Goal: Task Accomplishment & Management: Use online tool/utility

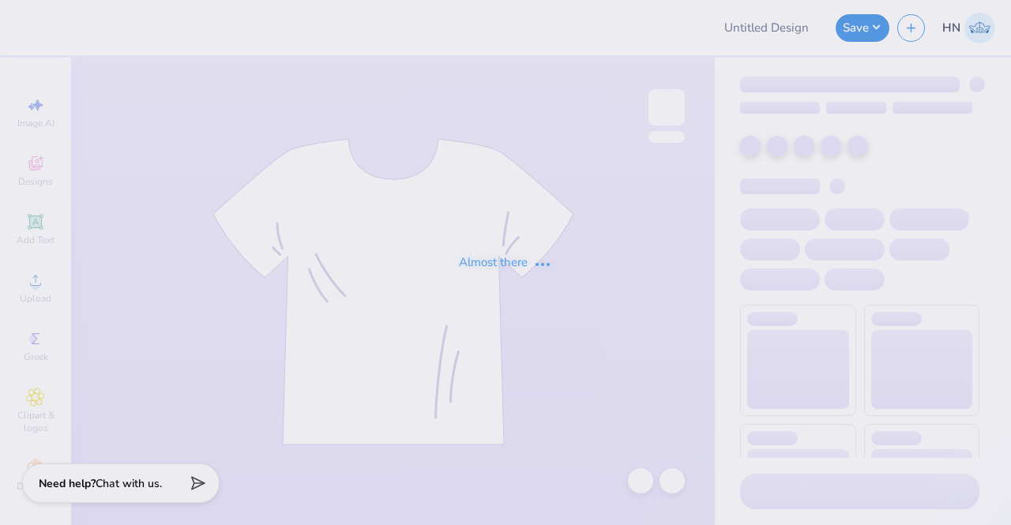
type input "Tees for AST!"
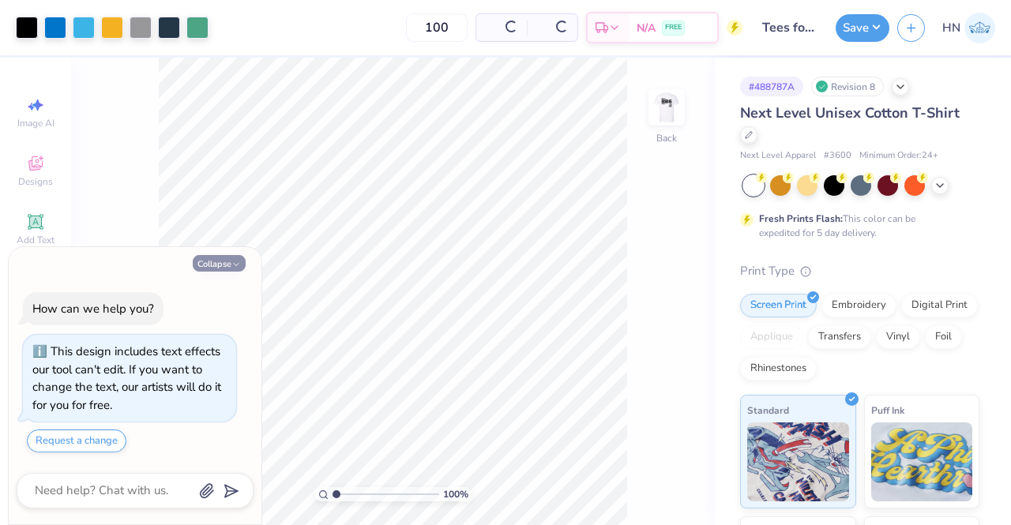
click at [216, 269] on button "Collapse" at bounding box center [219, 263] width 53 height 17
type textarea "x"
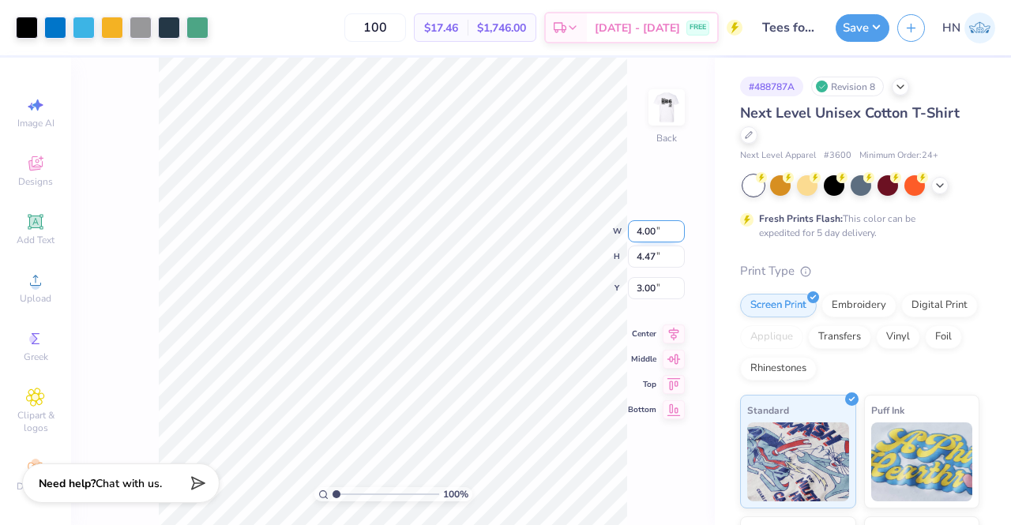
click at [631, 235] on input "4.00" at bounding box center [656, 231] width 57 height 22
type input "3.50"
type input "3.91"
type input "3.28"
type input "3.00"
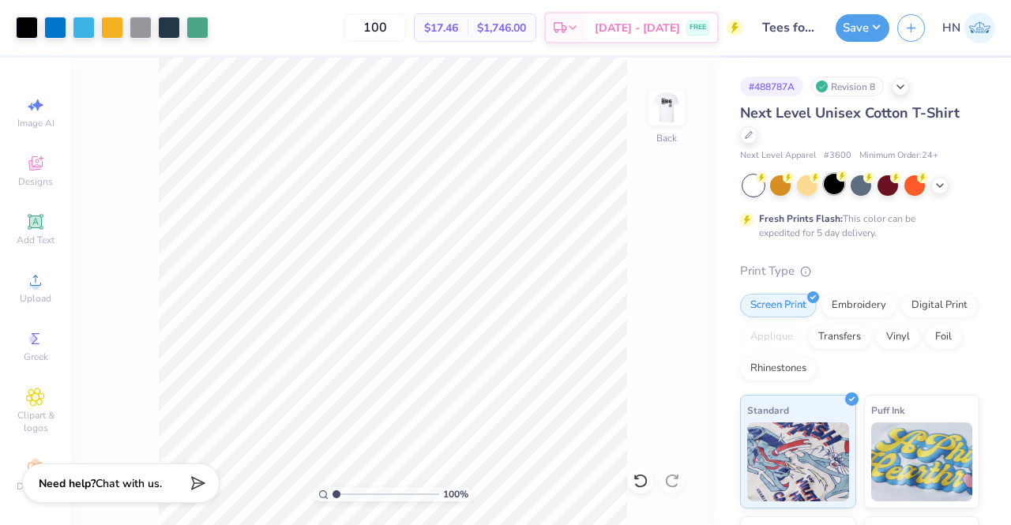
click at [835, 181] on div at bounding box center [834, 184] width 21 height 21
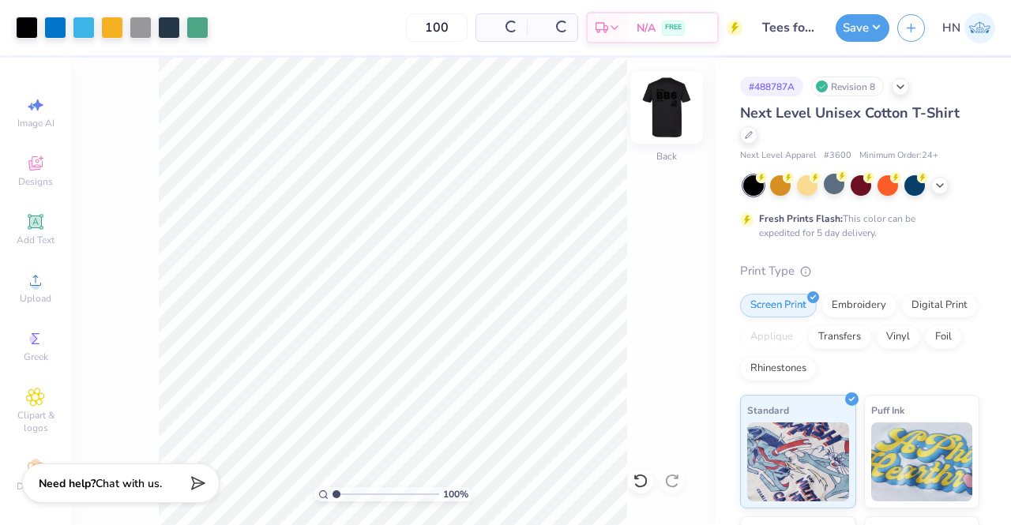
click at [656, 107] on img at bounding box center [666, 107] width 63 height 63
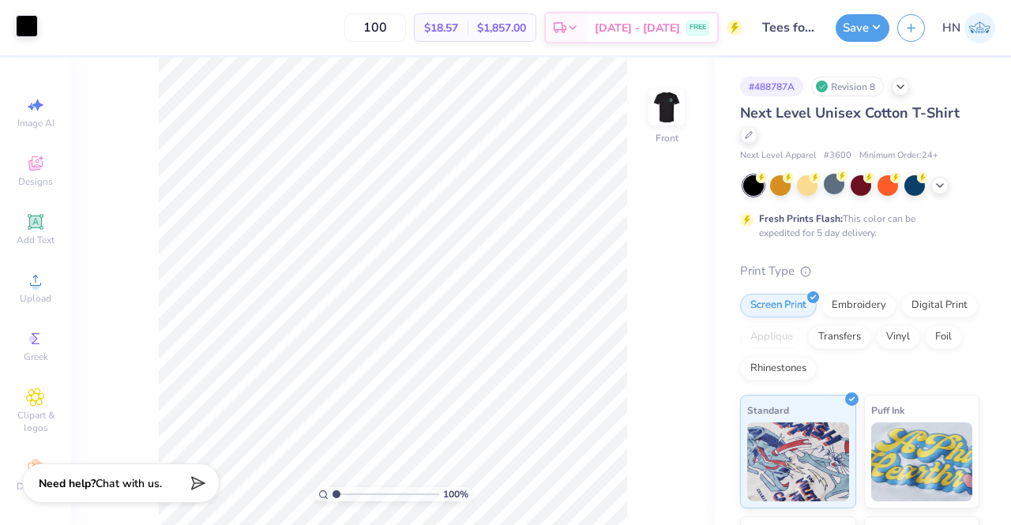
click at [25, 24] on div at bounding box center [27, 26] width 22 height 22
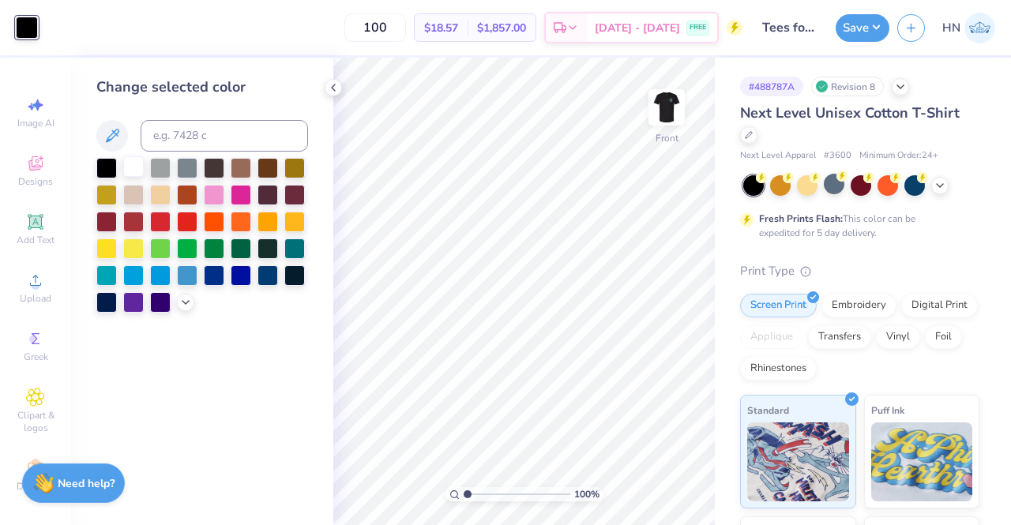
click at [126, 169] on div at bounding box center [133, 166] width 21 height 21
click at [853, 47] on div "Save HN" at bounding box center [922, 27] width 175 height 55
click at [853, 30] on button "Save" at bounding box center [862, 26] width 54 height 28
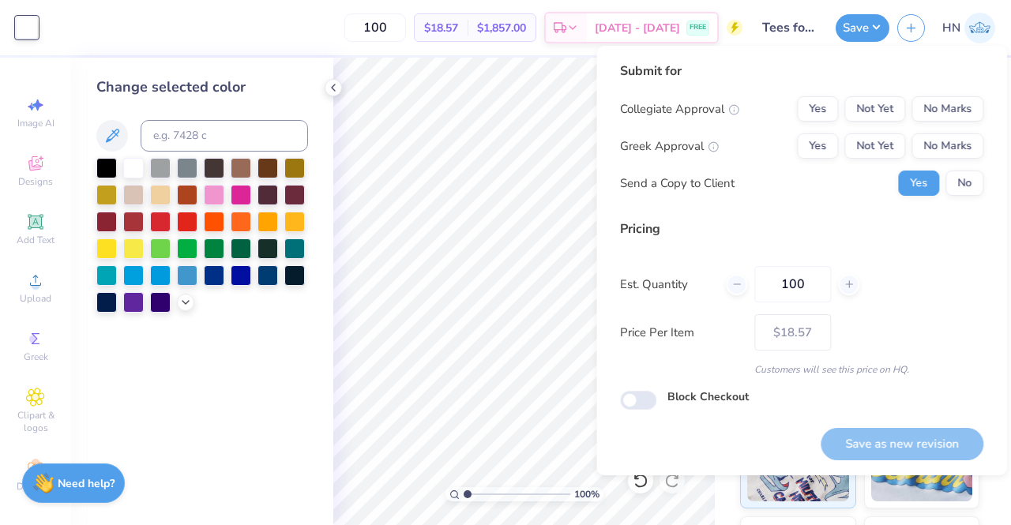
click at [935, 88] on div "Submit for Collegiate Approval Yes Not Yet No Marks Greek Approval Yes Not Yet …" at bounding box center [801, 135] width 363 height 146
click at [935, 102] on button "No Marks" at bounding box center [947, 108] width 72 height 25
click at [940, 137] on button "No Marks" at bounding box center [947, 145] width 72 height 25
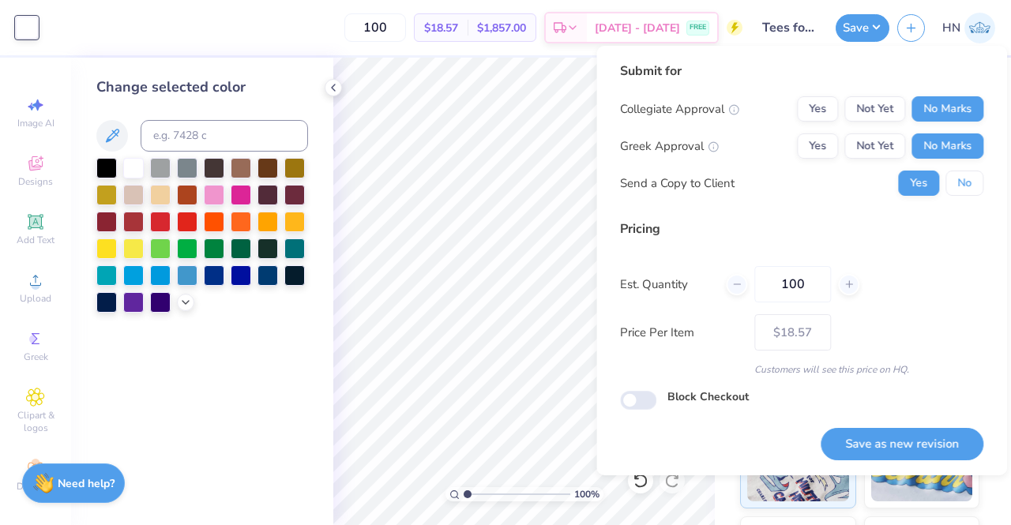
drag, startPoint x: 955, startPoint y: 182, endPoint x: 900, endPoint y: 422, distance: 246.3
click at [955, 188] on button "No" at bounding box center [964, 183] width 38 height 25
click at [889, 449] on button "Save as new revision" at bounding box center [901, 444] width 163 height 32
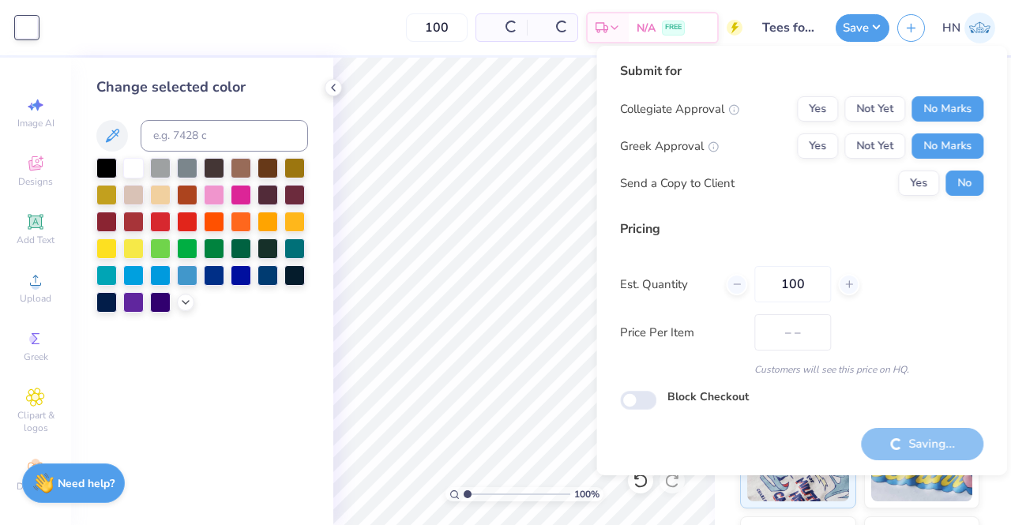
type input "$18.57"
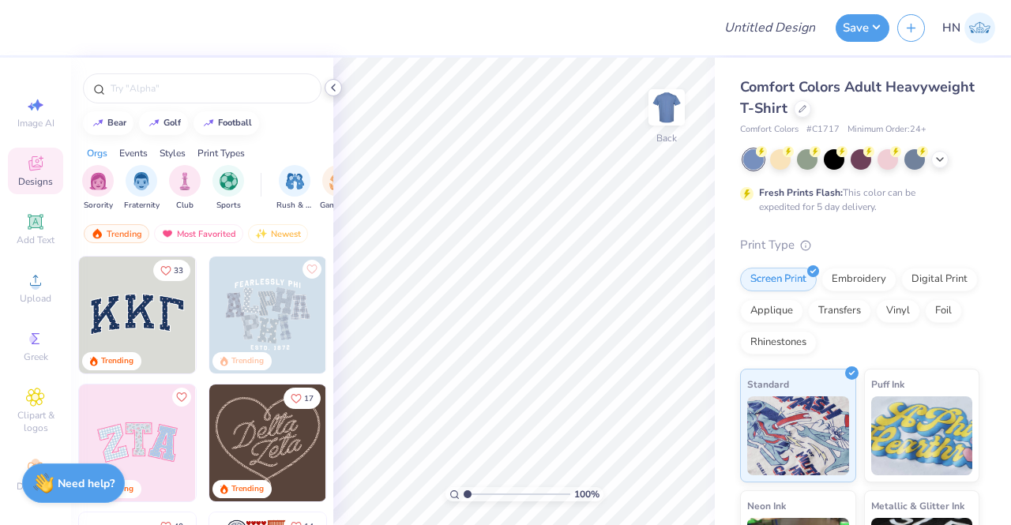
click at [337, 82] on div "Design Title Save HN Image AI Designs Add Text Upload Greek Clipart & logos Dec…" at bounding box center [505, 262] width 1011 height 525
click at [330, 91] on icon at bounding box center [333, 87] width 13 height 13
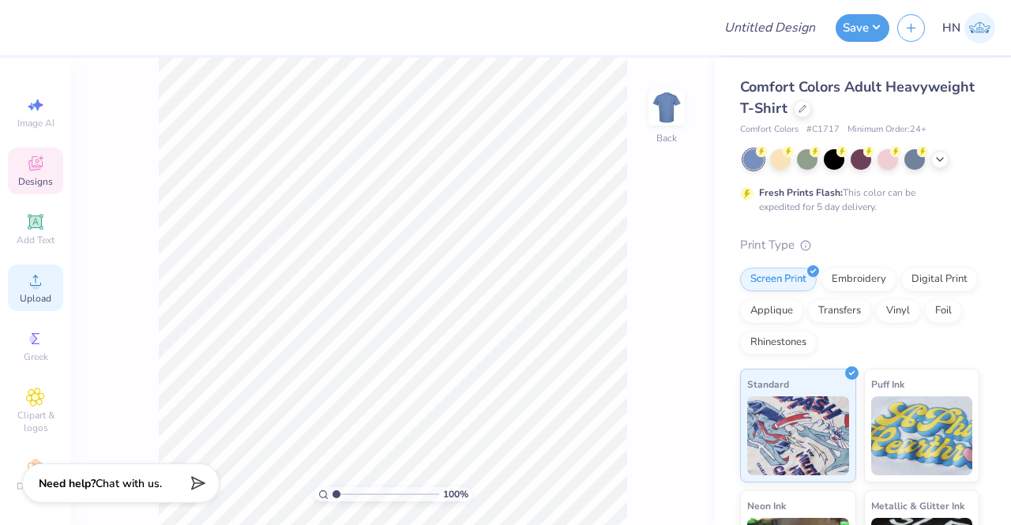
click at [27, 296] on span "Upload" at bounding box center [36, 298] width 32 height 13
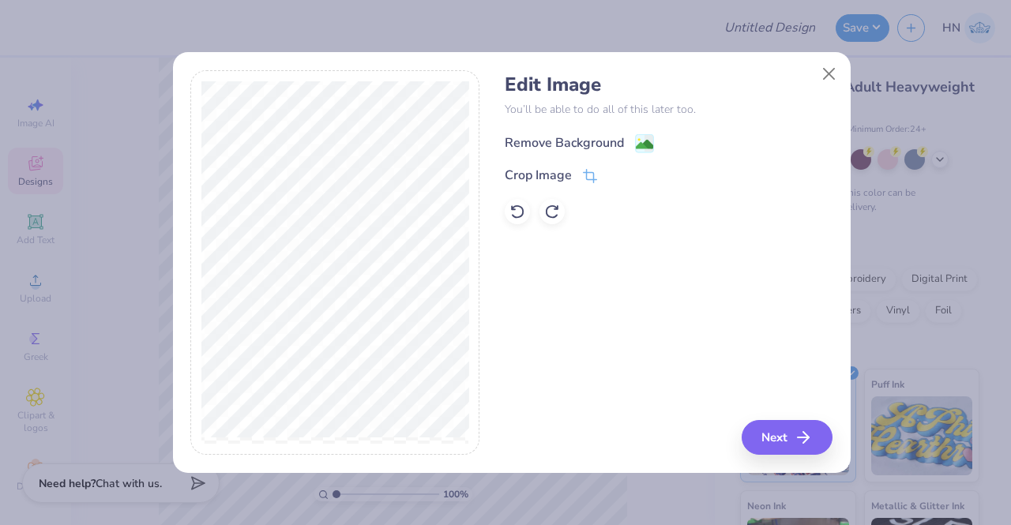
click at [644, 144] on image at bounding box center [644, 144] width 17 height 17
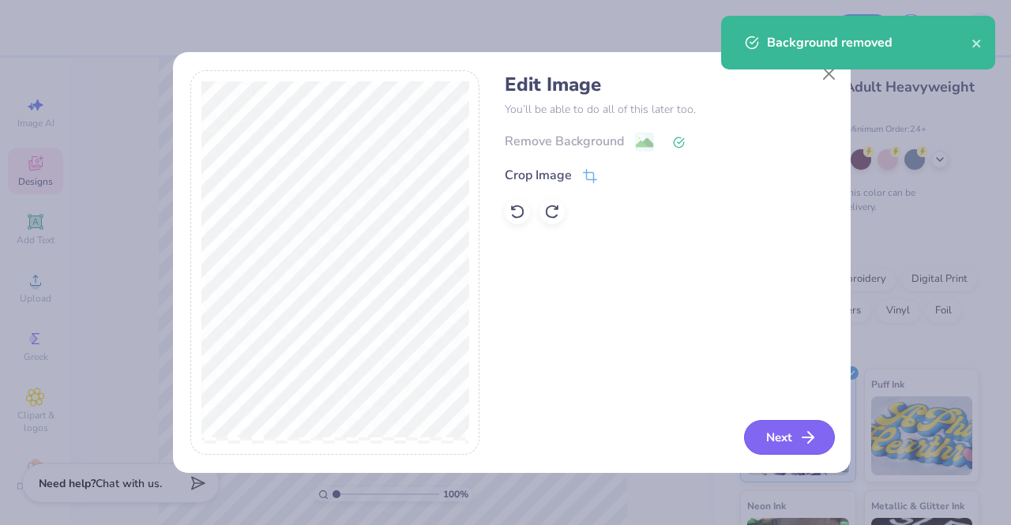
click at [790, 443] on button "Next" at bounding box center [789, 437] width 91 height 35
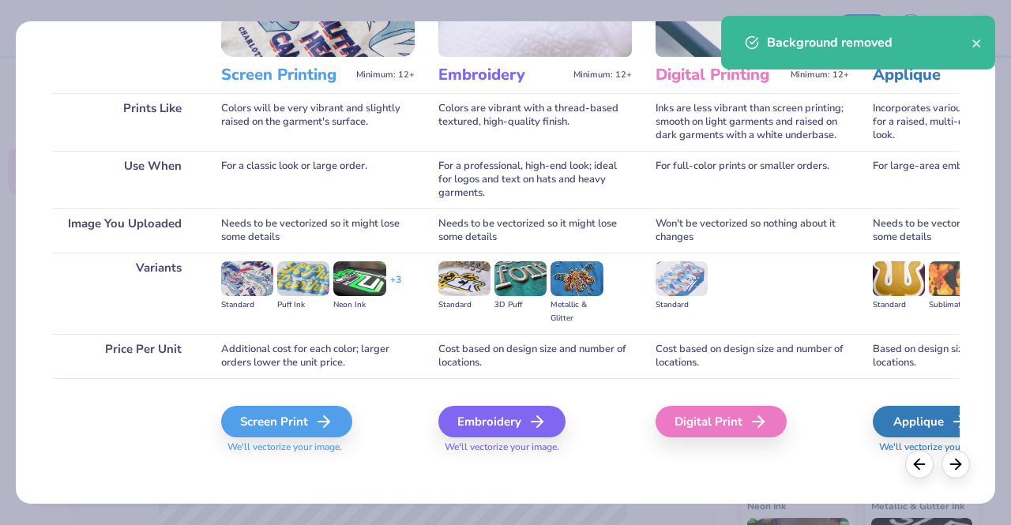
scroll to position [182, 0]
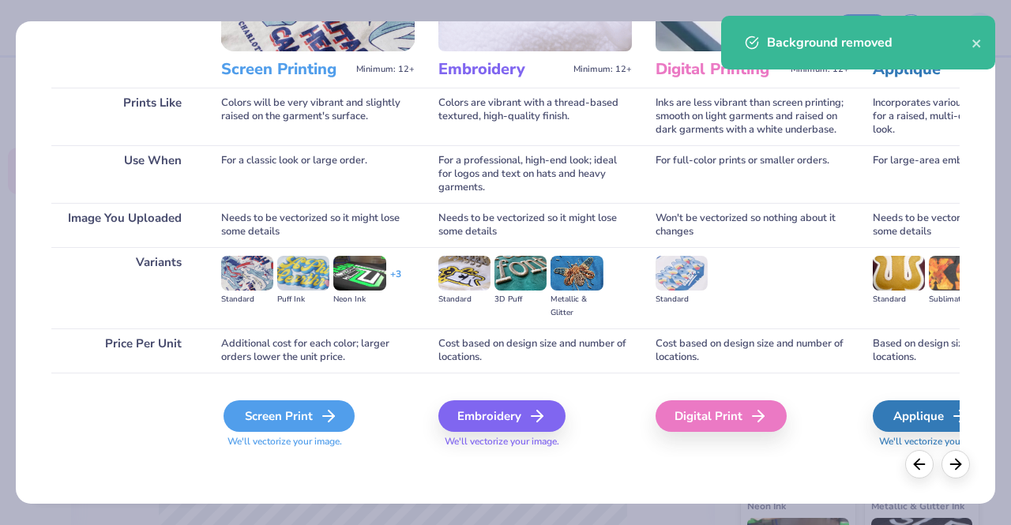
drag, startPoint x: 358, startPoint y: 408, endPoint x: 328, endPoint y: 415, distance: 30.7
click at [329, 415] on div "Screen Print We'll vectorize your image." at bounding box center [317, 424] width 193 height 48
click at [325, 415] on icon at bounding box center [328, 416] width 19 height 19
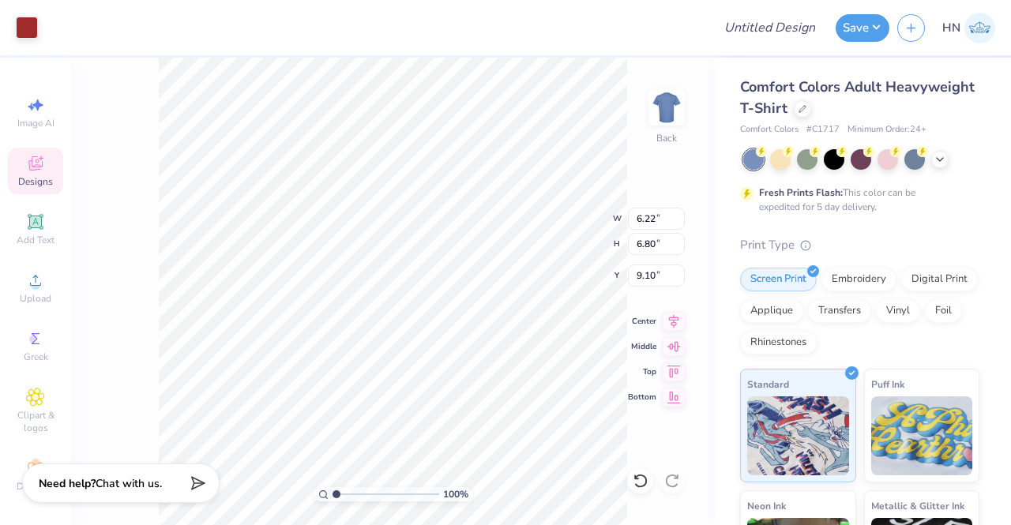
click at [953, 160] on div at bounding box center [861, 159] width 236 height 21
click at [935, 156] on icon at bounding box center [939, 158] width 13 height 13
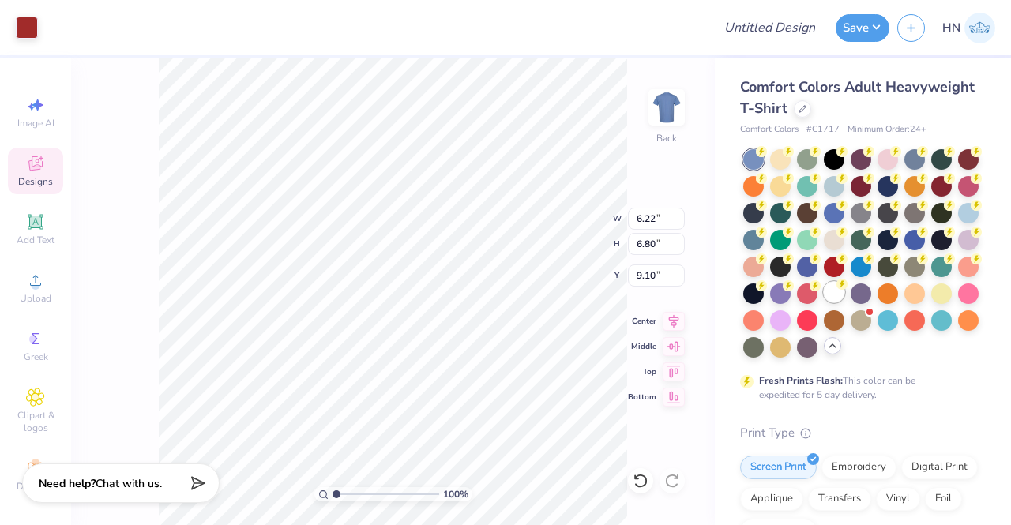
click at [824, 302] on div at bounding box center [834, 292] width 21 height 21
type input "3.02"
type input "3.30"
type input "3.00"
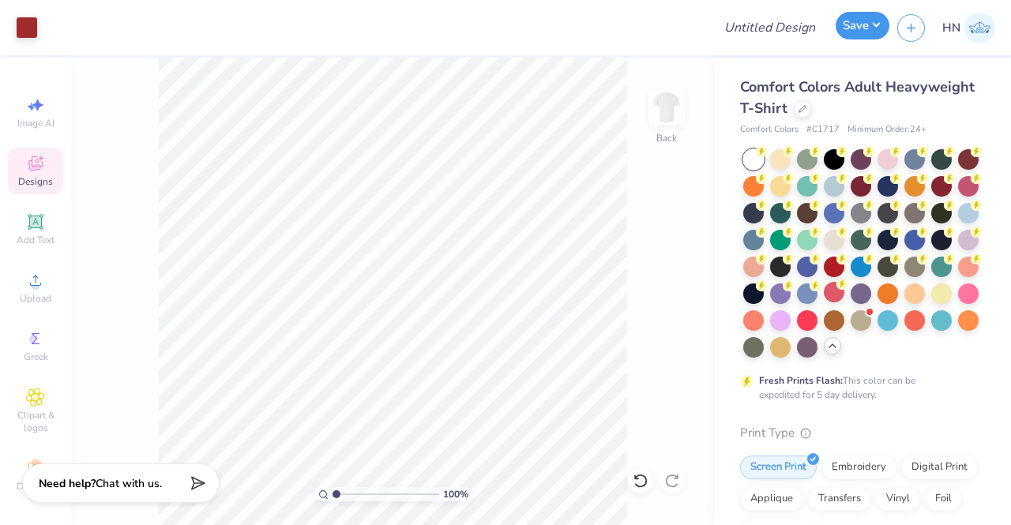
click at [859, 26] on button "Save" at bounding box center [862, 26] width 54 height 28
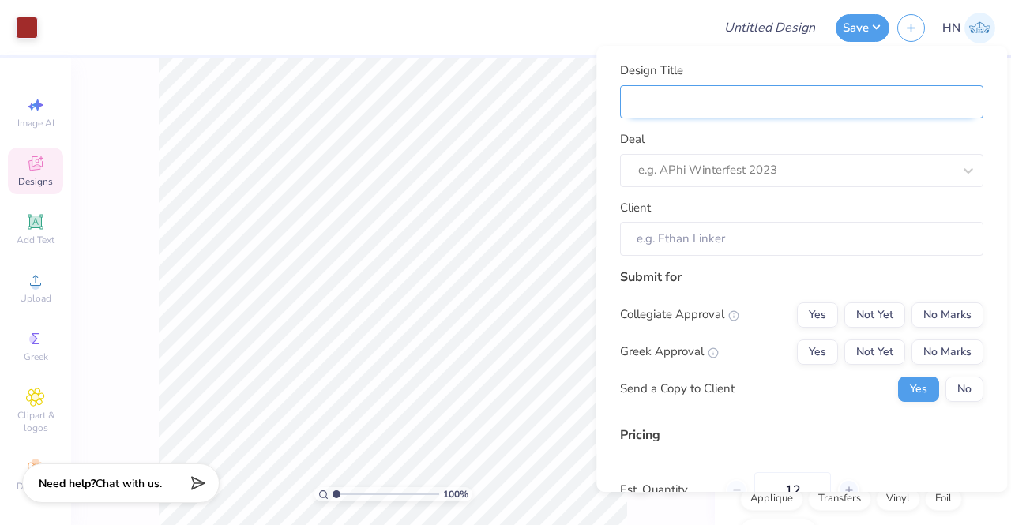
click at [798, 94] on input "Design Title" at bounding box center [801, 102] width 363 height 34
type input "P"
type input "PL"
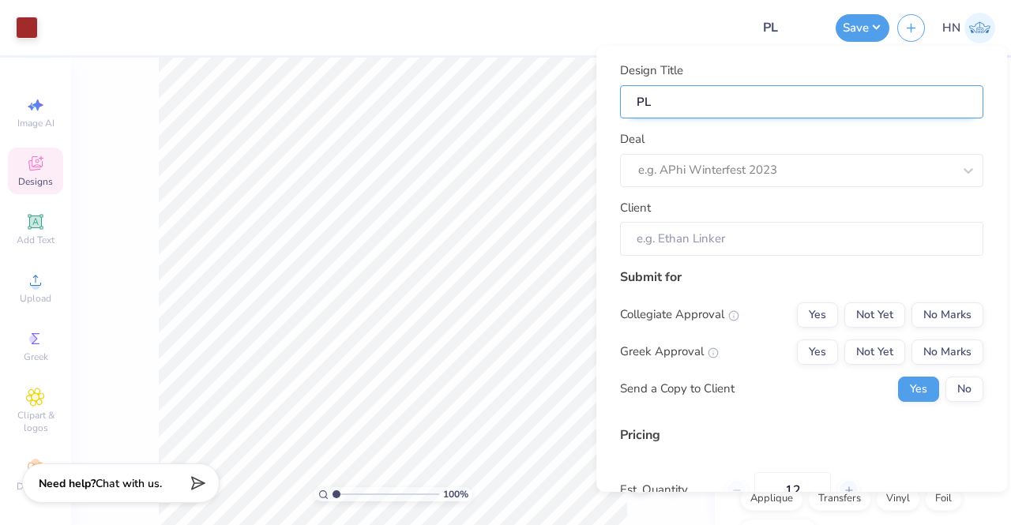
type input "PLA"
type input "PLA D"
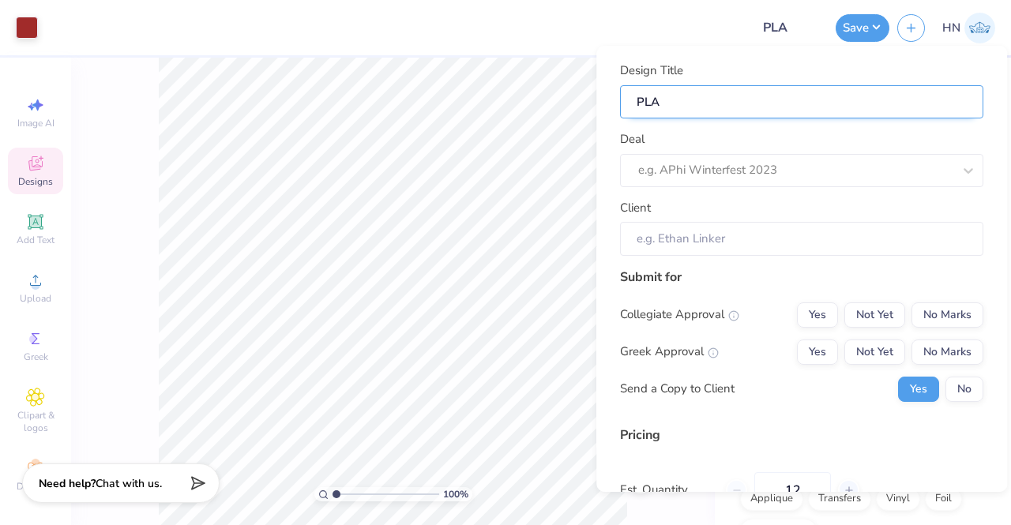
type input "PLA D"
type input "PLA De"
type input "PLA Dec"
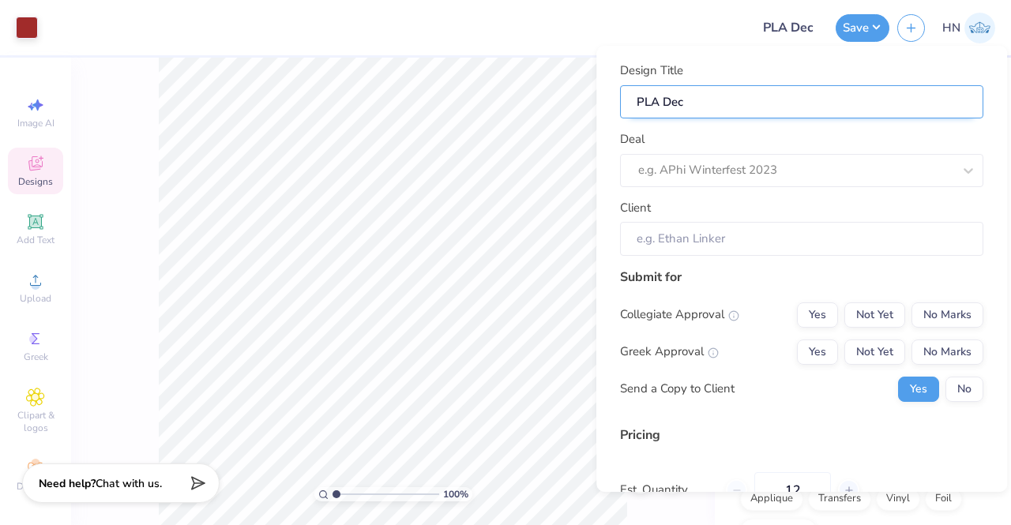
type input "PLA Deck"
type input "PLA Deck D"
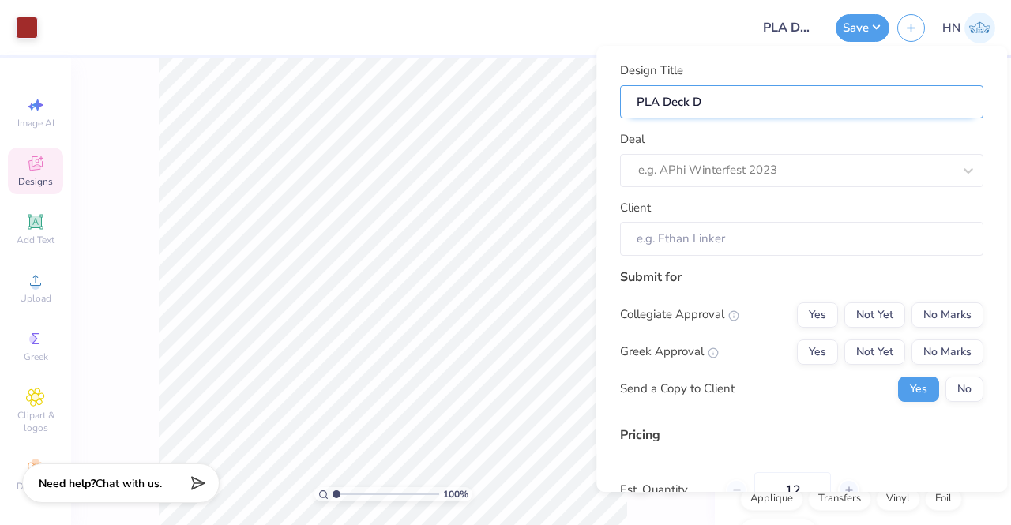
type input "PLA Deck DE"
type input "PLA Deck DEs"
type input "PLA Deck DE"
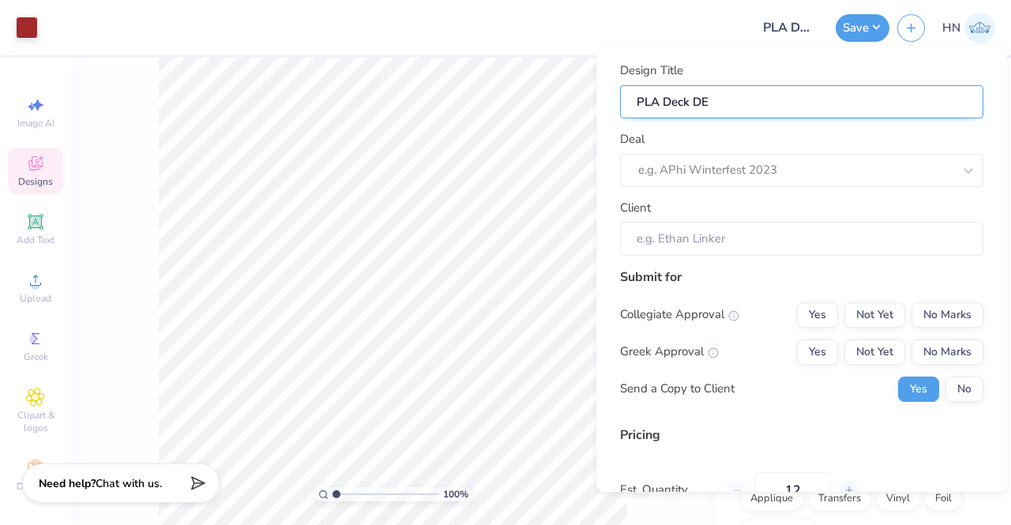
type input "PLA Deck D"
type input "PLA Deck De"
type input "PLA Deck Des"
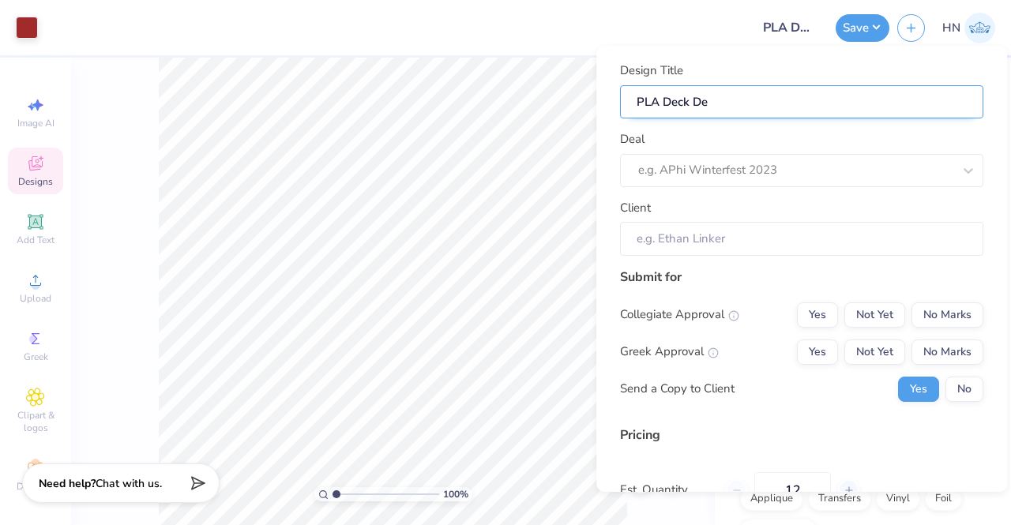
type input "PLA Deck Des"
type input "PLA Deck Desi"
type input "PLA Deck Desig"
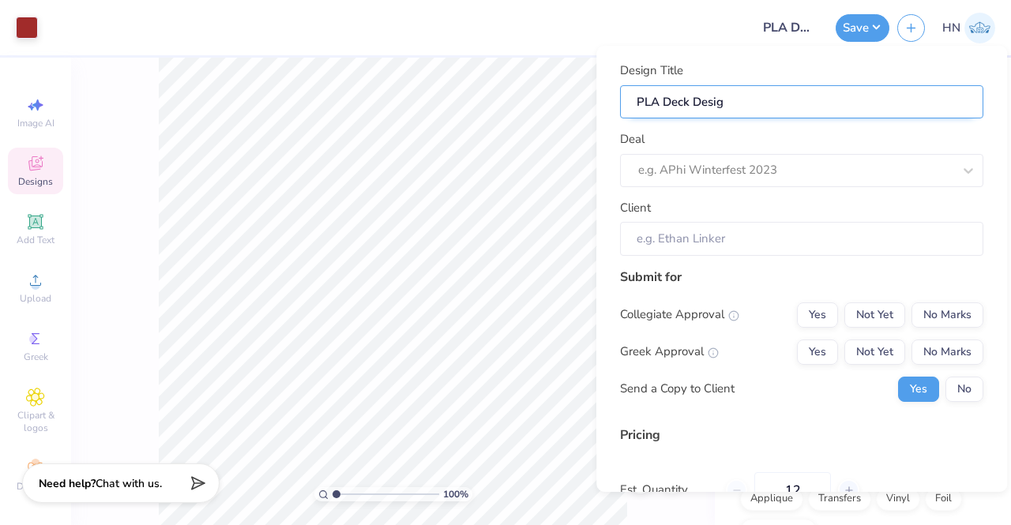
type input "PLA Deck Design"
type input "PLA Deck Designs"
type input "PLA Deck Designs!"
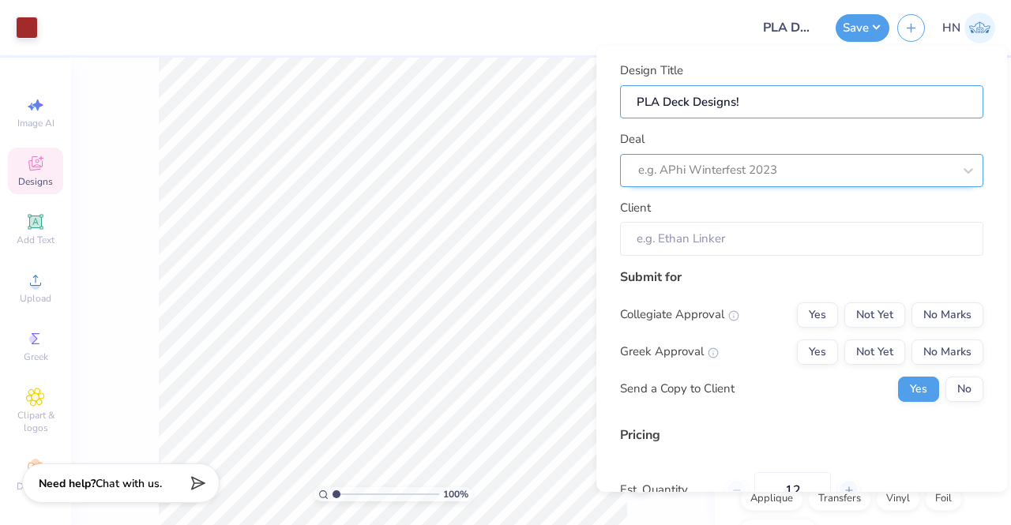
type input "PLA Deck Designs!"
click at [723, 167] on div at bounding box center [795, 170] width 314 height 21
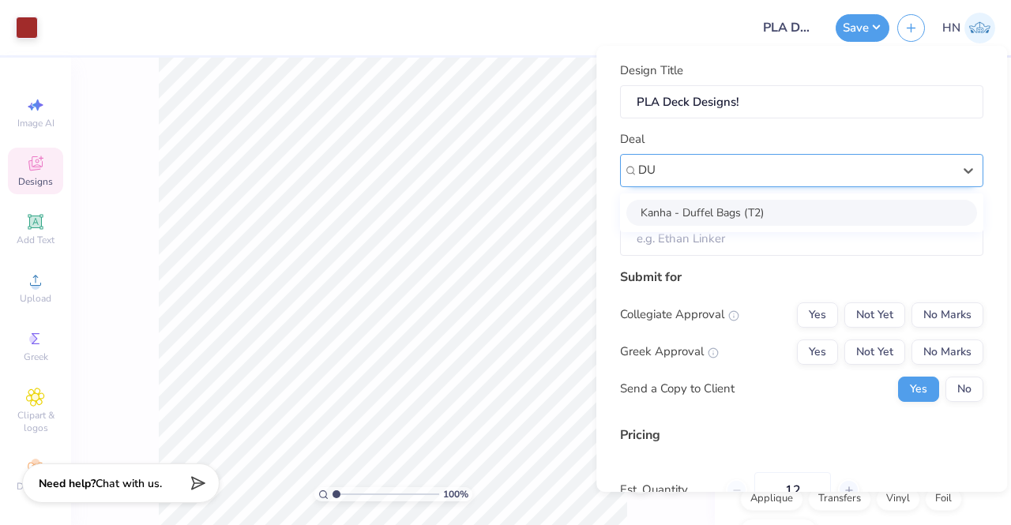
type input "D"
type input "A"
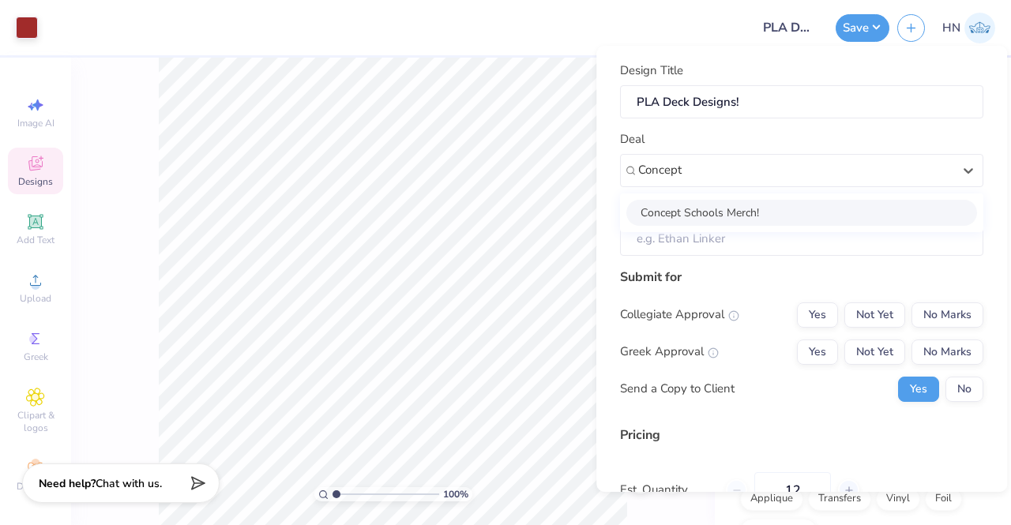
click at [696, 209] on div "Concept Schools Merch!" at bounding box center [801, 213] width 351 height 26
type input "Concept"
type input "Dummy User"
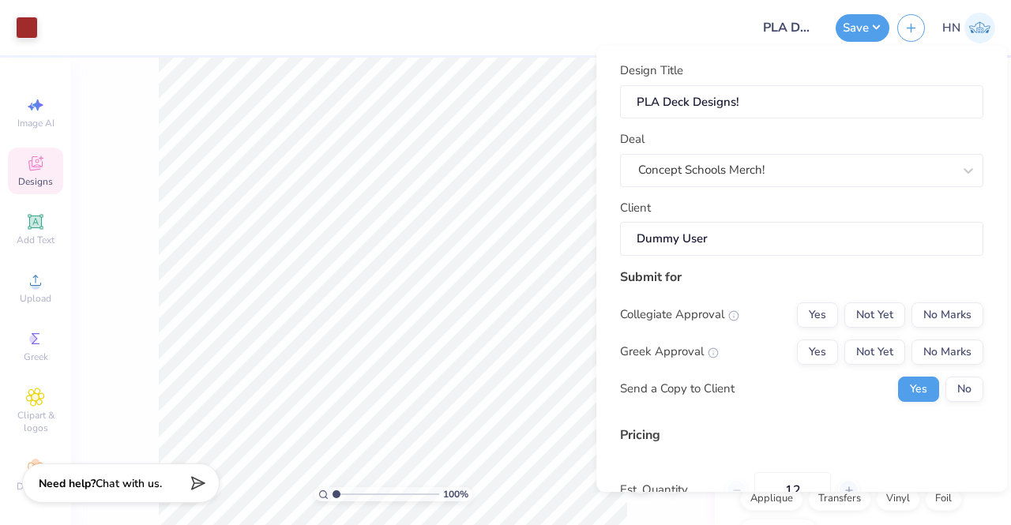
click at [915, 299] on div "Submit for Collegiate Approval Yes Not Yet No Marks Greek Approval Yes Not Yet …" at bounding box center [801, 341] width 363 height 146
drag, startPoint x: 921, startPoint y: 311, endPoint x: 925, endPoint y: 331, distance: 20.1
click at [921, 311] on button "No Marks" at bounding box center [947, 314] width 72 height 25
click at [927, 340] on button "No Marks" at bounding box center [947, 352] width 72 height 25
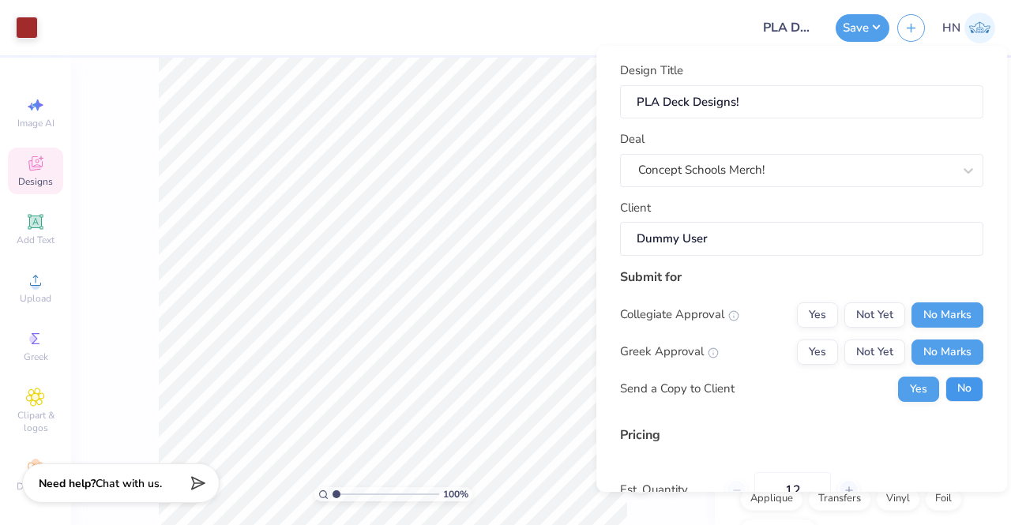
click at [948, 396] on button "No" at bounding box center [964, 389] width 38 height 25
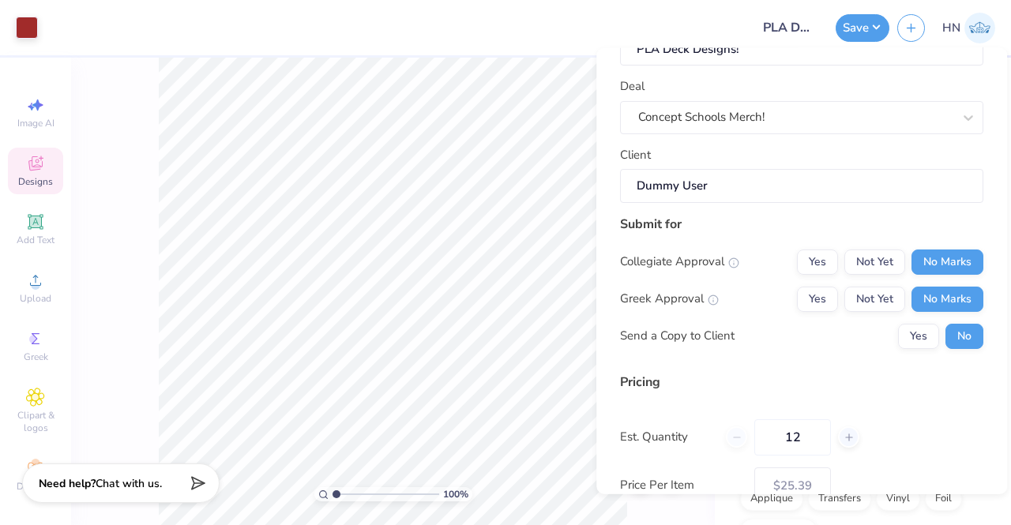
scroll to position [187, 0]
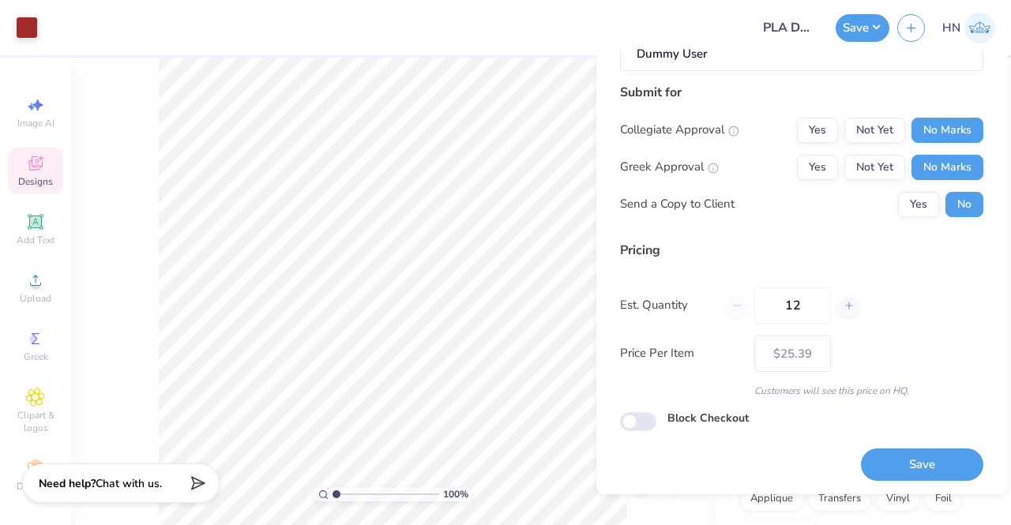
drag, startPoint x: 901, startPoint y: 461, endPoint x: 831, endPoint y: 454, distance: 69.9
click at [901, 462] on button "Save" at bounding box center [922, 465] width 122 height 32
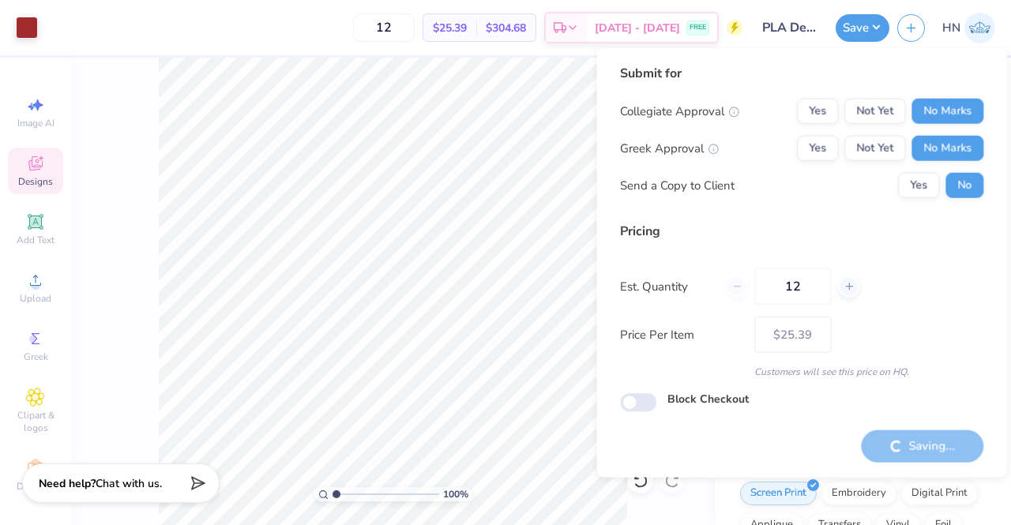
type input "– –"
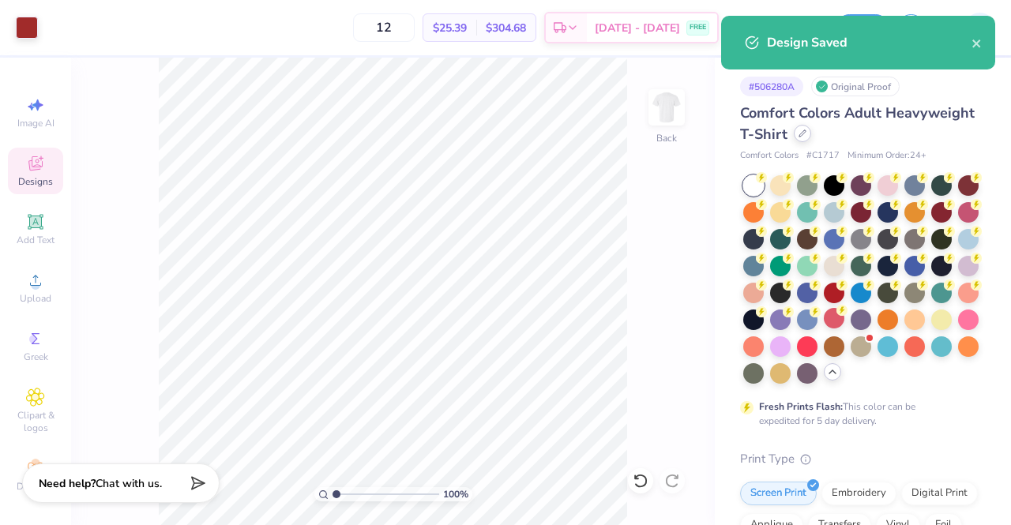
click at [811, 137] on div at bounding box center [802, 133] width 17 height 17
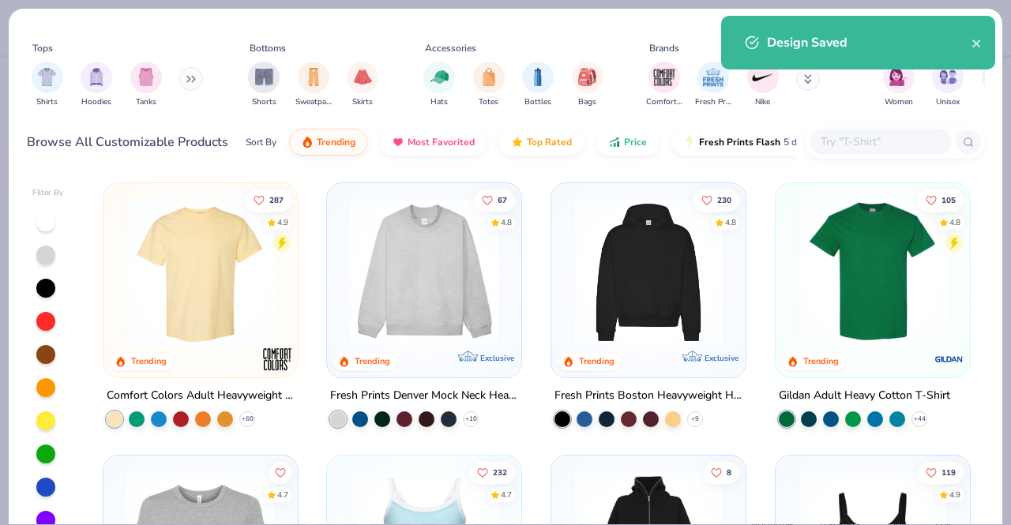
click at [871, 137] on input "text" at bounding box center [880, 142] width 122 height 18
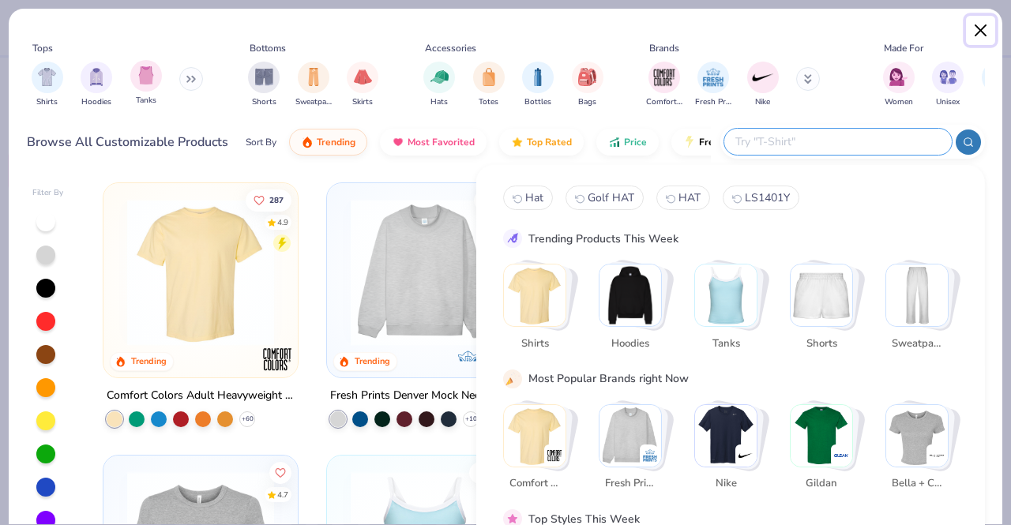
click at [978, 28] on button "Close" at bounding box center [981, 31] width 30 height 30
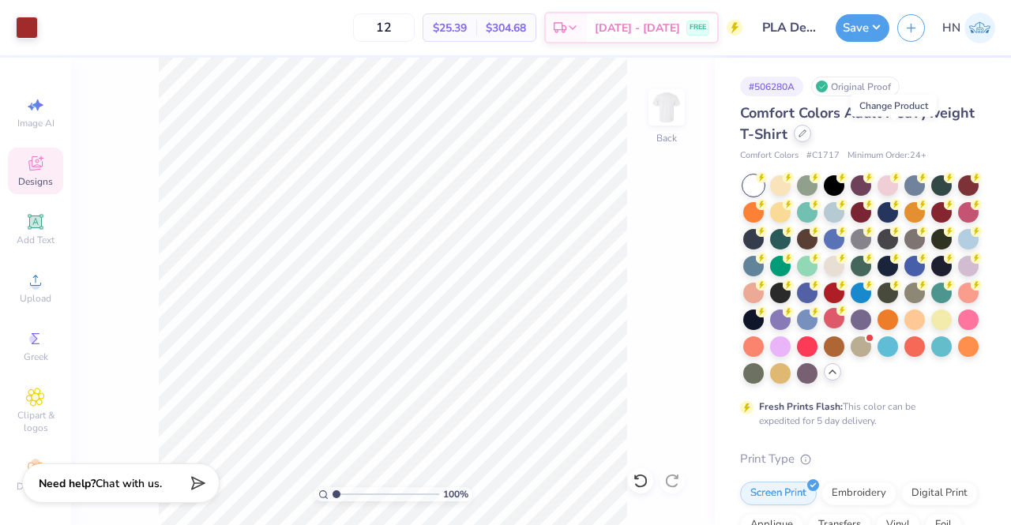
click at [805, 134] on icon at bounding box center [802, 133] width 6 height 6
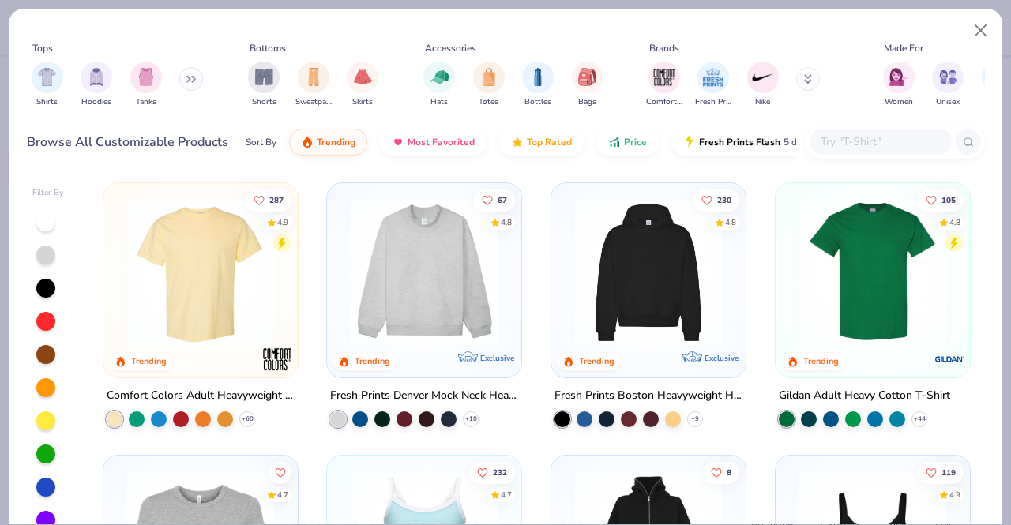
click at [868, 140] on input "text" at bounding box center [880, 142] width 122 height 18
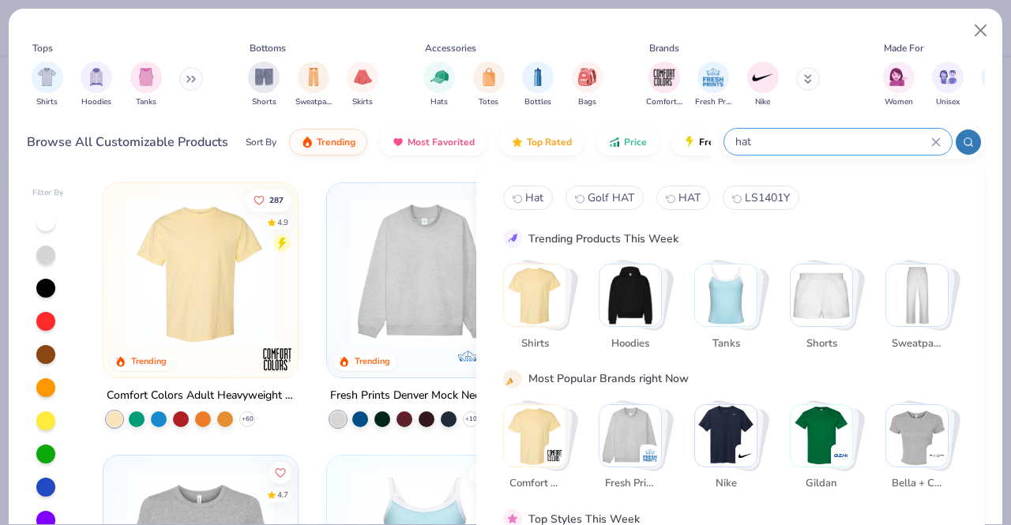
type input "hat"
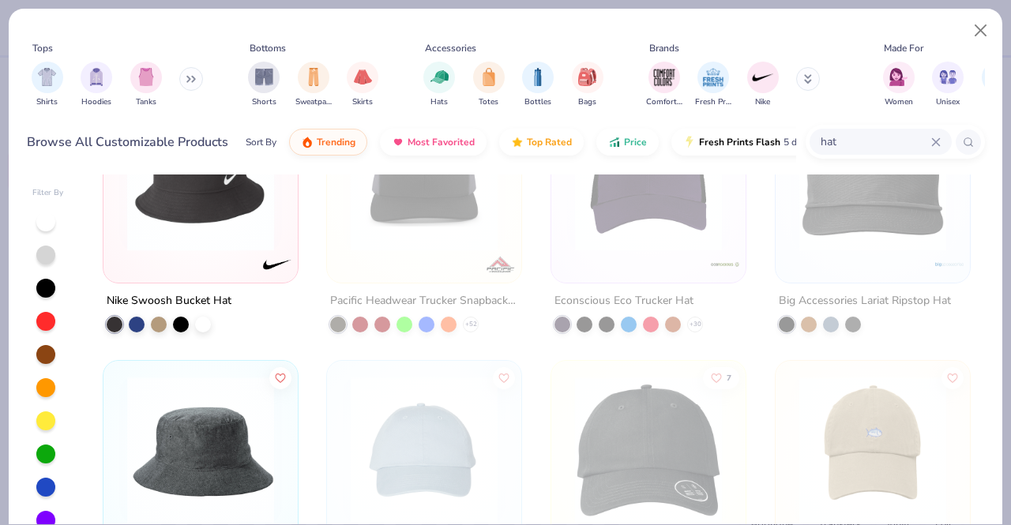
scroll to position [790, 0]
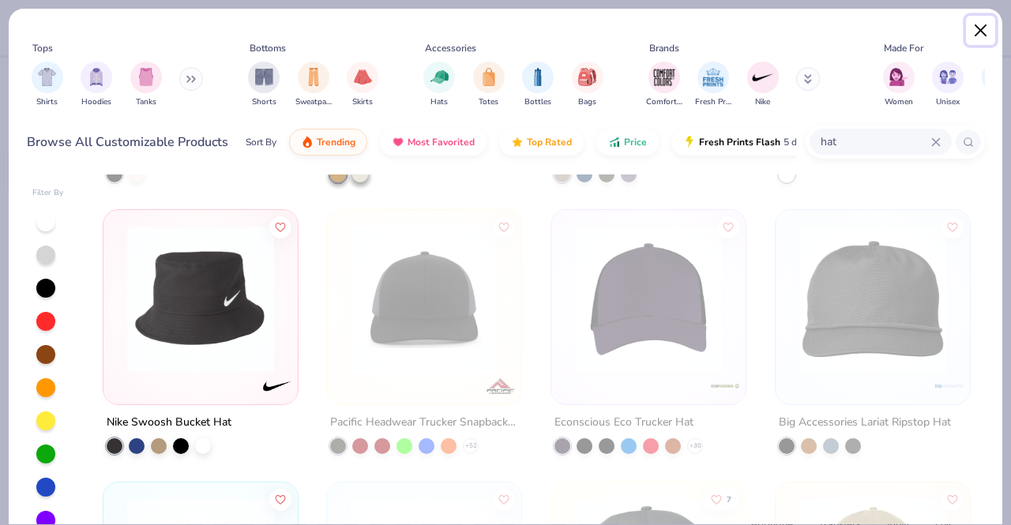
click at [972, 33] on button "Close" at bounding box center [981, 31] width 30 height 30
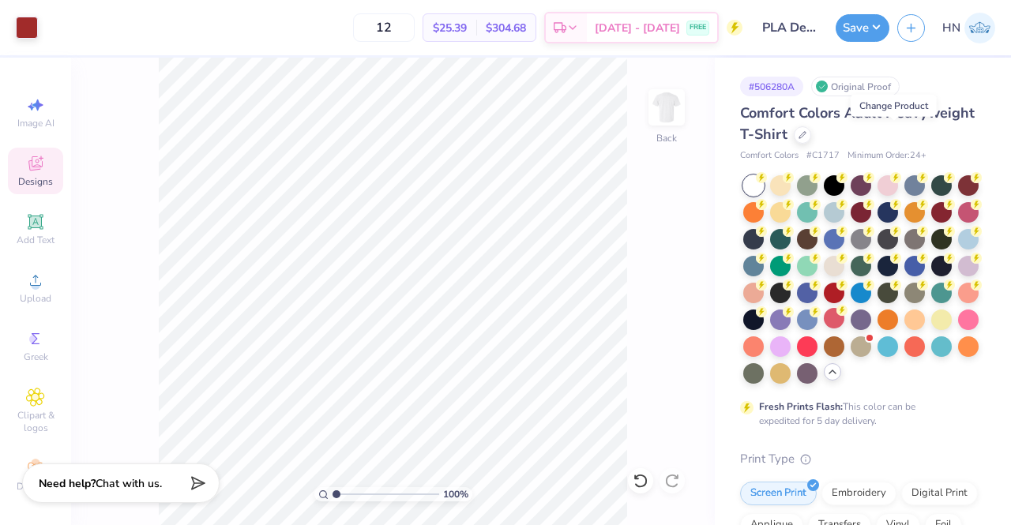
scroll to position [237, 0]
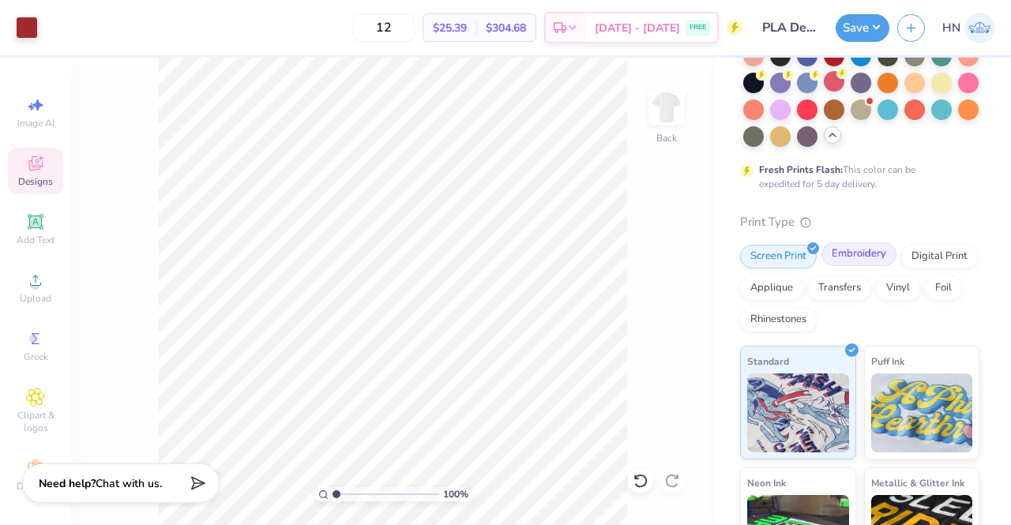
click at [843, 266] on div "Embroidery" at bounding box center [858, 254] width 75 height 24
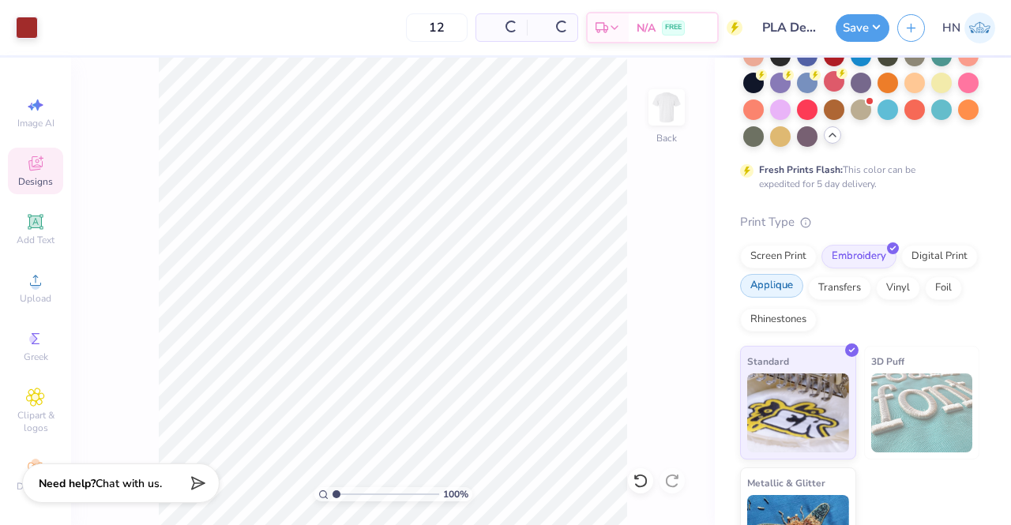
scroll to position [0, 0]
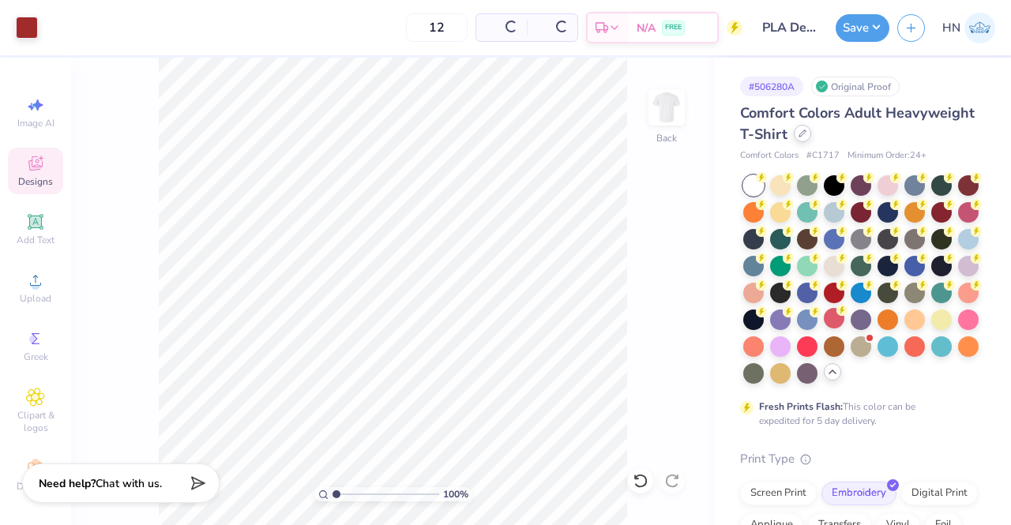
click at [811, 134] on div at bounding box center [802, 133] width 17 height 17
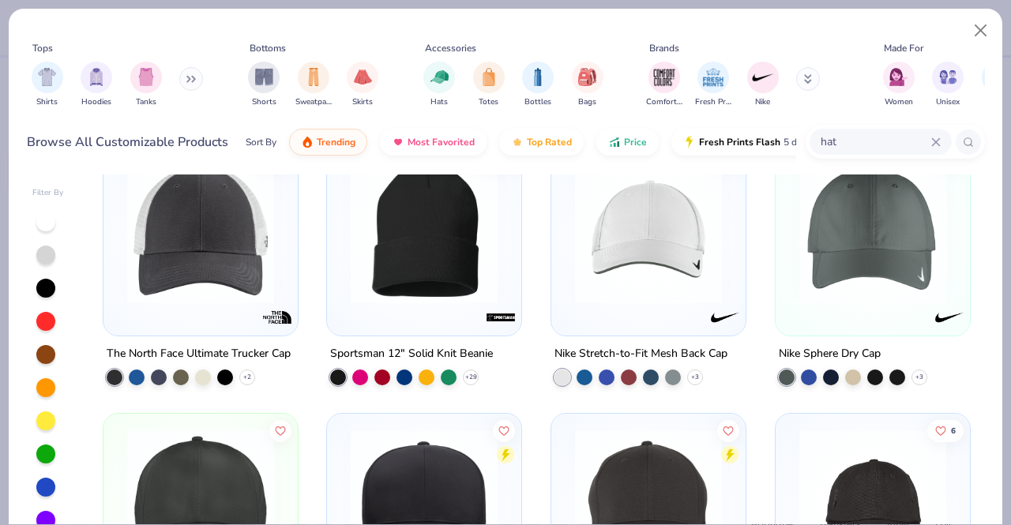
scroll to position [3159, 0]
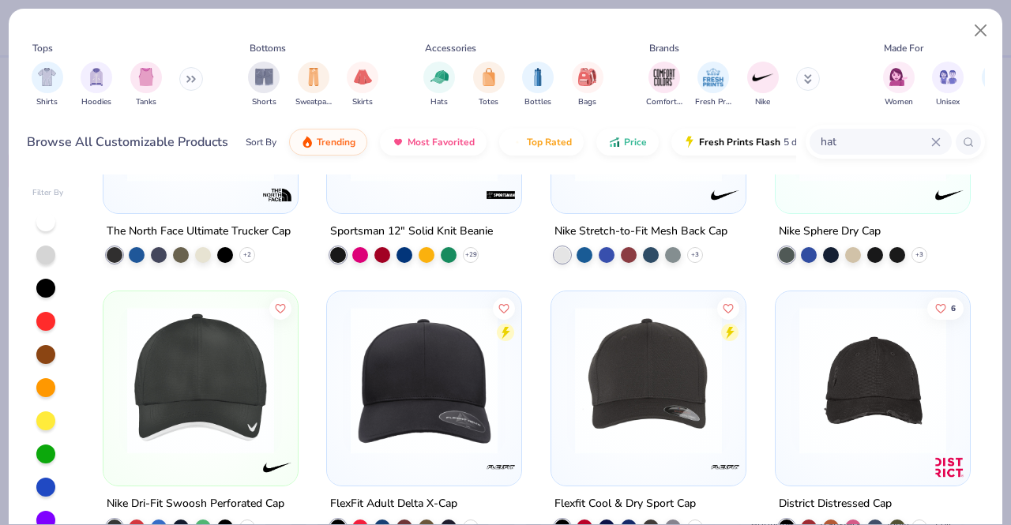
click at [241, 389] on img at bounding box center [200, 380] width 163 height 147
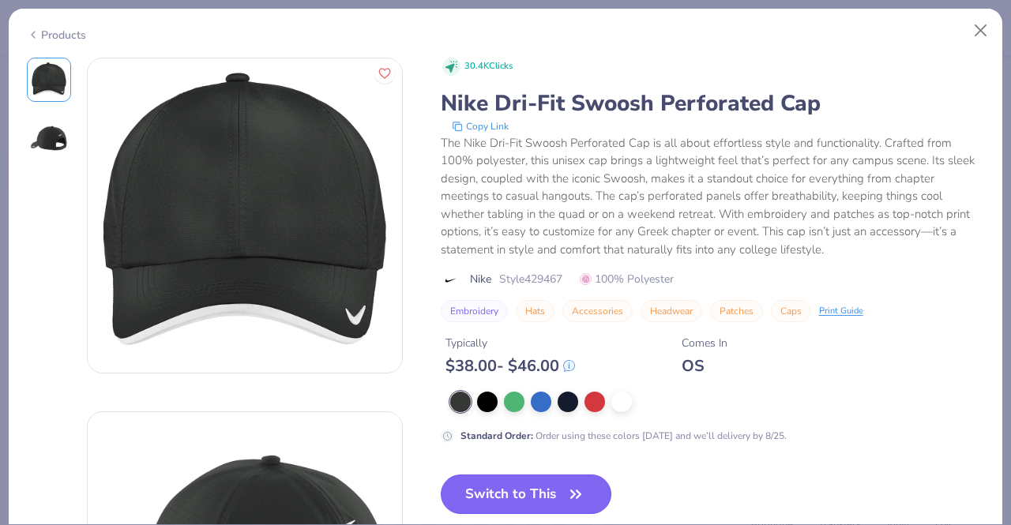
click at [503, 477] on button "Switch to This" at bounding box center [526, 494] width 171 height 39
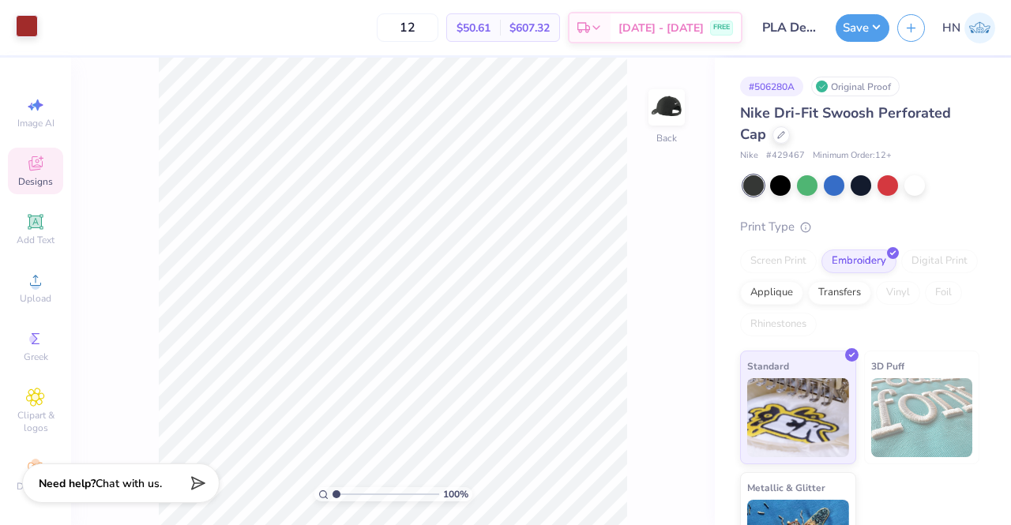
click at [34, 34] on div at bounding box center [27, 26] width 22 height 22
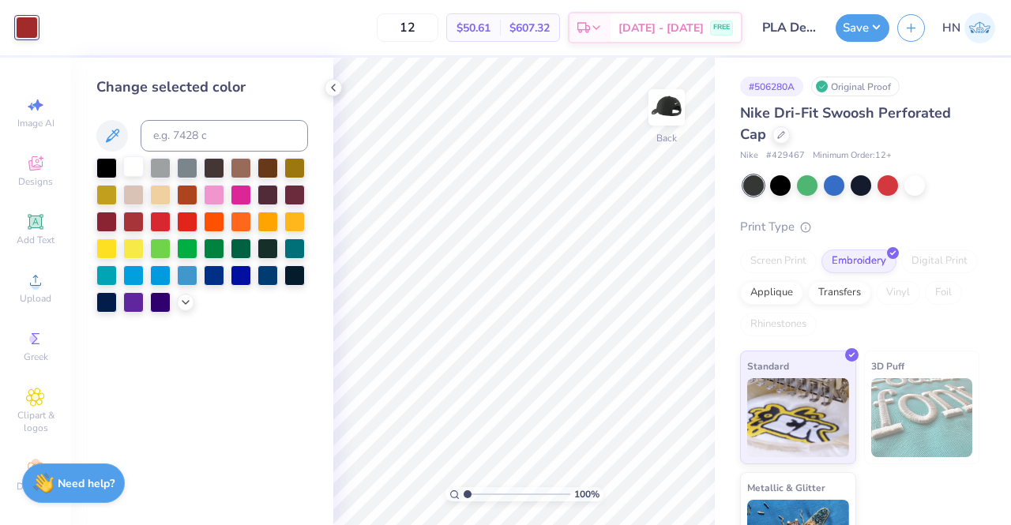
click at [136, 167] on div at bounding box center [133, 166] width 21 height 21
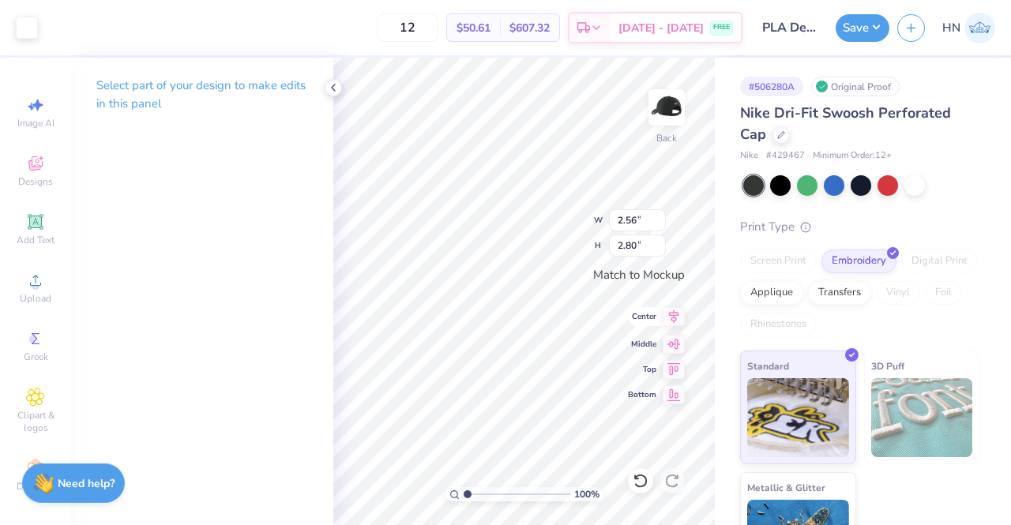
click at [671, 321] on icon at bounding box center [674, 316] width 22 height 19
click at [335, 90] on polyline at bounding box center [333, 87] width 3 height 6
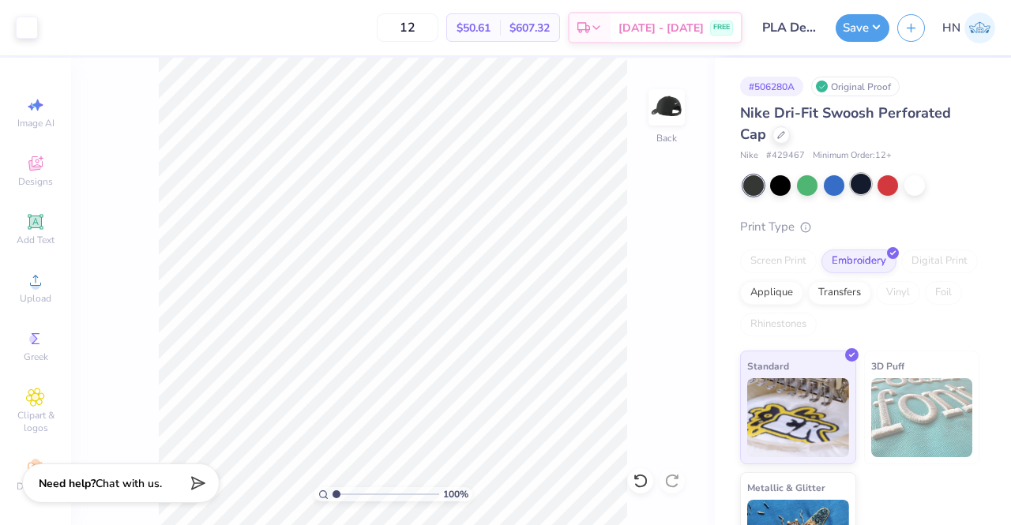
click at [858, 186] on div at bounding box center [860, 184] width 21 height 21
click at [854, 39] on button "Save" at bounding box center [862, 26] width 54 height 28
click at [883, 182] on div at bounding box center [887, 184] width 21 height 21
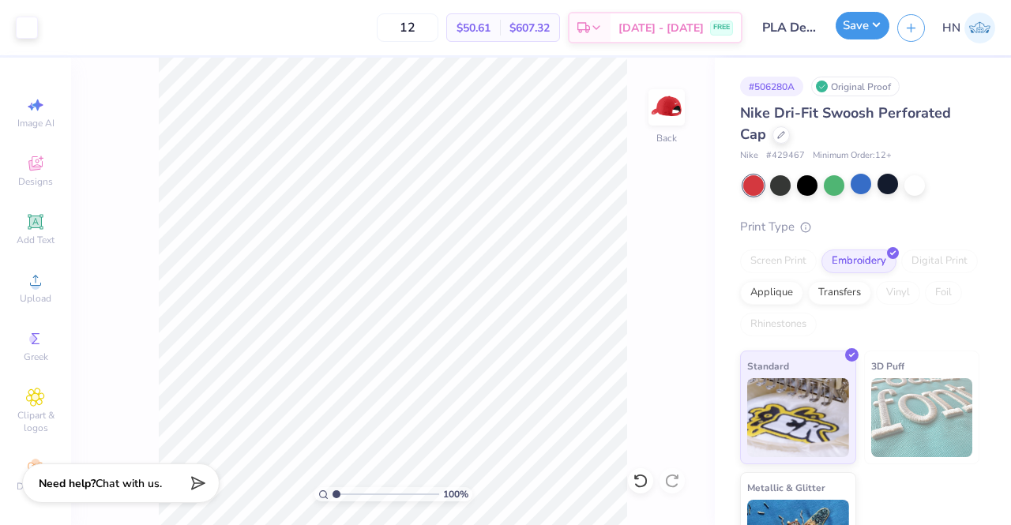
click at [874, 36] on button "Save" at bounding box center [862, 26] width 54 height 28
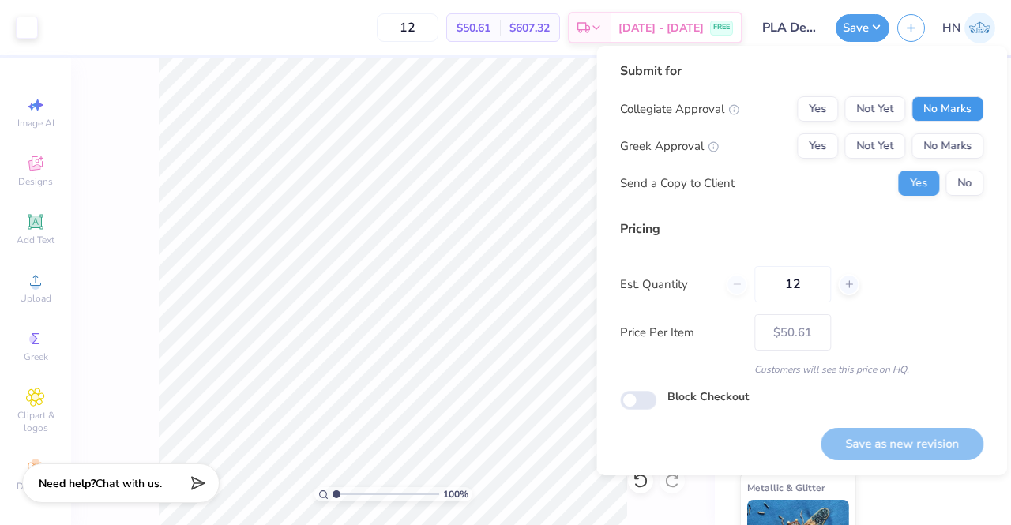
click at [921, 103] on button "No Marks" at bounding box center [947, 108] width 72 height 25
click at [937, 144] on button "No Marks" at bounding box center [947, 145] width 72 height 25
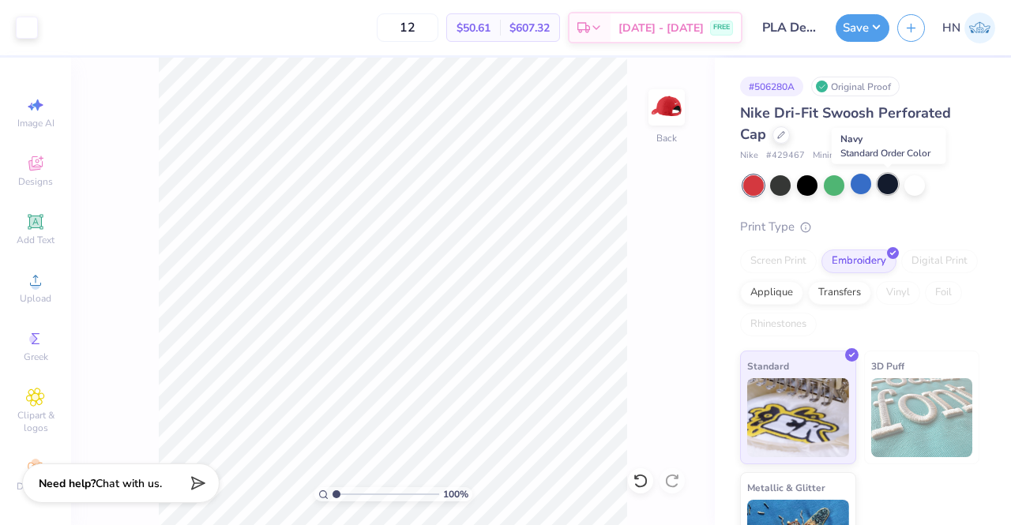
click at [892, 187] on div at bounding box center [887, 184] width 21 height 21
click at [860, 31] on button "Save" at bounding box center [862, 26] width 54 height 28
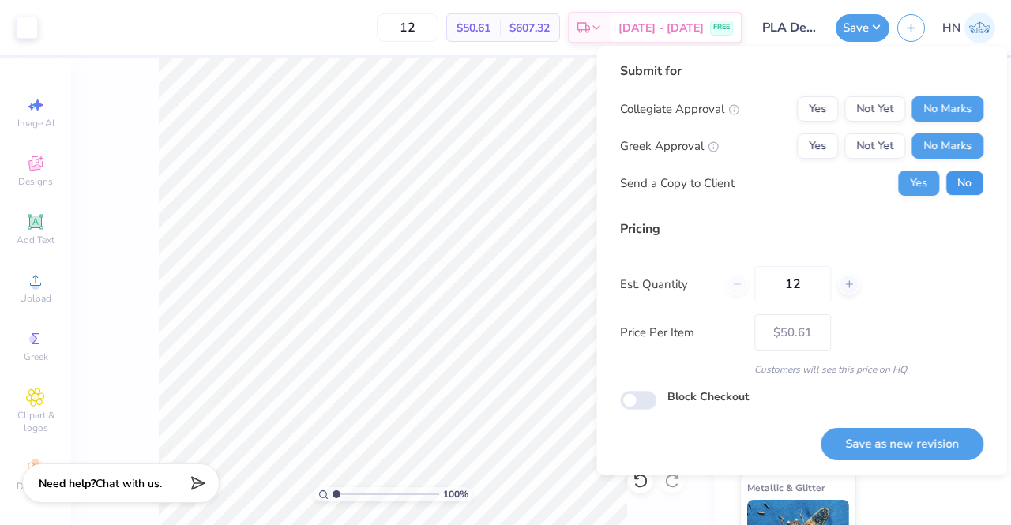
drag, startPoint x: 959, startPoint y: 177, endPoint x: 957, endPoint y: 381, distance: 204.5
click at [960, 178] on button "No" at bounding box center [964, 183] width 38 height 25
click at [924, 438] on button "Save as new revision" at bounding box center [901, 444] width 163 height 32
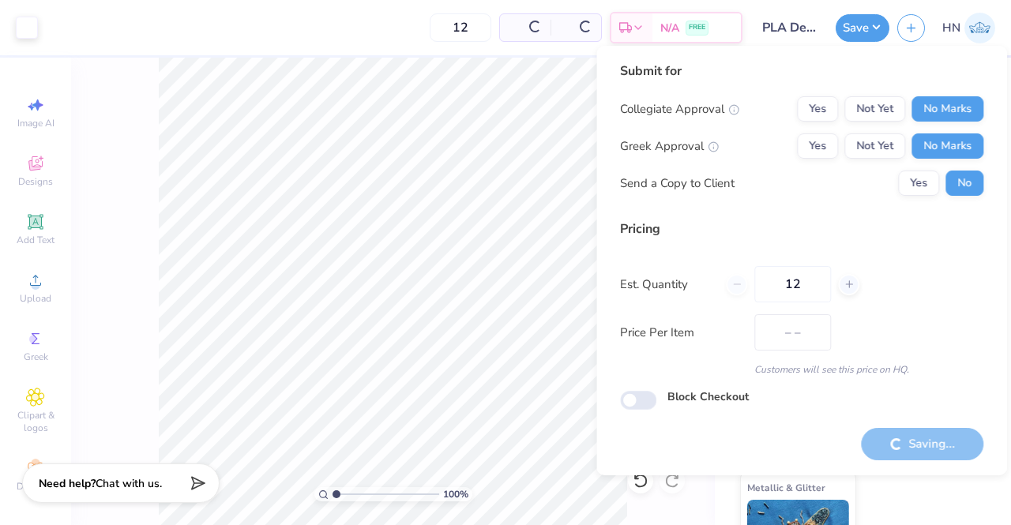
type input "$50.61"
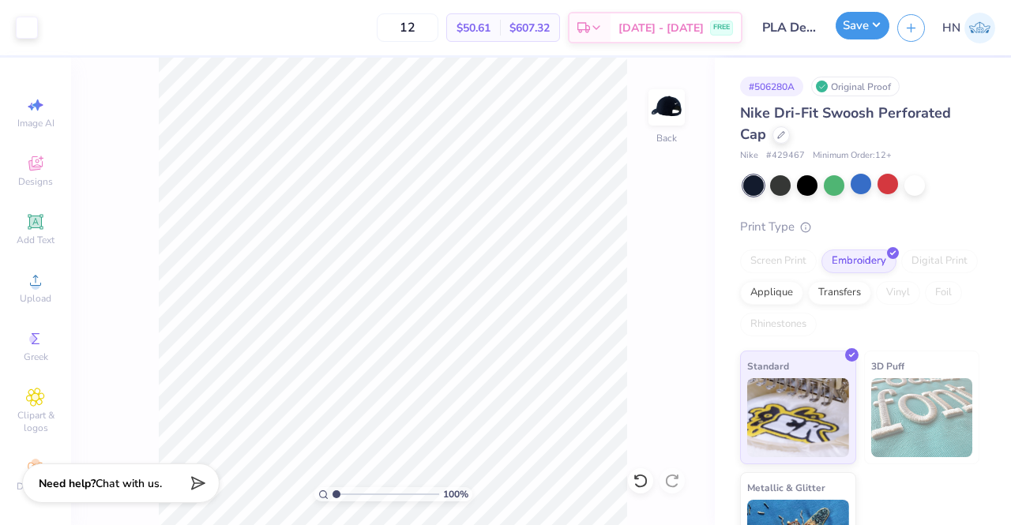
click at [854, 34] on button "Save" at bounding box center [862, 26] width 54 height 28
click at [777, 137] on div at bounding box center [780, 133] width 17 height 17
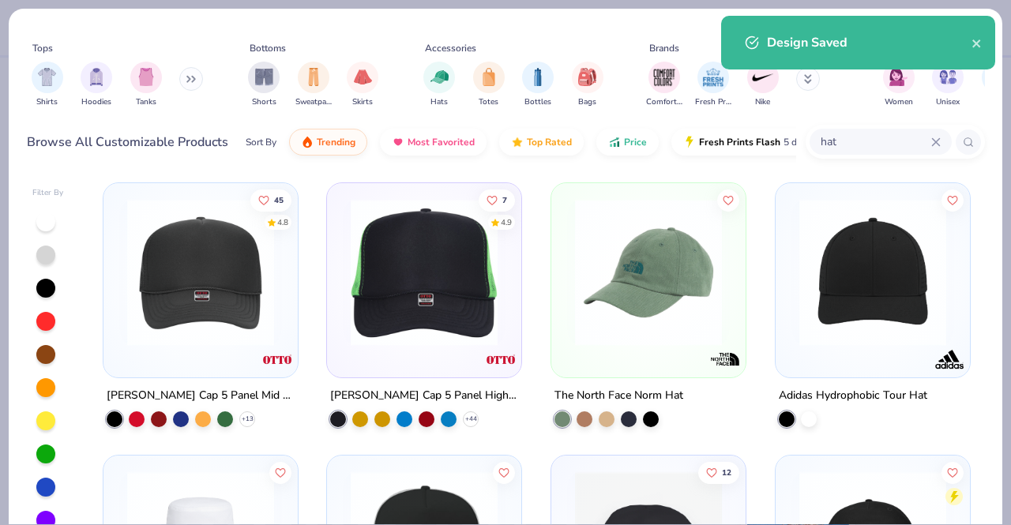
click at [866, 145] on input "hat" at bounding box center [875, 142] width 112 height 18
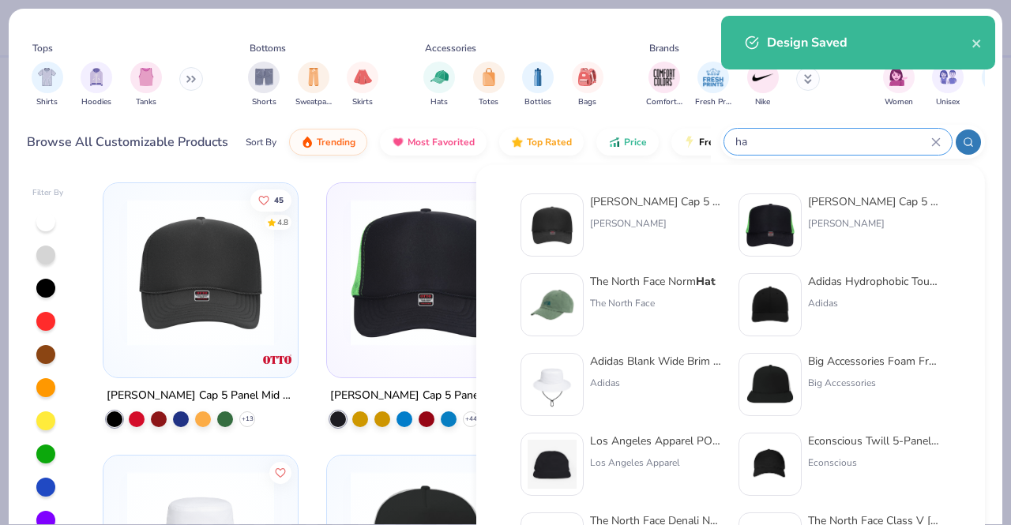
type input "h"
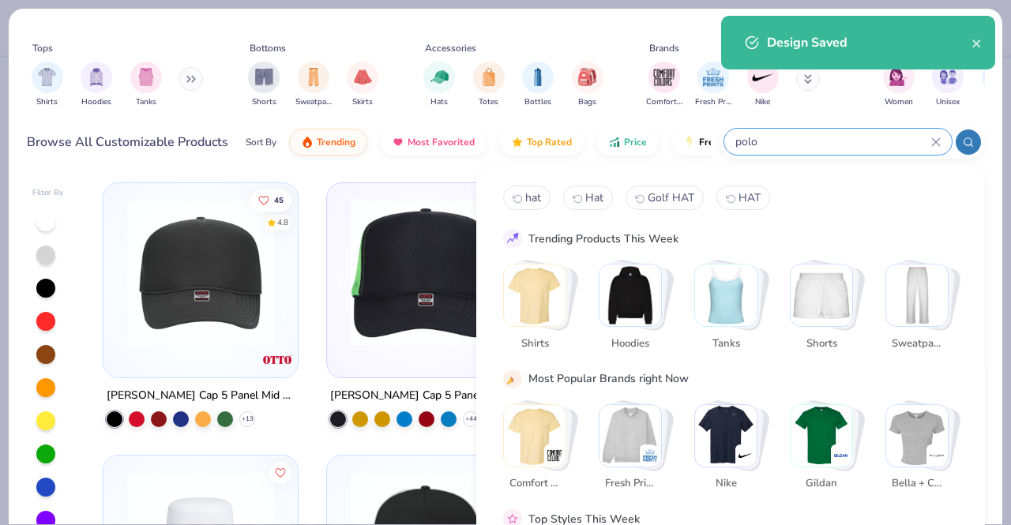
type input "polo"
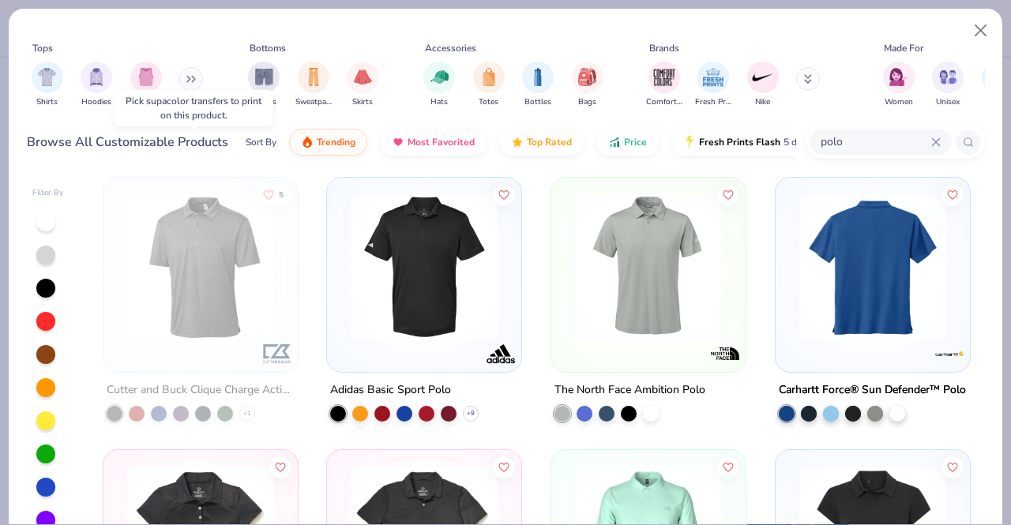
scroll to position [790, 0]
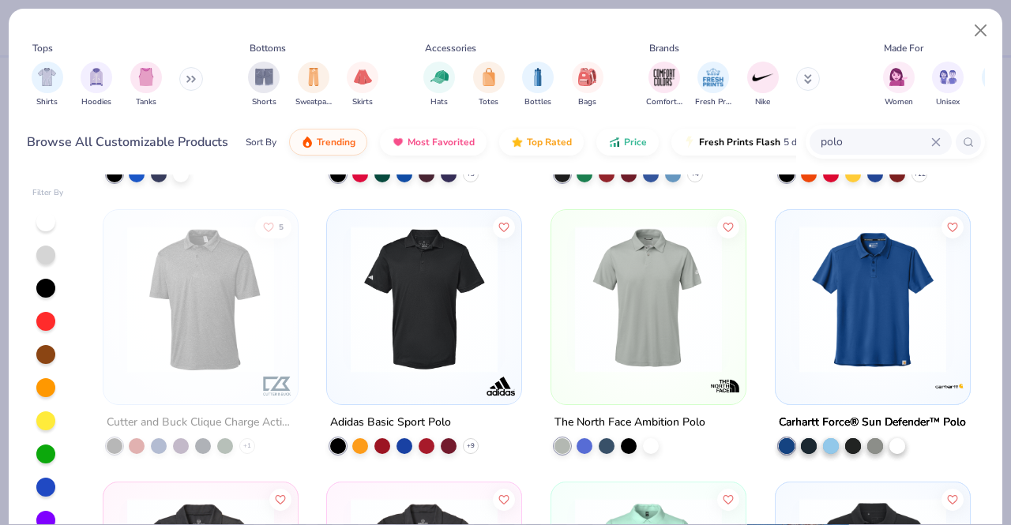
click at [412, 315] on img at bounding box center [424, 299] width 163 height 147
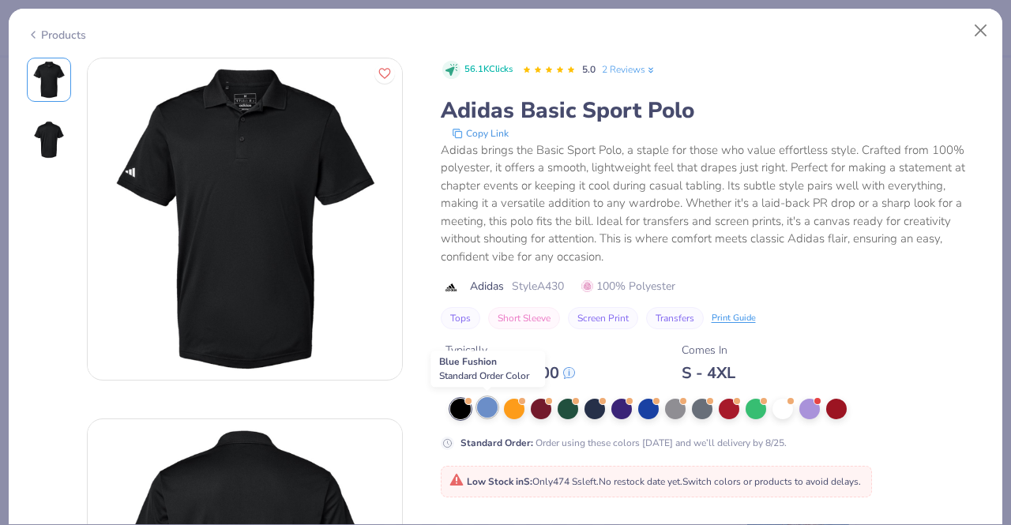
click at [485, 412] on div at bounding box center [487, 407] width 21 height 21
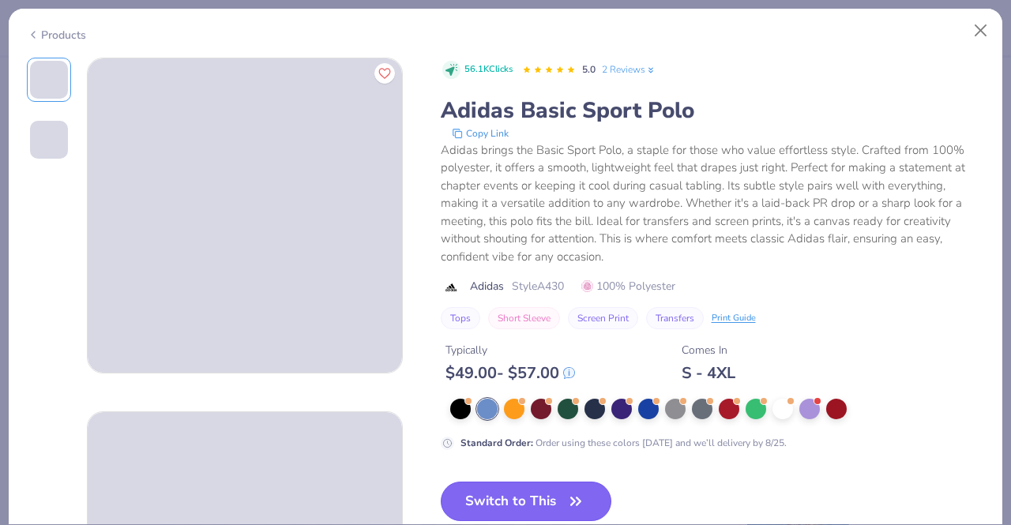
click at [494, 497] on button "Switch to This" at bounding box center [526, 501] width 171 height 39
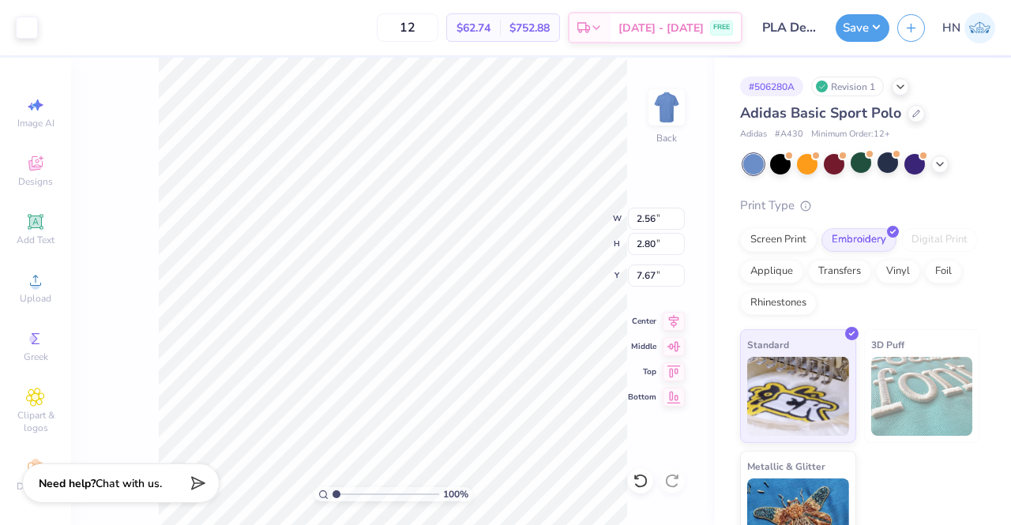
type input "3.00"
type input "3.56"
type input "3.89"
click at [775, 239] on div "Screen Print" at bounding box center [778, 238] width 77 height 24
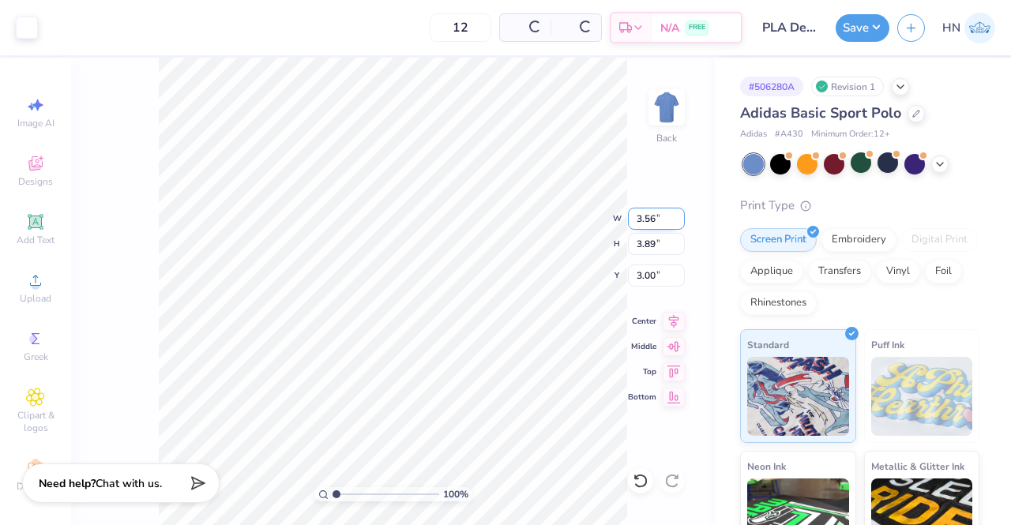
click at [654, 220] on input "3.56" at bounding box center [656, 219] width 57 height 22
type input "3.50"
type input "3.82"
type input "3.03"
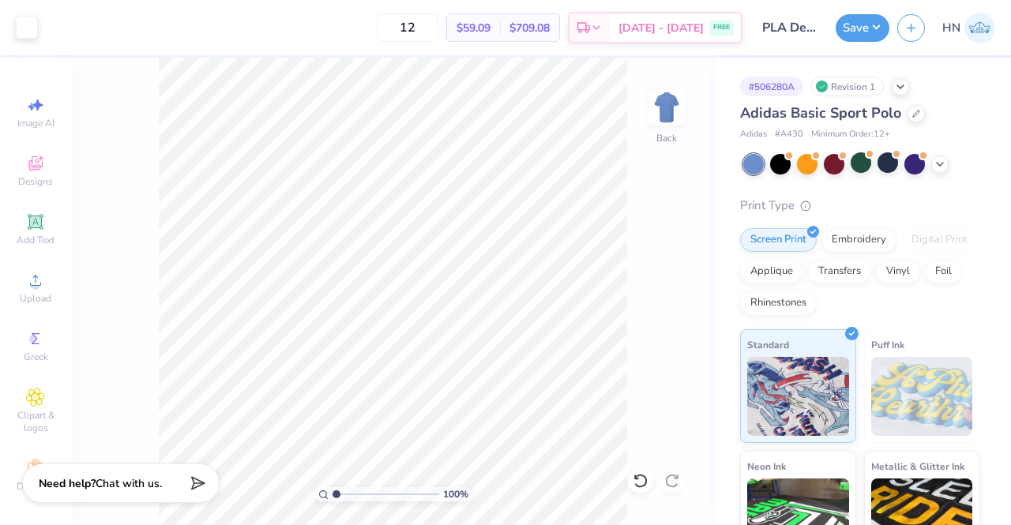
drag, startPoint x: 851, startPoint y: 23, endPoint x: 873, endPoint y: 43, distance: 30.2
click at [852, 23] on button "Save" at bounding box center [862, 28] width 54 height 28
click at [19, 20] on div at bounding box center [27, 26] width 22 height 22
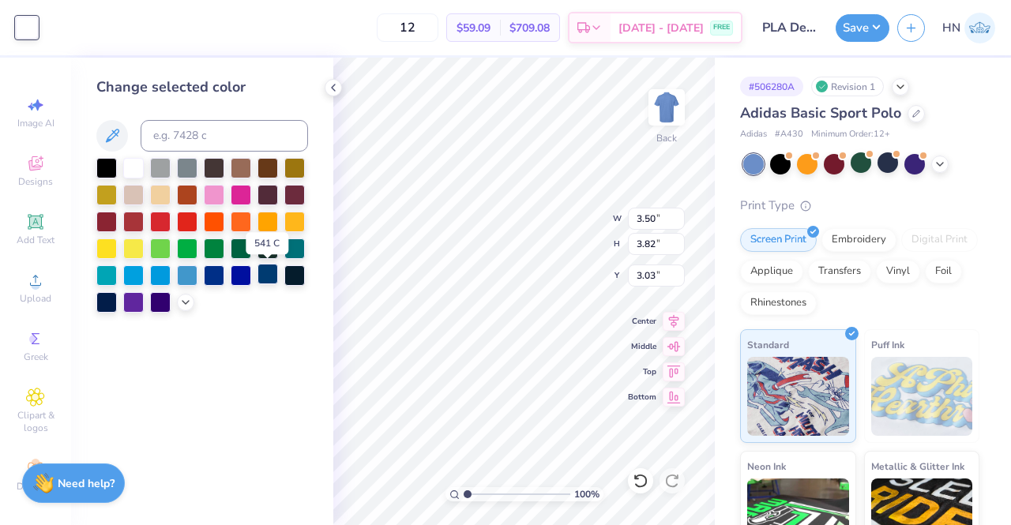
click at [269, 279] on div at bounding box center [267, 274] width 21 height 21
click at [242, 280] on div at bounding box center [241, 274] width 21 height 21
click at [199, 281] on div at bounding box center [202, 235] width 212 height 155
click at [103, 303] on div at bounding box center [106, 301] width 21 height 21
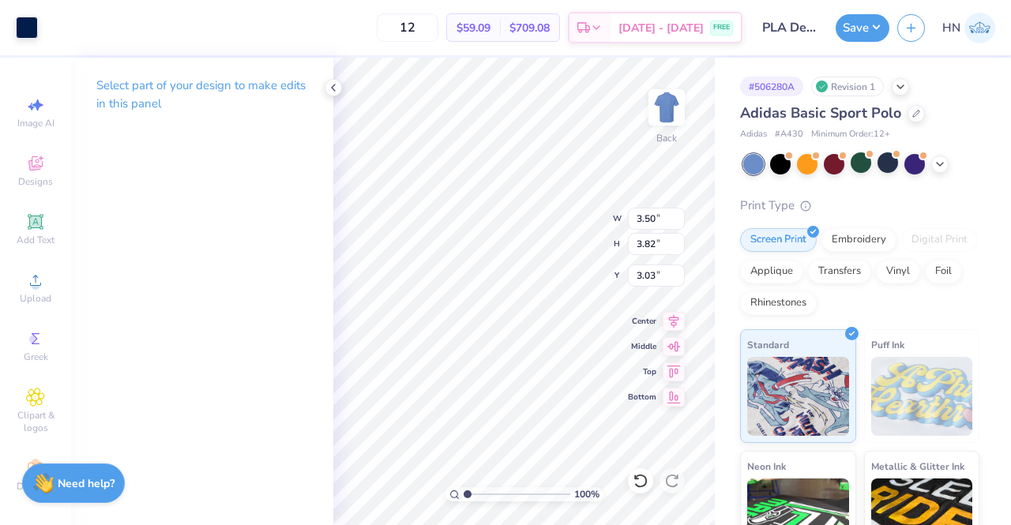
type input "3.35"
type input "3.66"
type input "3.00"
click at [22, 24] on div at bounding box center [27, 26] width 22 height 22
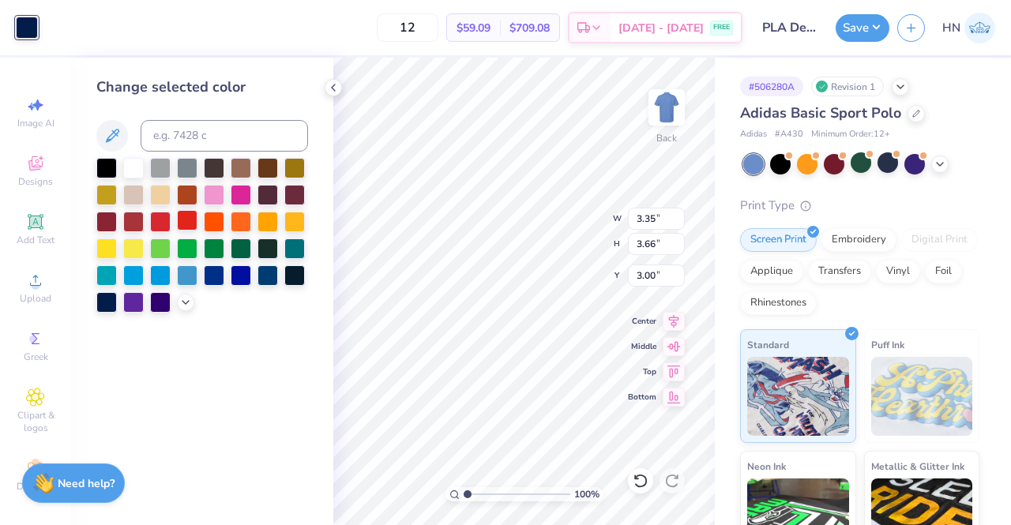
drag, startPoint x: 137, startPoint y: 168, endPoint x: 197, endPoint y: 210, distance: 73.2
click at [137, 169] on div at bounding box center [133, 168] width 21 height 21
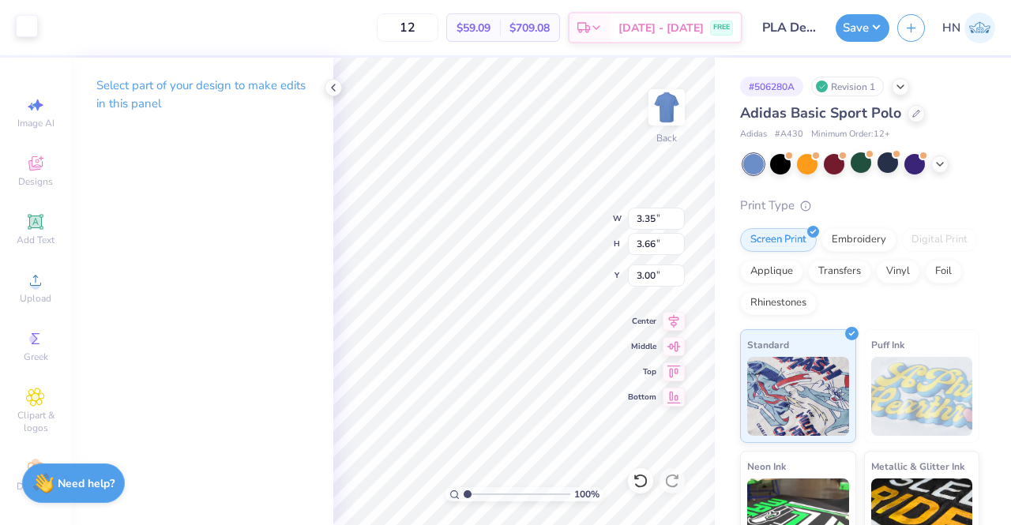
click at [29, 28] on div at bounding box center [27, 26] width 22 height 22
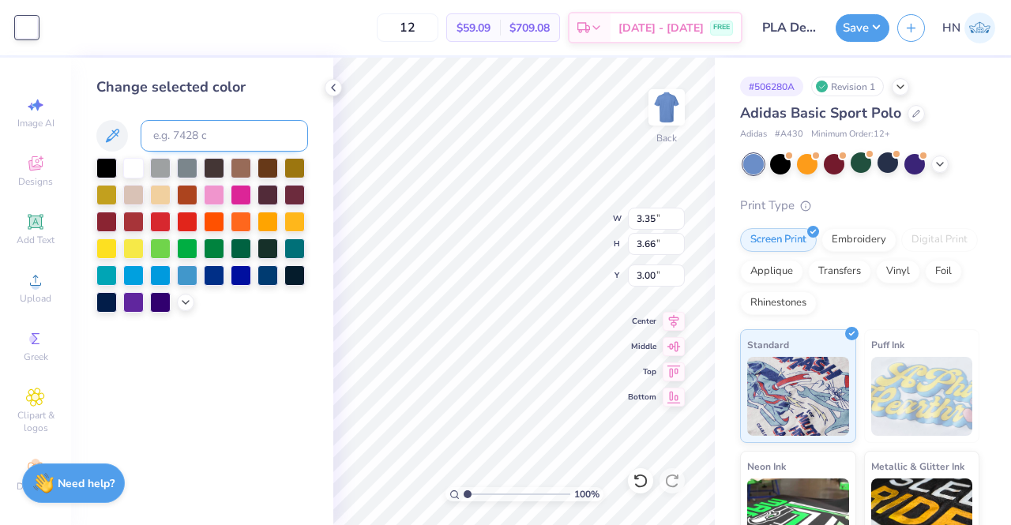
click at [189, 140] on input at bounding box center [224, 136] width 167 height 32
type input "7628"
click at [121, 165] on div at bounding box center [202, 235] width 212 height 155
click at [134, 170] on div at bounding box center [133, 166] width 21 height 21
click at [858, 19] on button "Save" at bounding box center [862, 26] width 54 height 28
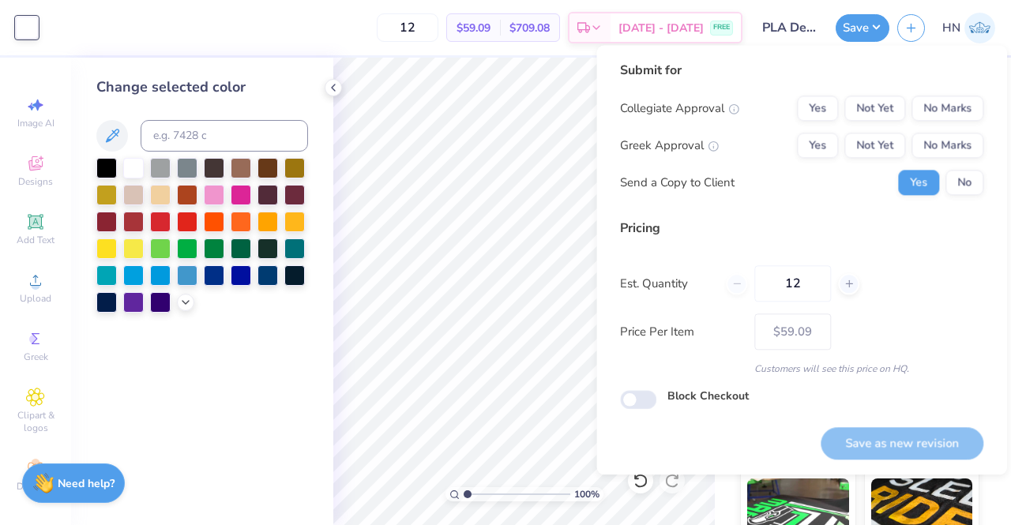
click at [918, 95] on div "Submit for Collegiate Approval Yes Not Yet No Marks Greek Approval Yes Not Yet …" at bounding box center [801, 134] width 363 height 146
click at [937, 111] on button "No Marks" at bounding box center [947, 108] width 72 height 25
click at [939, 146] on button "No Marks" at bounding box center [947, 145] width 72 height 25
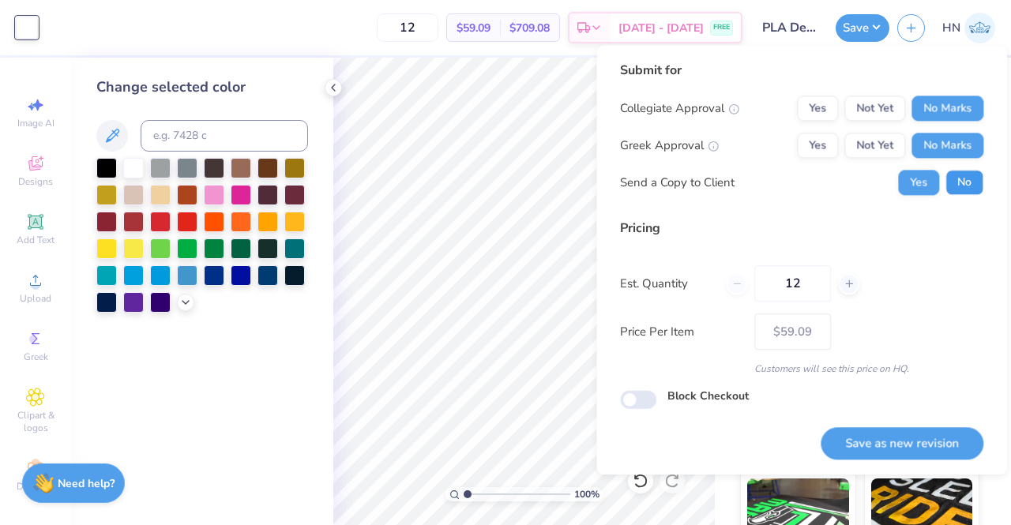
click at [951, 190] on button "No" at bounding box center [964, 182] width 38 height 25
click at [886, 441] on button "Save as new revision" at bounding box center [901, 443] width 163 height 32
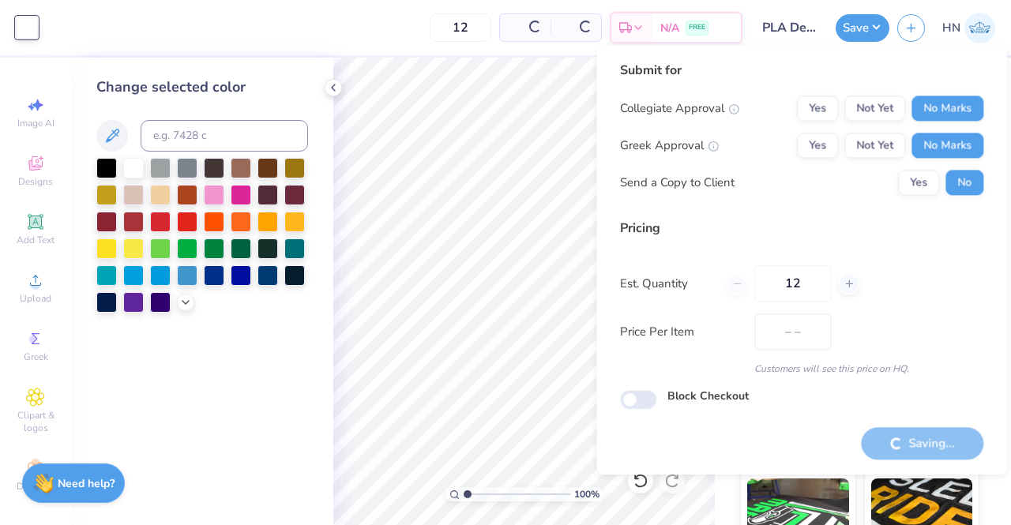
type input "$59.09"
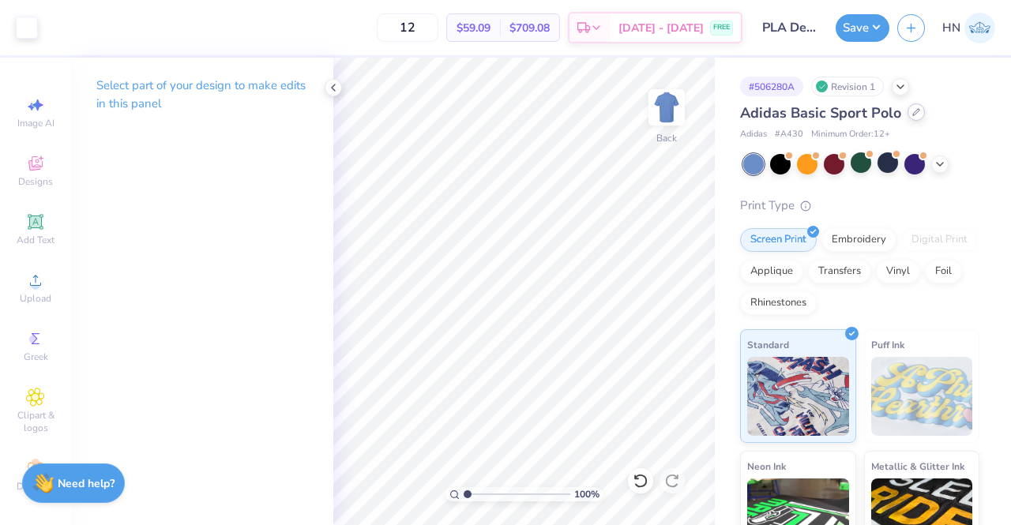
click at [915, 118] on div at bounding box center [915, 111] width 17 height 17
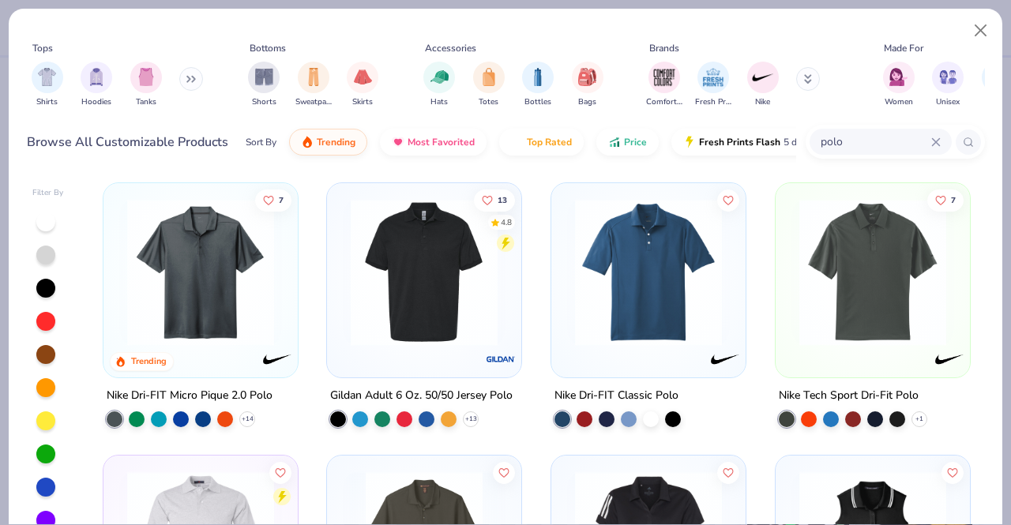
click at [878, 133] on input "polo" at bounding box center [875, 142] width 112 height 18
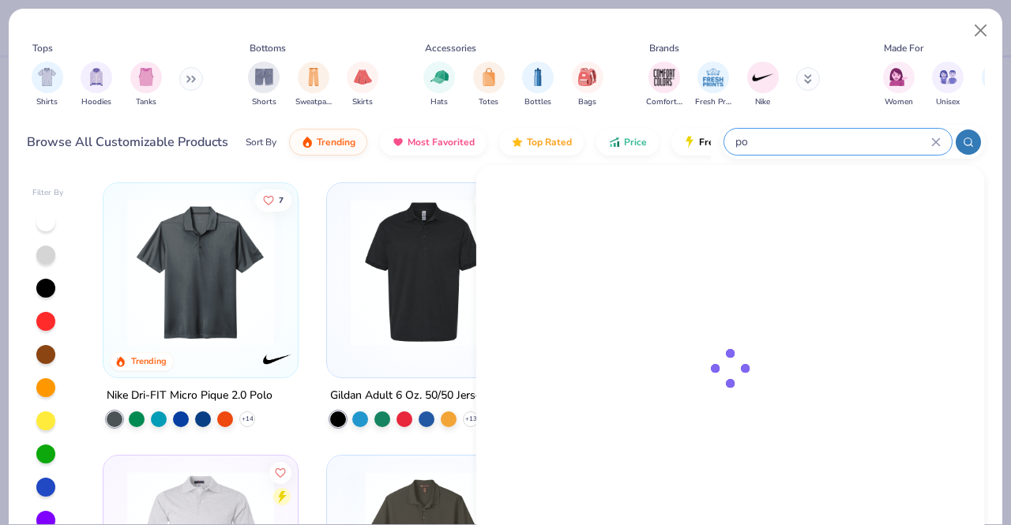
type input "p"
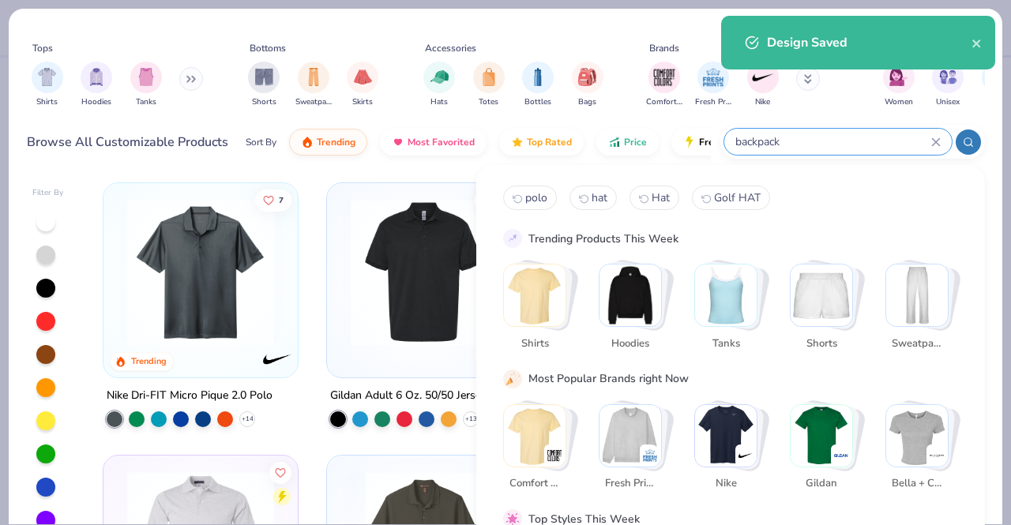
type input "backpack"
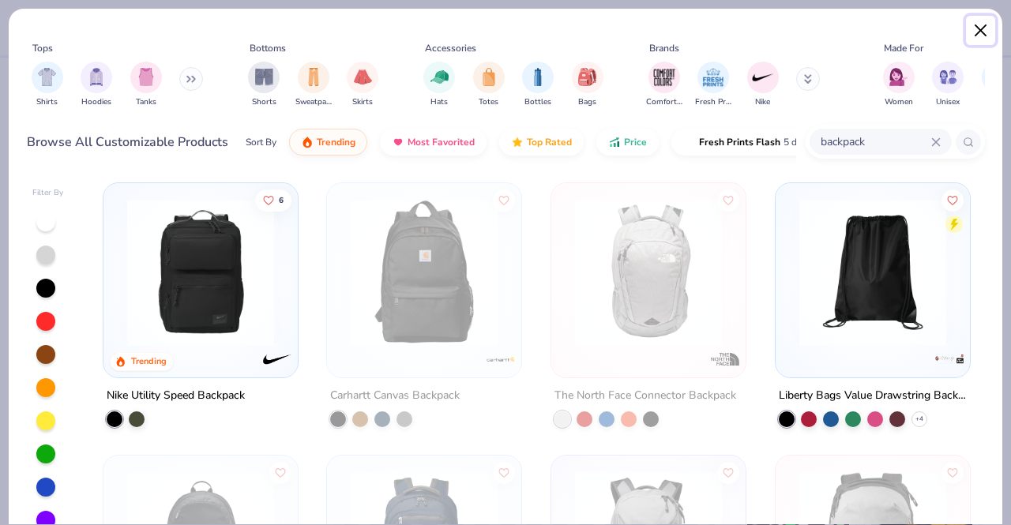
click at [982, 23] on button "Close" at bounding box center [981, 31] width 30 height 30
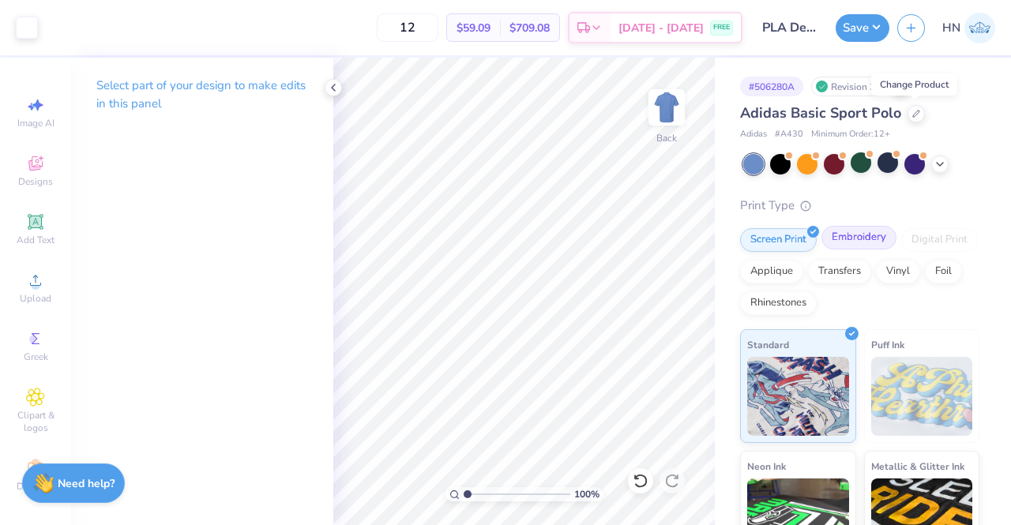
click at [879, 246] on div "Embroidery" at bounding box center [858, 238] width 75 height 24
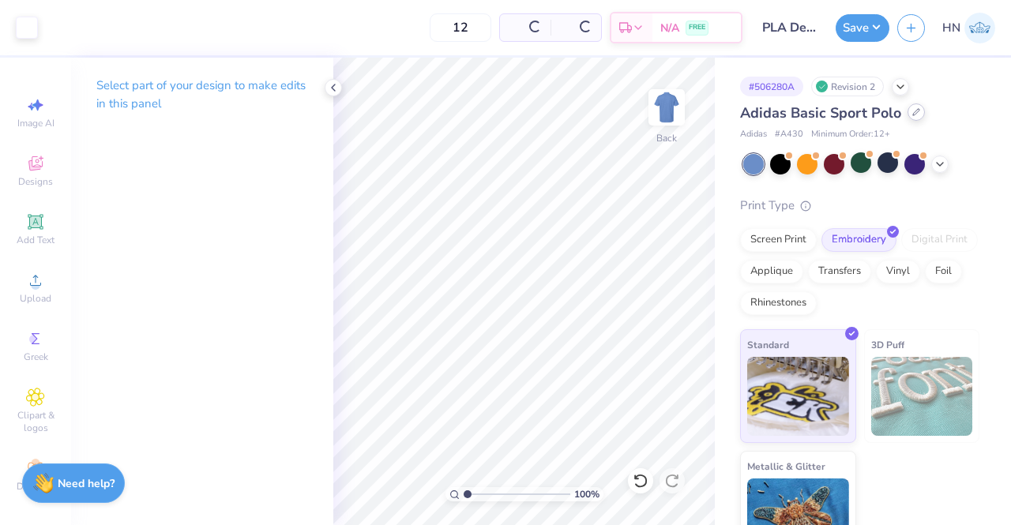
click at [916, 111] on icon at bounding box center [916, 112] width 6 height 6
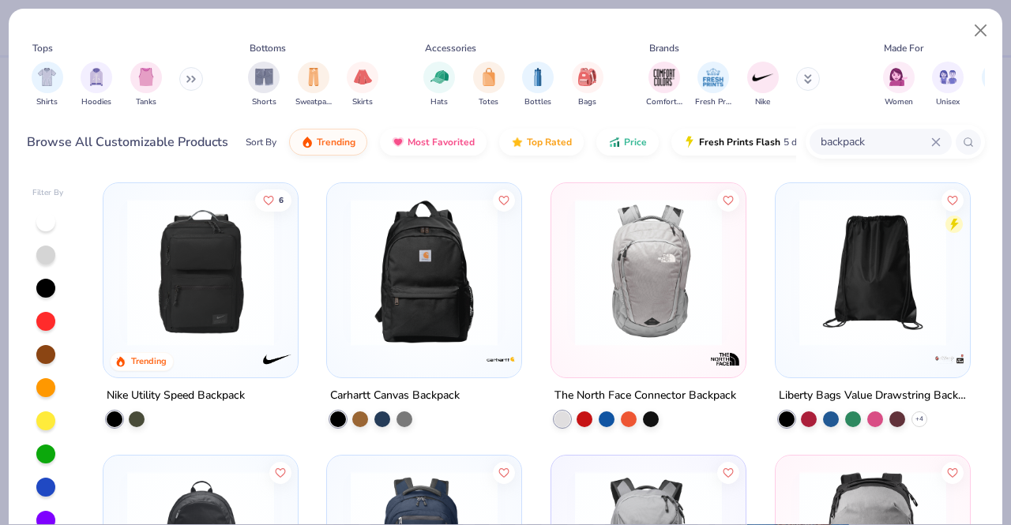
click at [621, 285] on img at bounding box center [648, 272] width 163 height 147
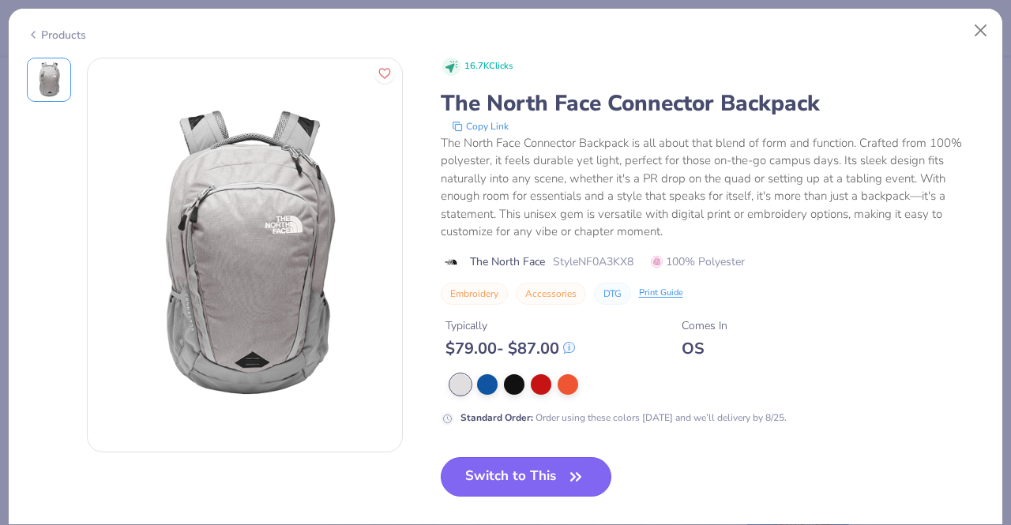
click at [503, 470] on button "Switch to This" at bounding box center [526, 476] width 171 height 39
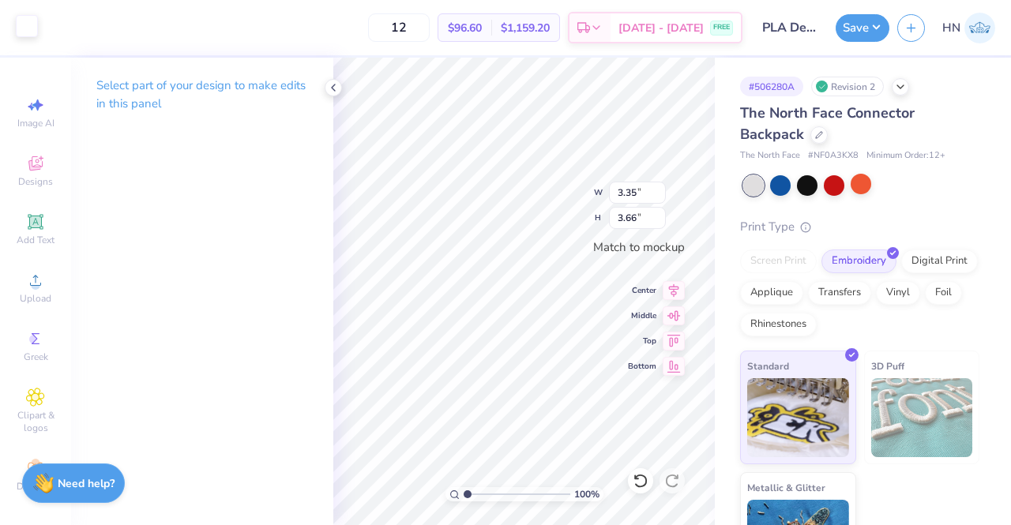
click at [35, 28] on div at bounding box center [27, 26] width 22 height 22
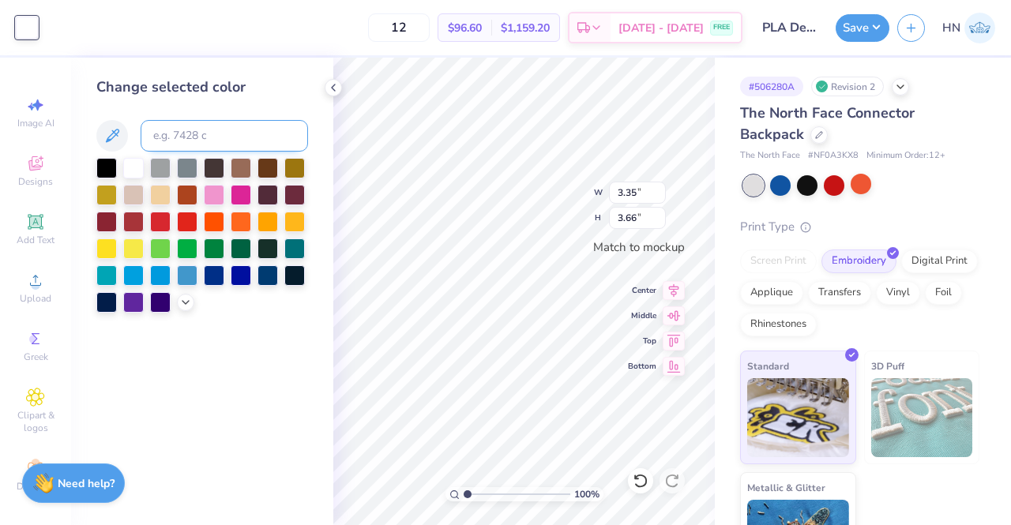
click at [182, 142] on input at bounding box center [224, 136] width 167 height 32
type input "7628"
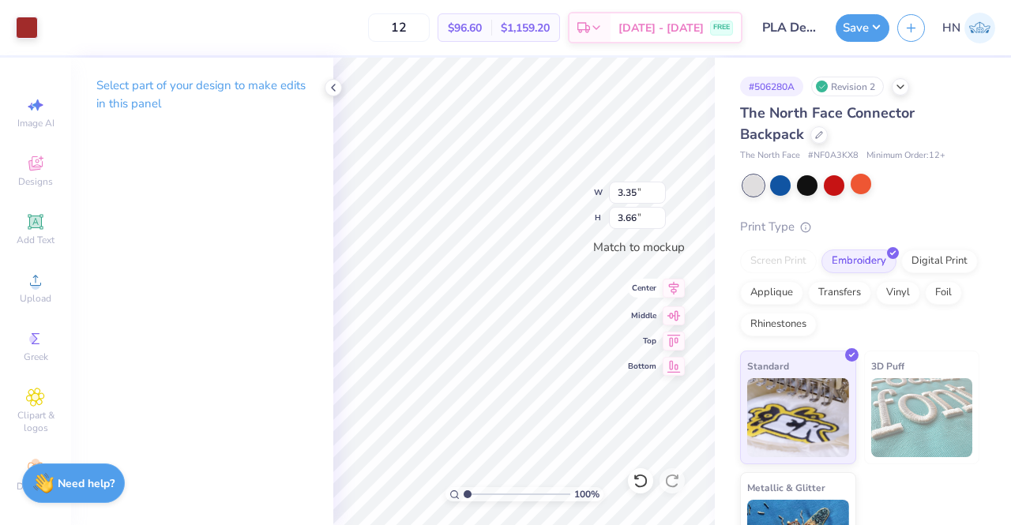
click at [678, 290] on icon at bounding box center [674, 288] width 22 height 19
click at [816, 132] on icon at bounding box center [819, 134] width 8 height 8
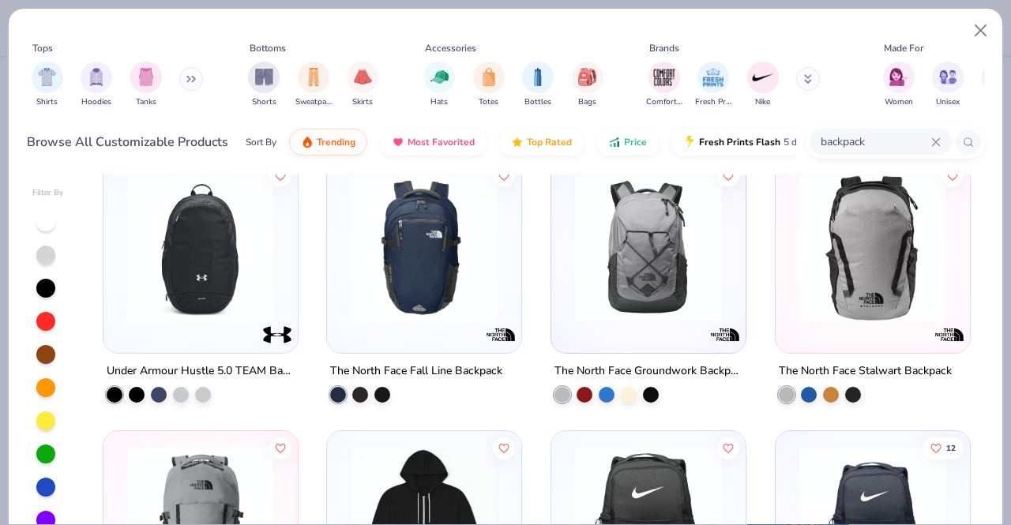
scroll to position [316, 0]
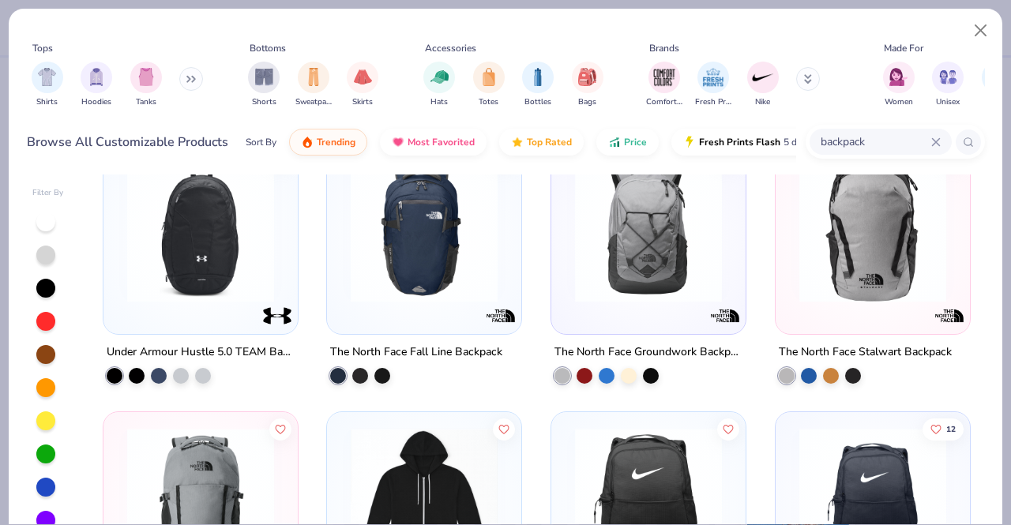
click at [428, 261] on img at bounding box center [424, 229] width 163 height 147
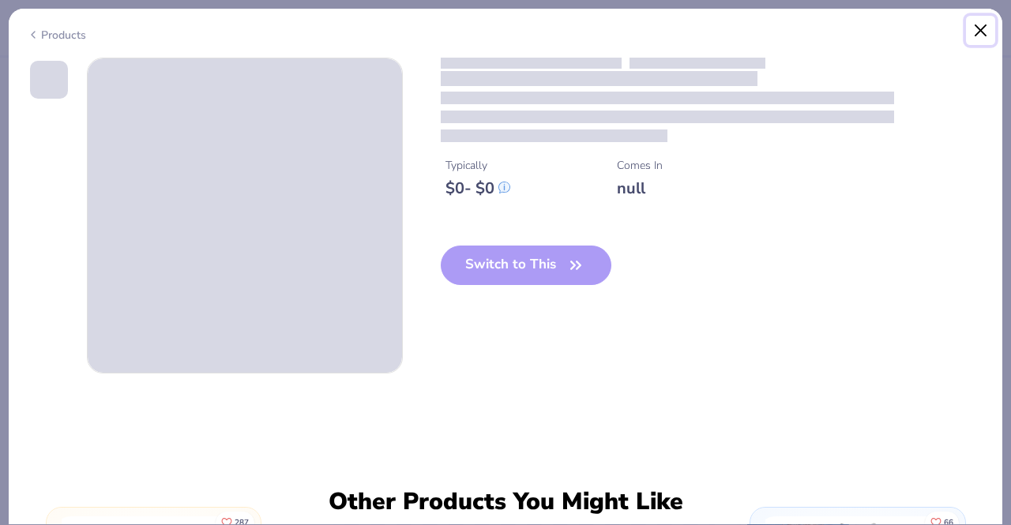
click at [982, 27] on button "Close" at bounding box center [981, 31] width 30 height 30
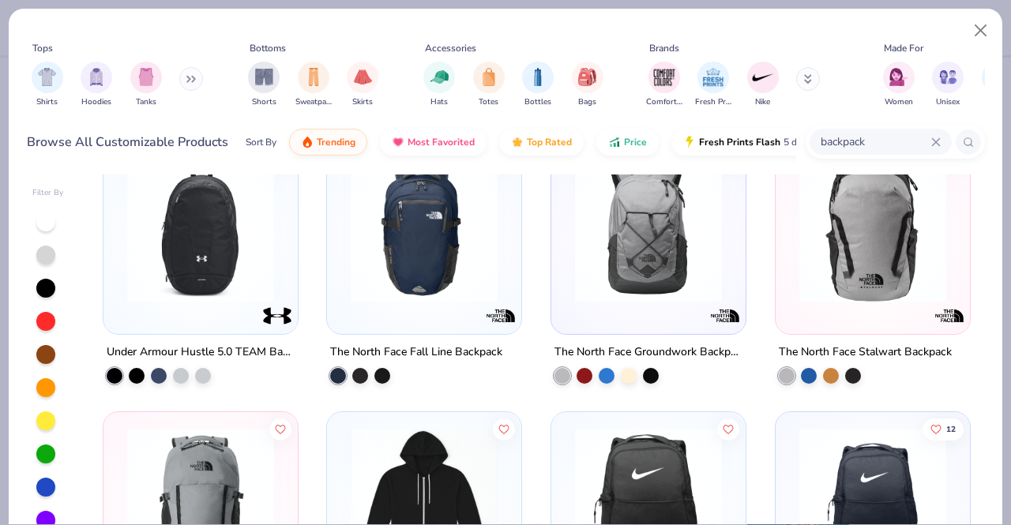
click at [840, 253] on img at bounding box center [872, 229] width 163 height 147
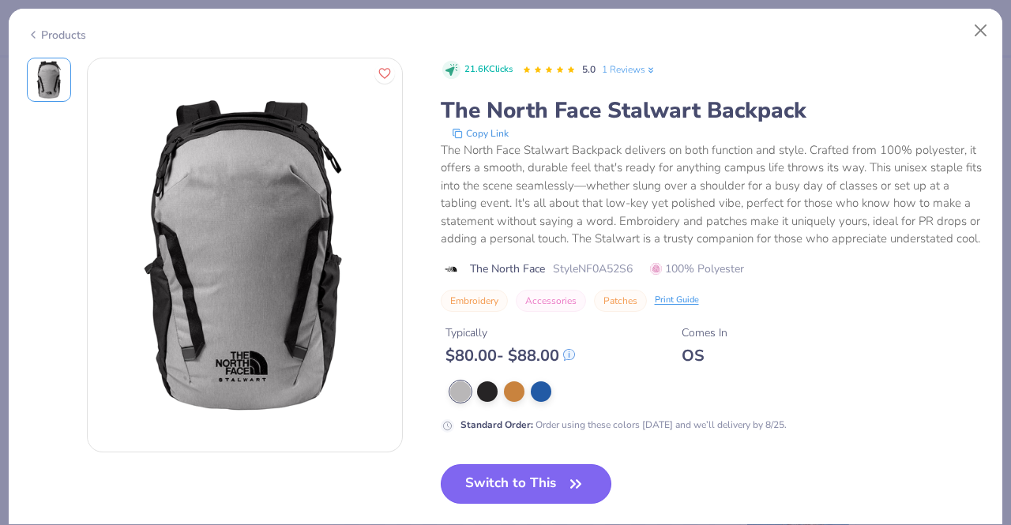
click at [462, 494] on button "Switch to This" at bounding box center [526, 483] width 171 height 39
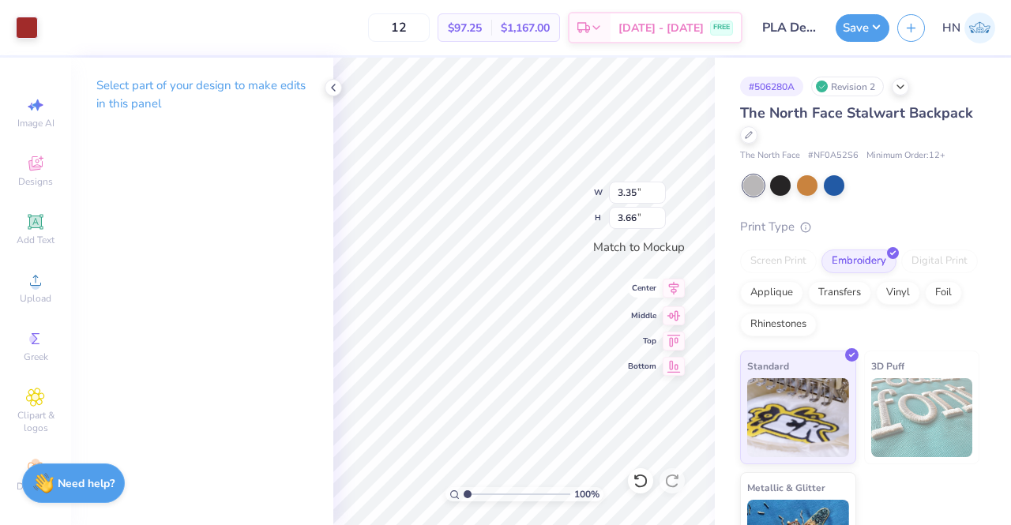
click at [678, 286] on icon at bounding box center [674, 288] width 22 height 19
click at [638, 192] on input "3.35" at bounding box center [637, 193] width 57 height 22
type input "3.30"
type input "3.60"
type input "3.00"
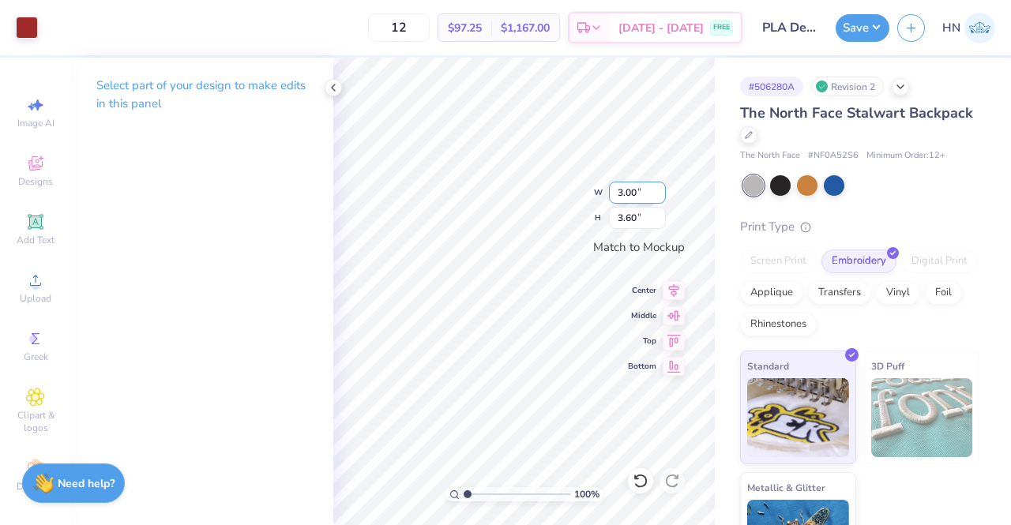
type input "3.28"
click at [22, 21] on div at bounding box center [27, 26] width 22 height 22
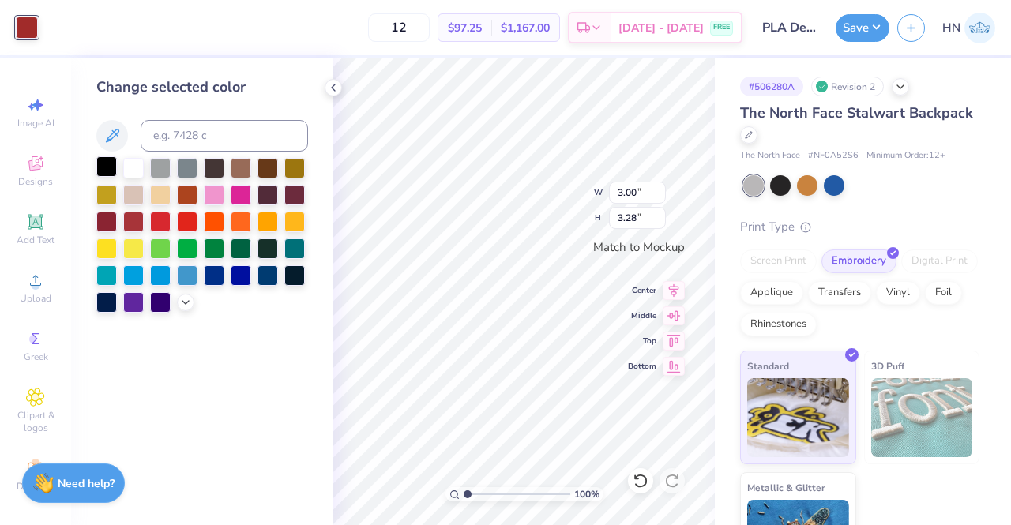
click at [101, 167] on div at bounding box center [106, 166] width 21 height 21
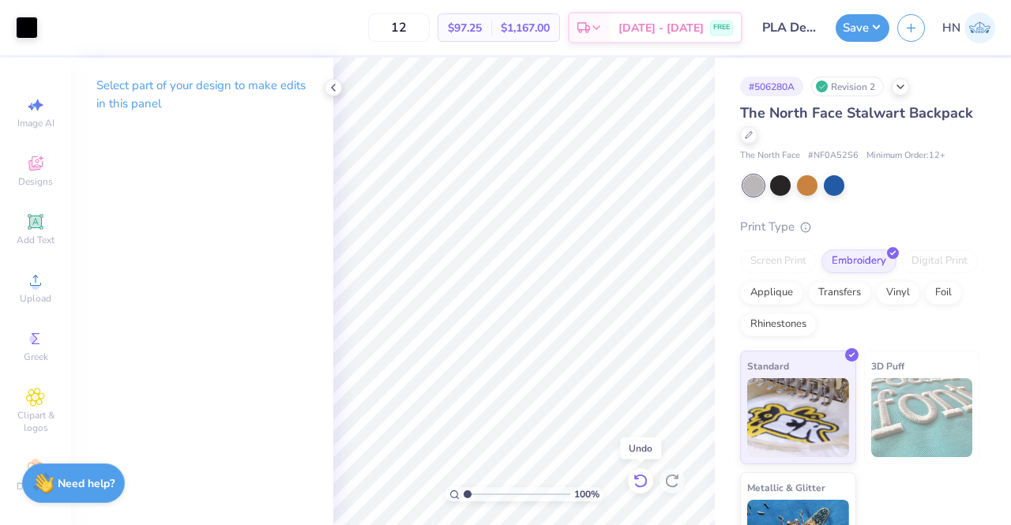
click at [645, 480] on icon at bounding box center [639, 481] width 13 height 14
click at [776, 186] on div at bounding box center [780, 184] width 21 height 21
click at [788, 179] on div at bounding box center [780, 184] width 21 height 21
click at [876, 23] on button "Save" at bounding box center [862, 26] width 54 height 28
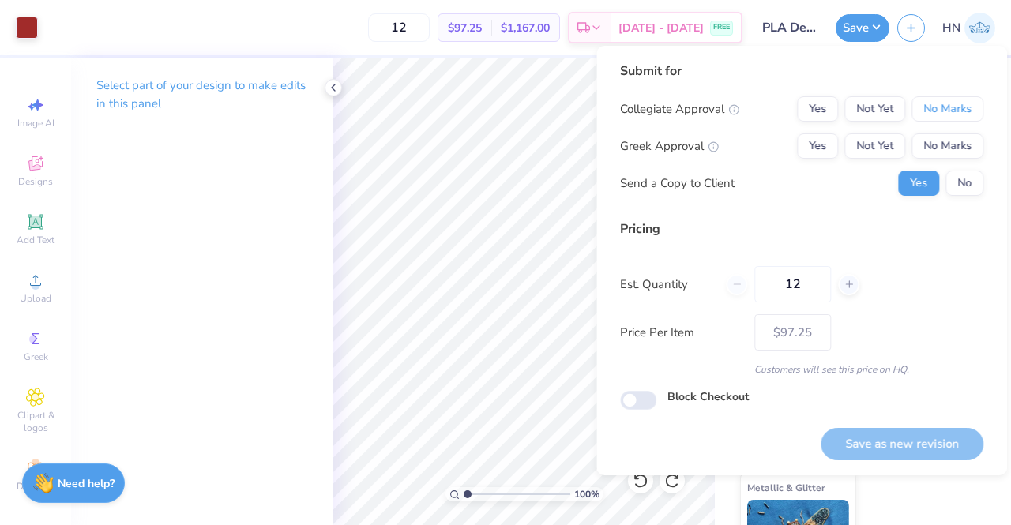
drag, startPoint x: 944, startPoint y: 107, endPoint x: 944, endPoint y: 126, distance: 19.0
click at [945, 110] on button "No Marks" at bounding box center [947, 108] width 72 height 25
click at [943, 148] on button "No Marks" at bounding box center [947, 145] width 72 height 25
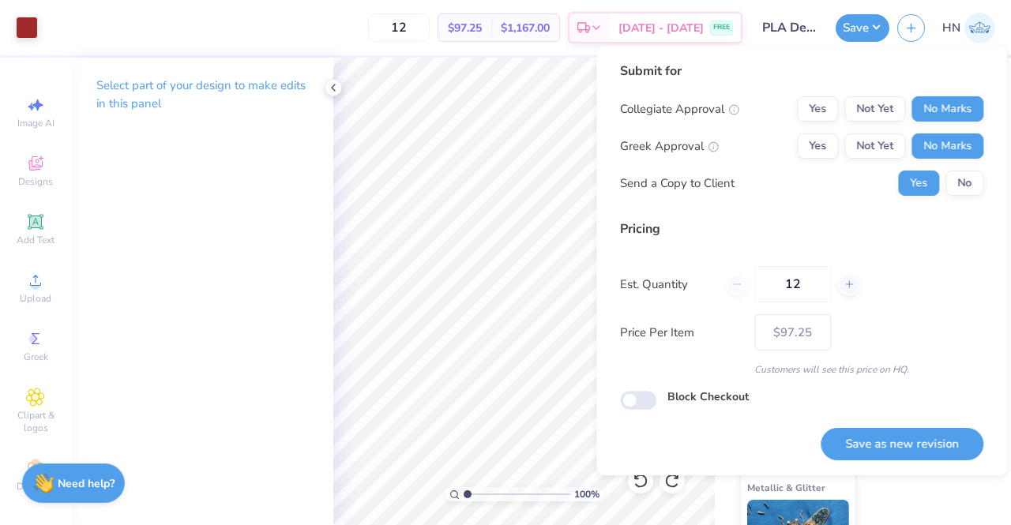
click at [941, 185] on div "Yes No" at bounding box center [940, 183] width 85 height 25
drag, startPoint x: 953, startPoint y: 186, endPoint x: 953, endPoint y: 219, distance: 33.2
click at [953, 197] on div "Submit for Collegiate Approval Yes Not Yet No Marks Greek Approval Yes Not Yet …" at bounding box center [801, 135] width 363 height 146
click at [979, 184] on button "No" at bounding box center [964, 183] width 38 height 25
click at [900, 434] on button "Save as new revision" at bounding box center [901, 444] width 163 height 32
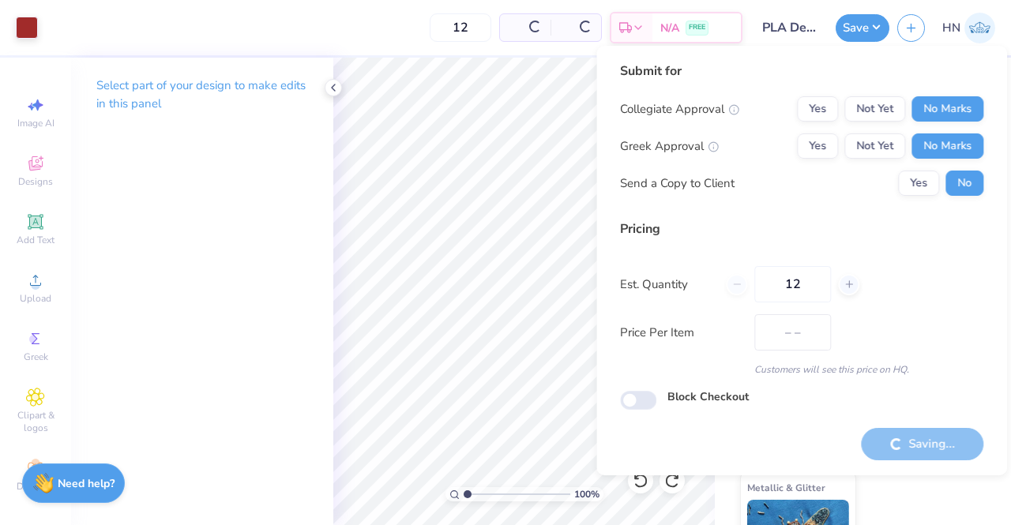
type input "$97.25"
click at [336, 80] on div at bounding box center [333, 87] width 17 height 17
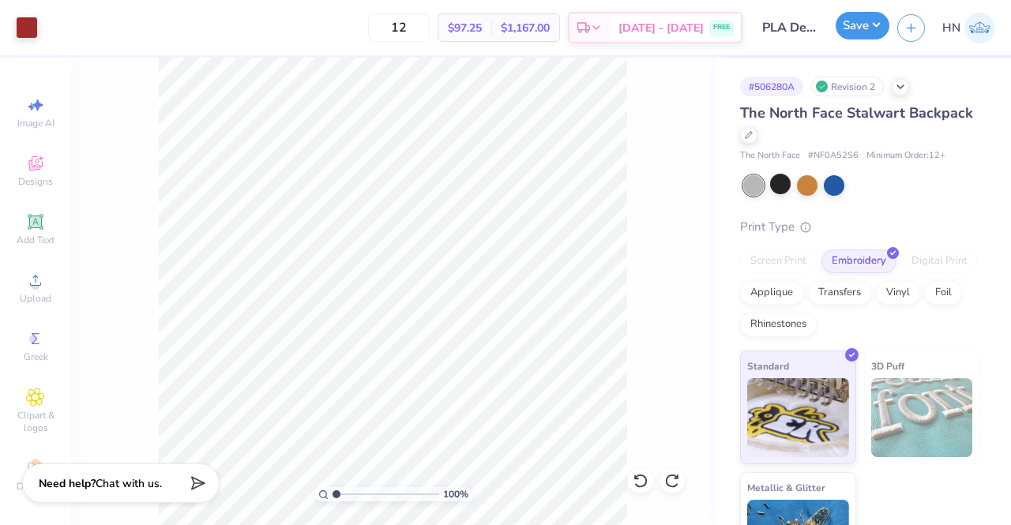
click at [858, 28] on button "Save" at bounding box center [862, 26] width 54 height 28
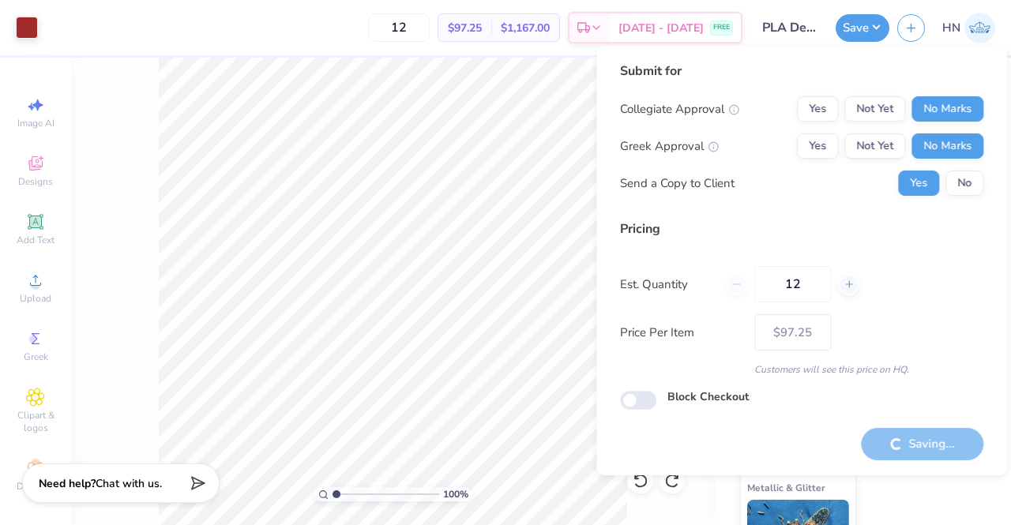
click at [603, 111] on div "Submit for Collegiate Approval Yes Not Yet No Marks Greek Approval Yes Not Yet …" at bounding box center [801, 261] width 411 height 430
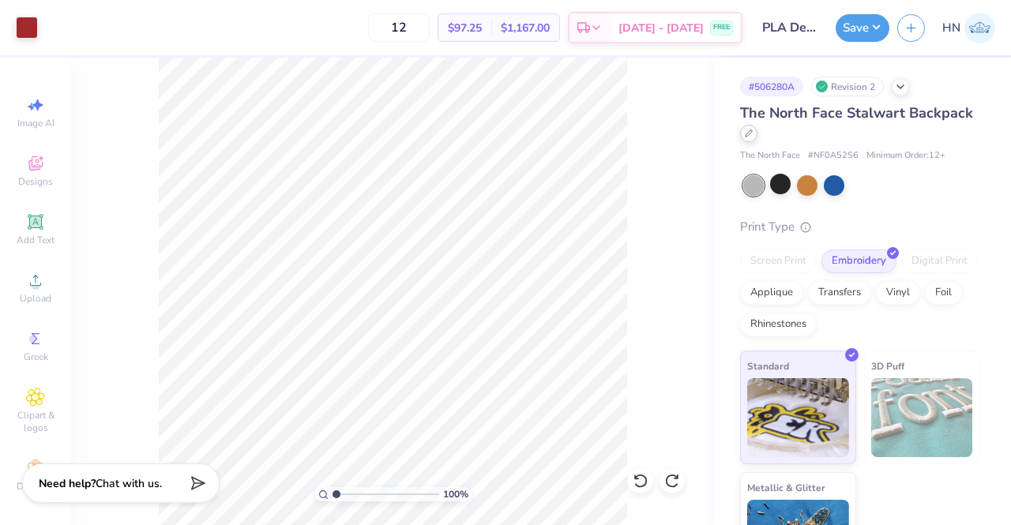
click at [752, 135] on icon at bounding box center [748, 133] width 6 height 6
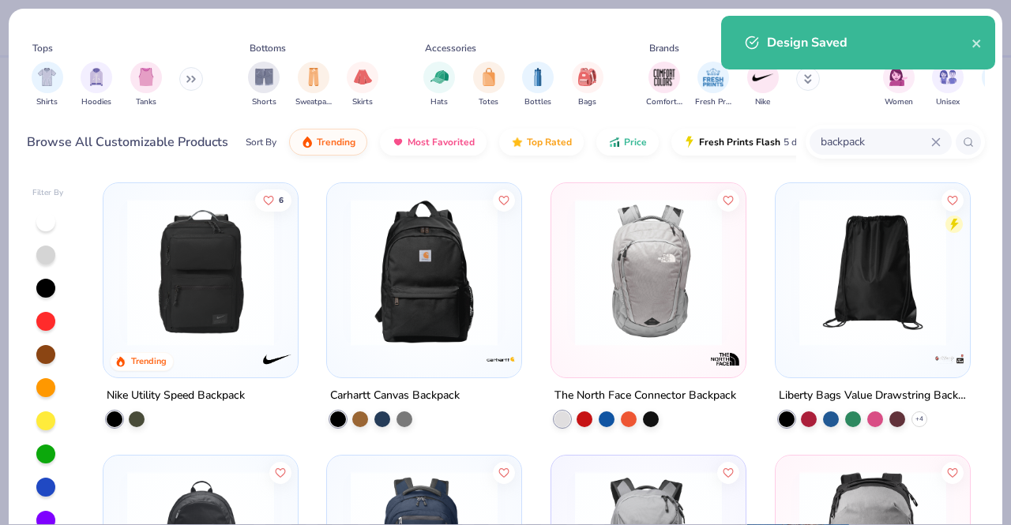
click at [812, 281] on img at bounding box center [872, 272] width 163 height 147
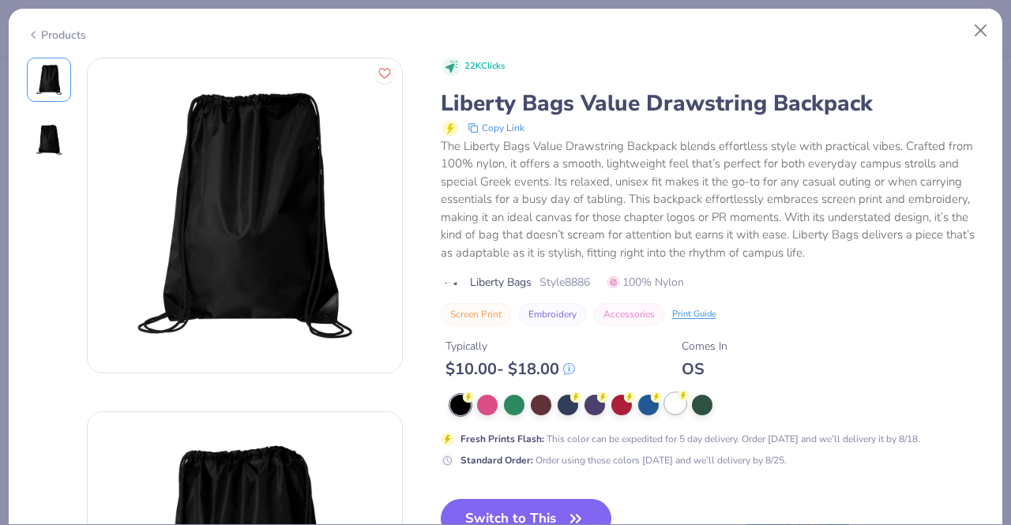
click at [679, 403] on div at bounding box center [675, 403] width 21 height 21
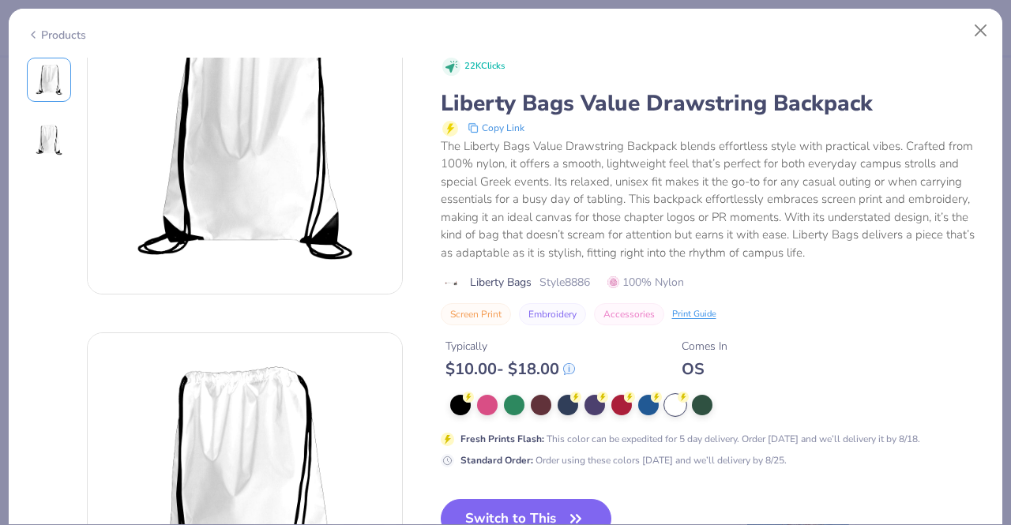
scroll to position [316, 0]
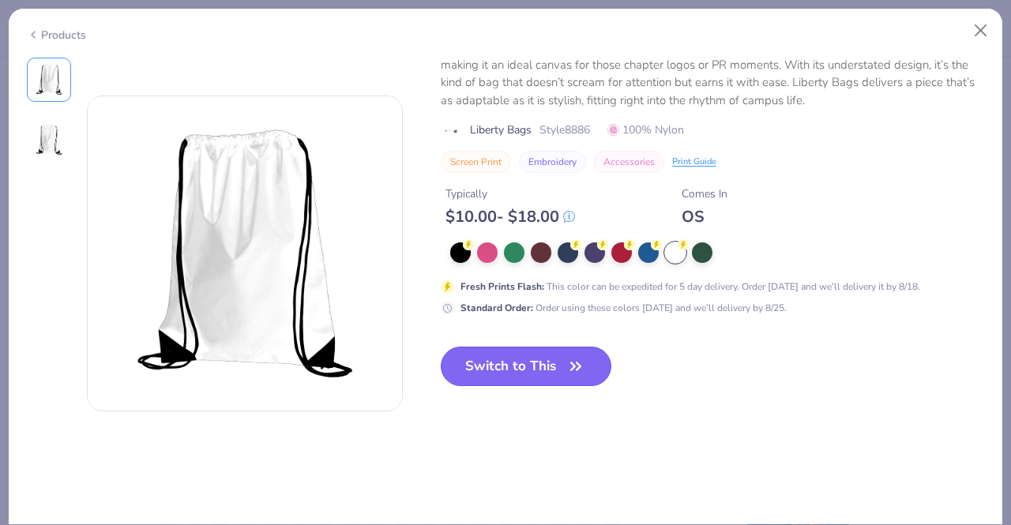
click at [543, 366] on button "Switch to This" at bounding box center [526, 366] width 171 height 39
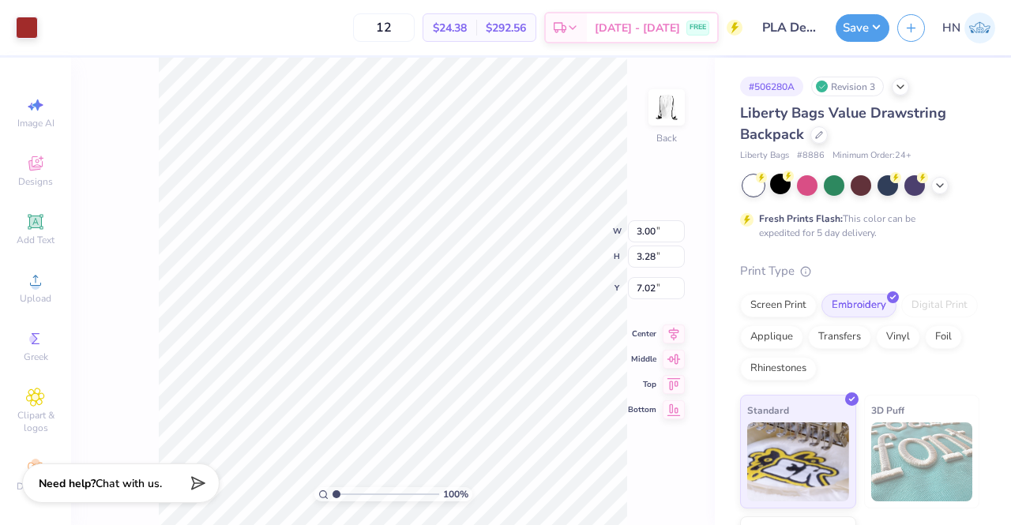
type input "5.22"
click at [672, 317] on icon at bounding box center [674, 318] width 10 height 13
type input "6.16"
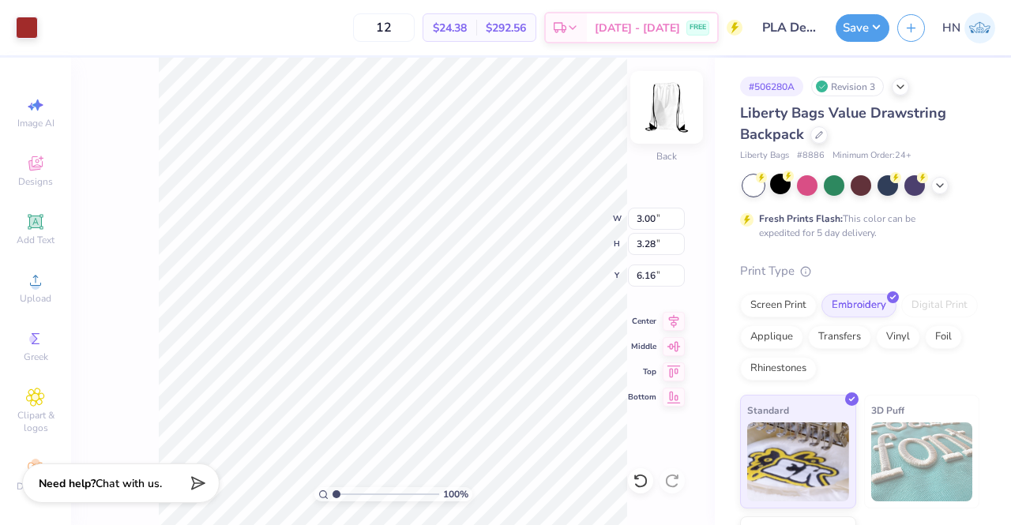
type input "3.37"
type input "3.68"
type input "5.75"
click at [670, 316] on icon at bounding box center [674, 319] width 22 height 19
type input "3.48"
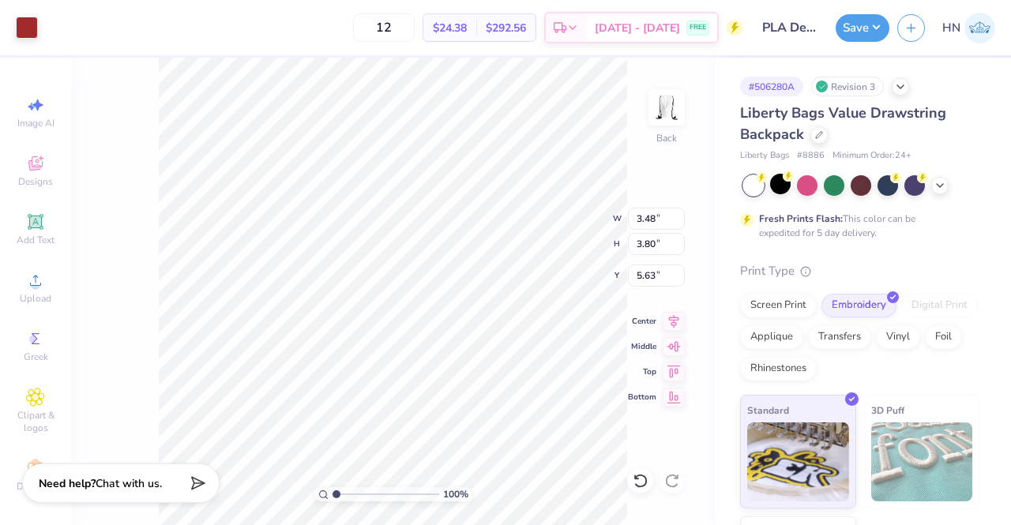
type input "3.80"
type input "5.63"
type input "3.70"
type input "4.04"
type input "5.39"
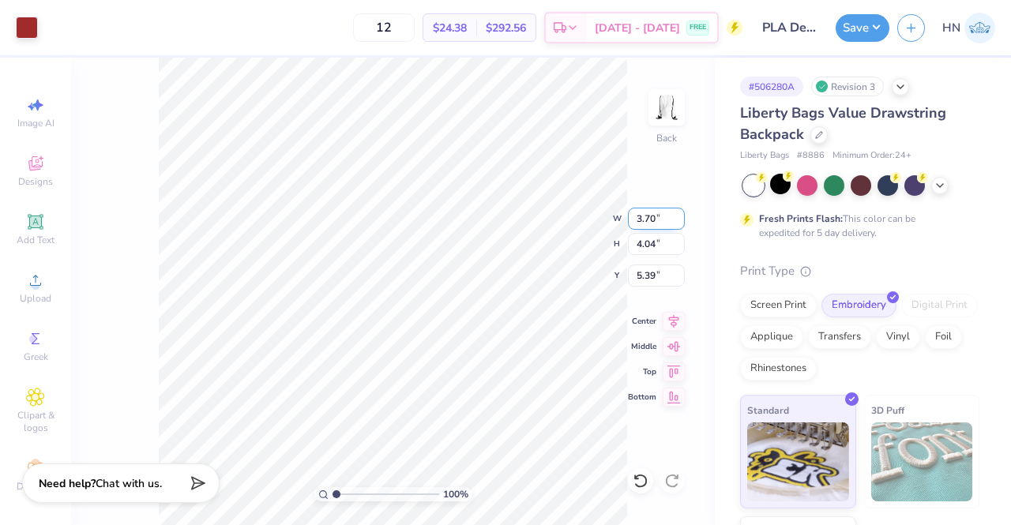
click at [648, 214] on input "3.70" at bounding box center [656, 219] width 57 height 22
type input "3.50"
type input "3.82"
type input "5.50"
click at [669, 318] on icon at bounding box center [674, 319] width 22 height 19
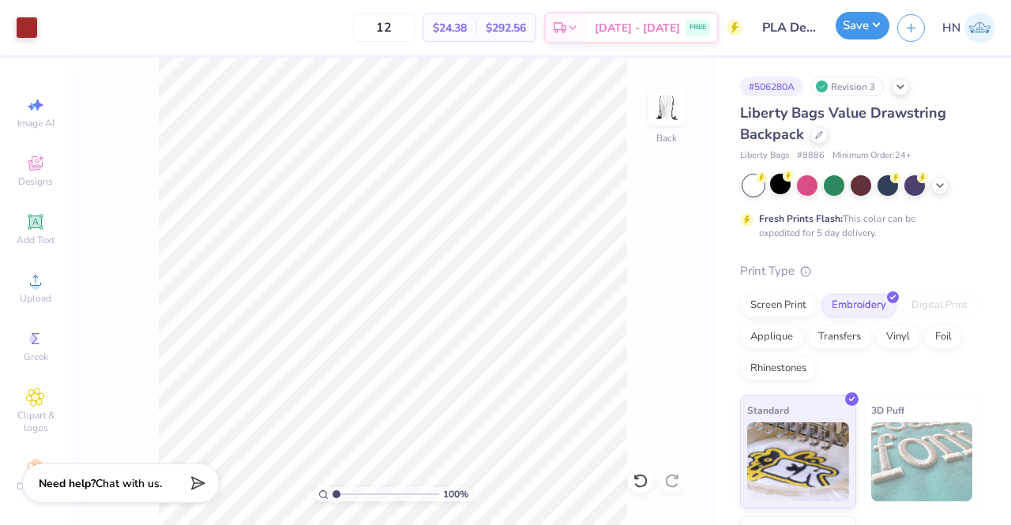
click at [853, 34] on button "Save" at bounding box center [862, 26] width 54 height 28
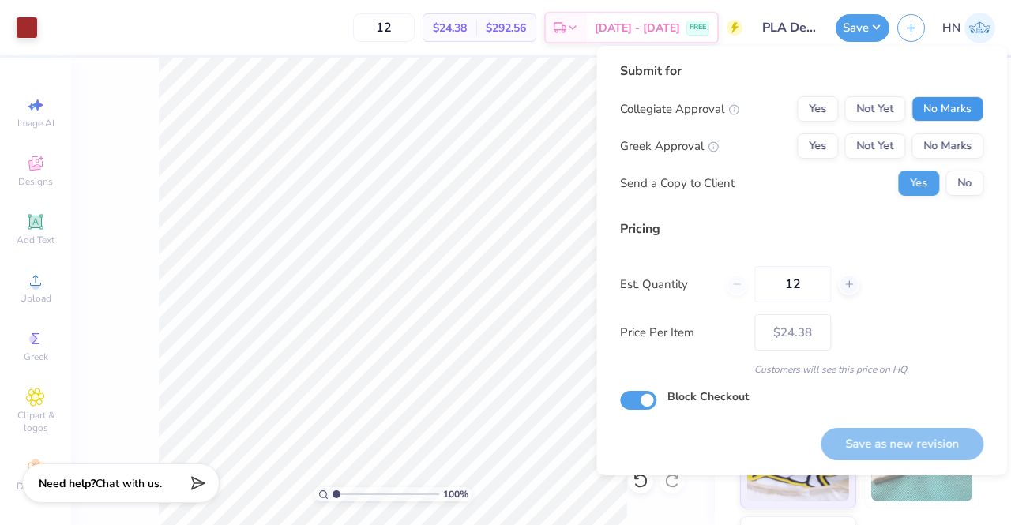
click at [925, 114] on button "No Marks" at bounding box center [947, 108] width 72 height 25
click at [939, 153] on button "No Marks" at bounding box center [947, 145] width 72 height 25
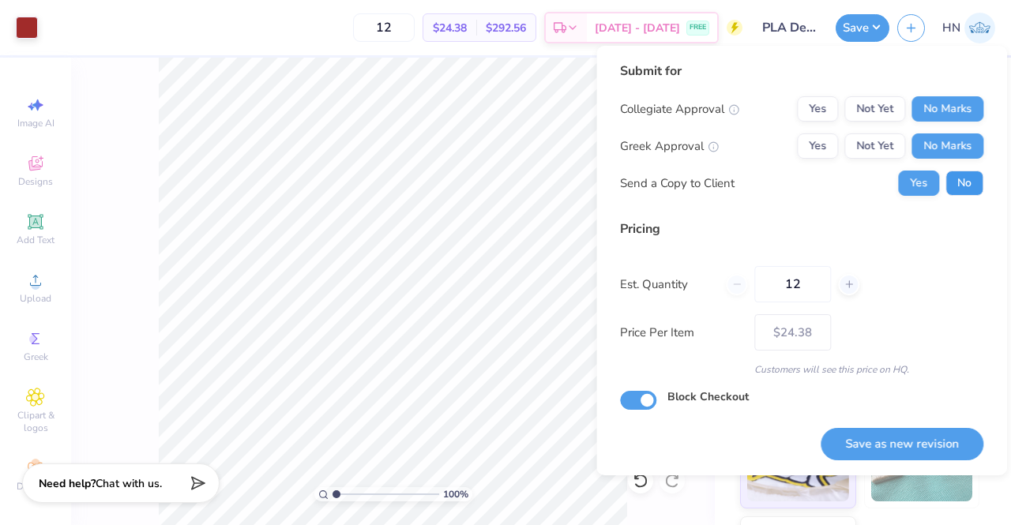
click at [971, 184] on button "No" at bounding box center [964, 183] width 38 height 25
click at [866, 449] on button "Save as new revision" at bounding box center [901, 444] width 163 height 32
type input "– –"
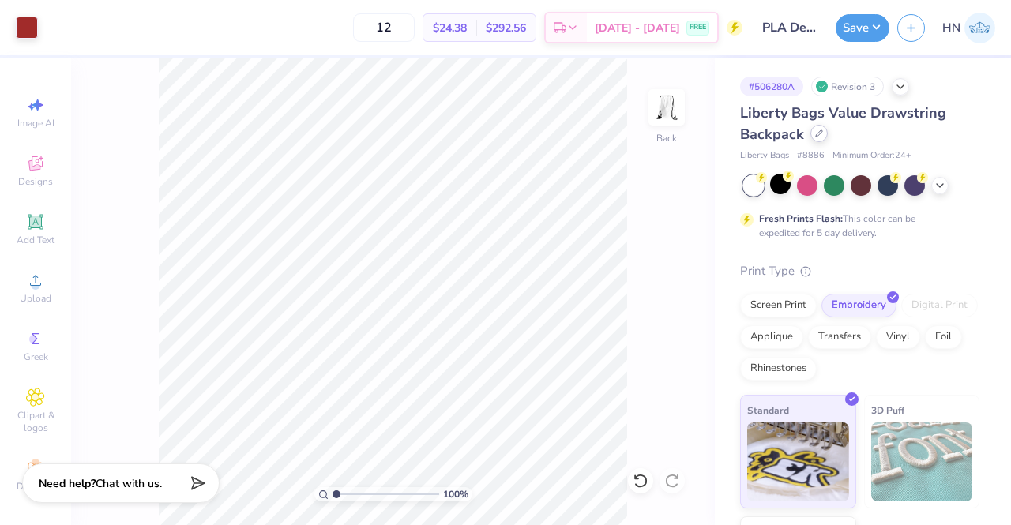
click at [814, 139] on div at bounding box center [818, 133] width 17 height 17
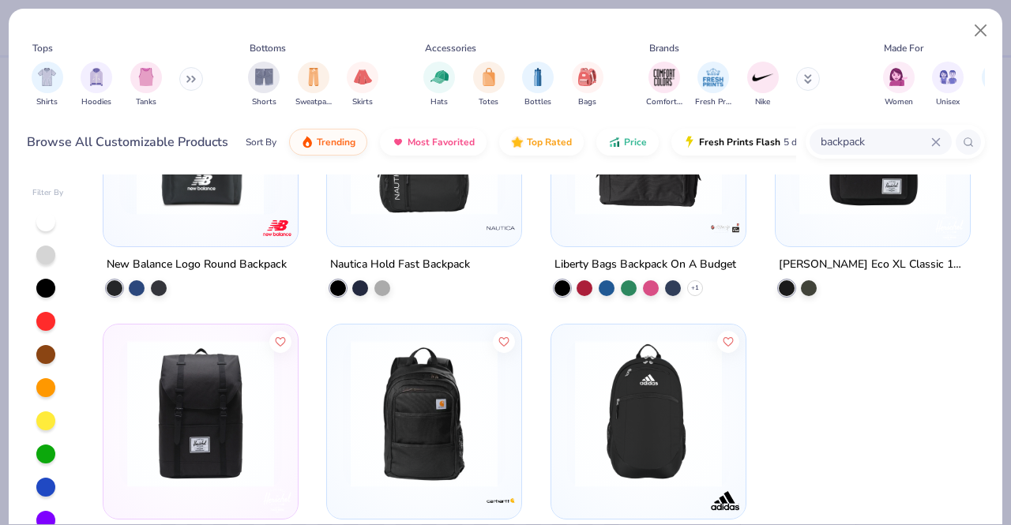
scroll to position [968, 0]
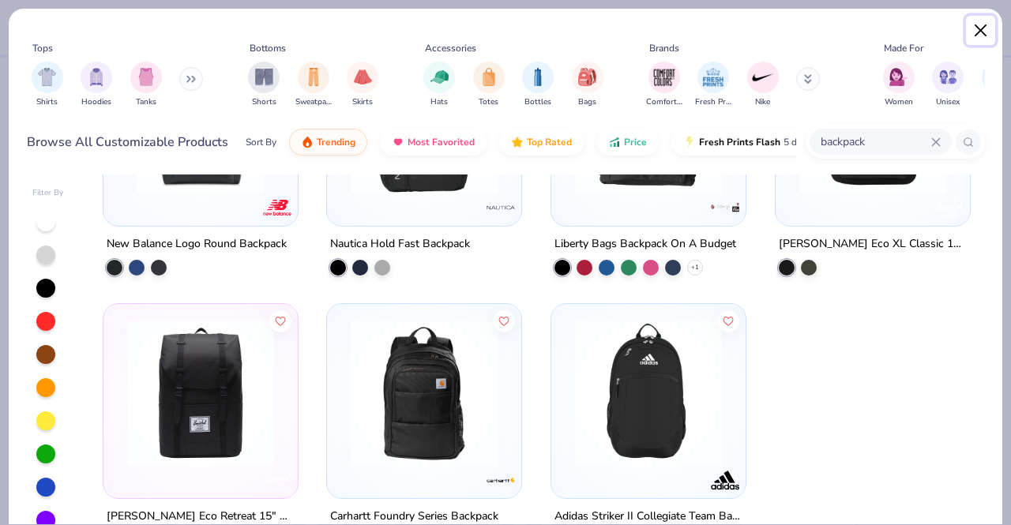
click at [979, 36] on button "Close" at bounding box center [981, 31] width 30 height 30
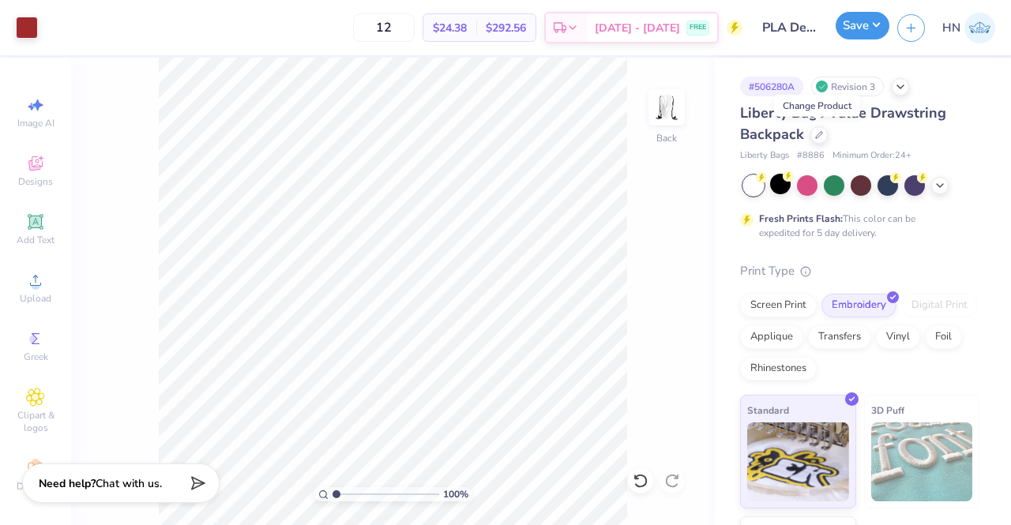
click at [876, 28] on button "Save" at bounding box center [862, 26] width 54 height 28
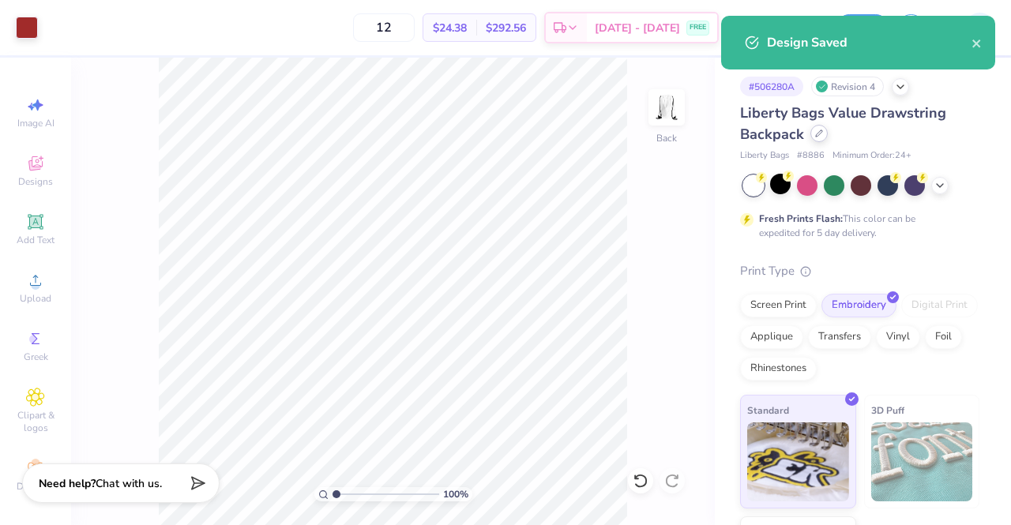
click at [810, 131] on div at bounding box center [818, 133] width 17 height 17
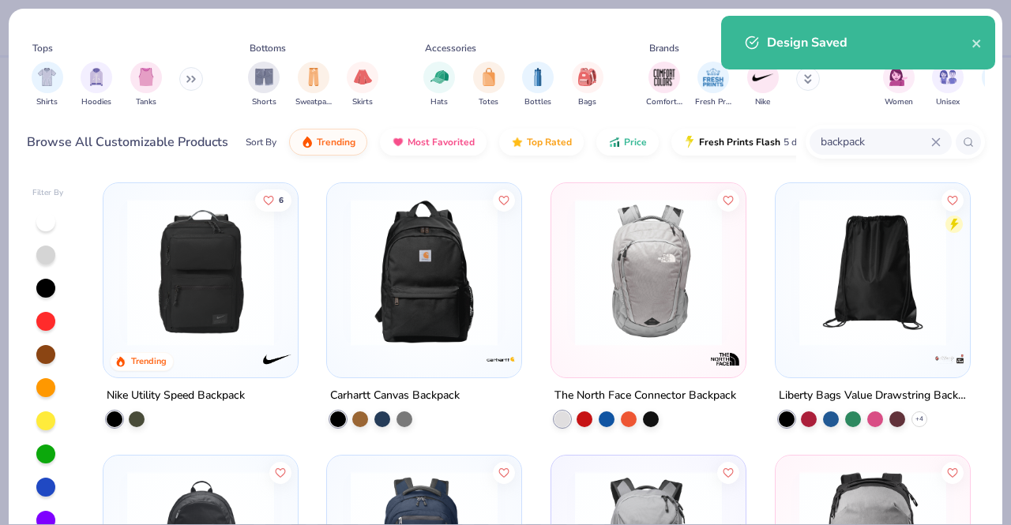
click at [933, 138] on icon at bounding box center [935, 141] width 7 height 7
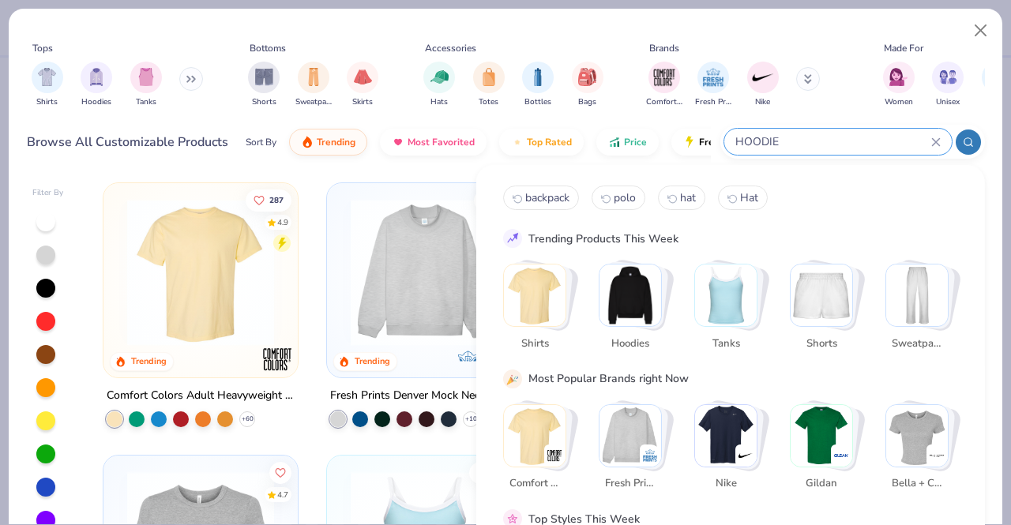
type input "HOODIE"
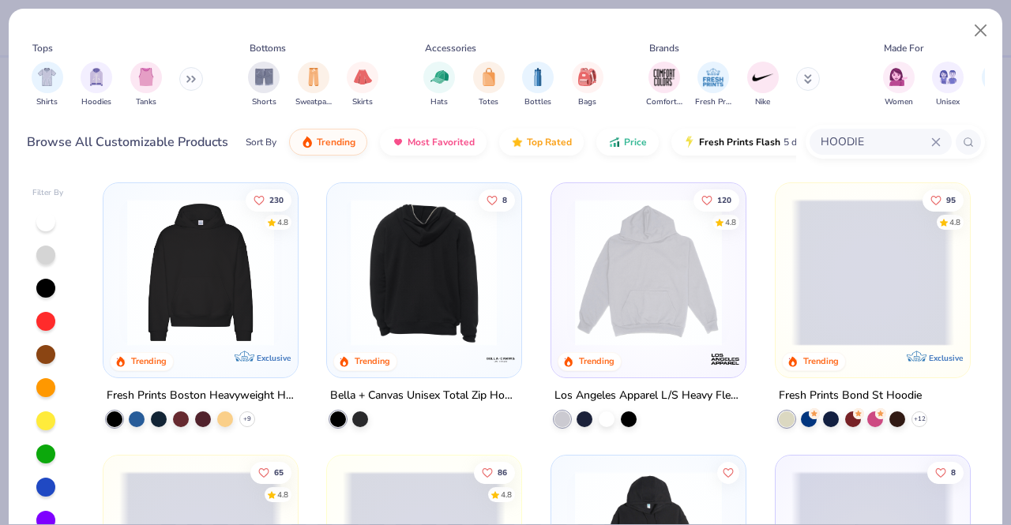
click at [254, 312] on img at bounding box center [200, 272] width 163 height 147
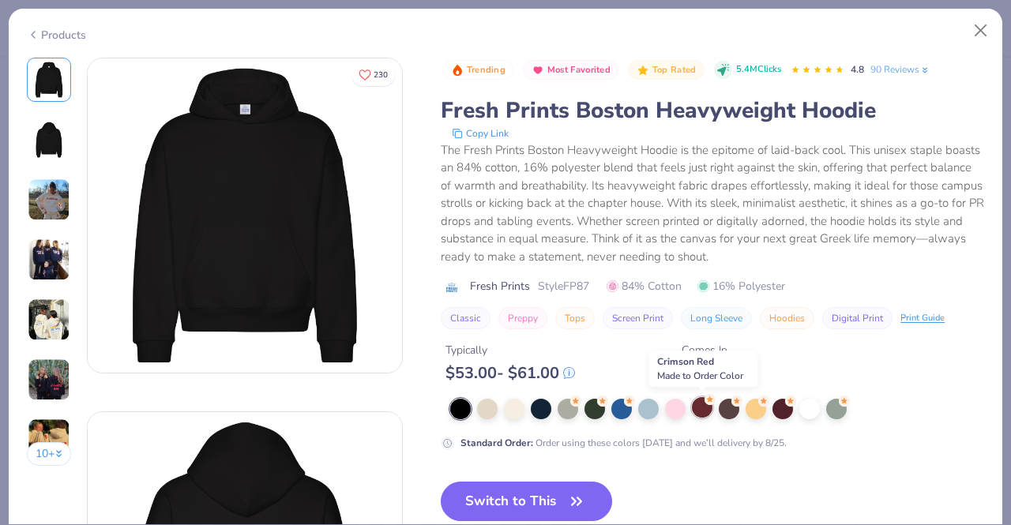
click at [703, 405] on div at bounding box center [702, 407] width 21 height 21
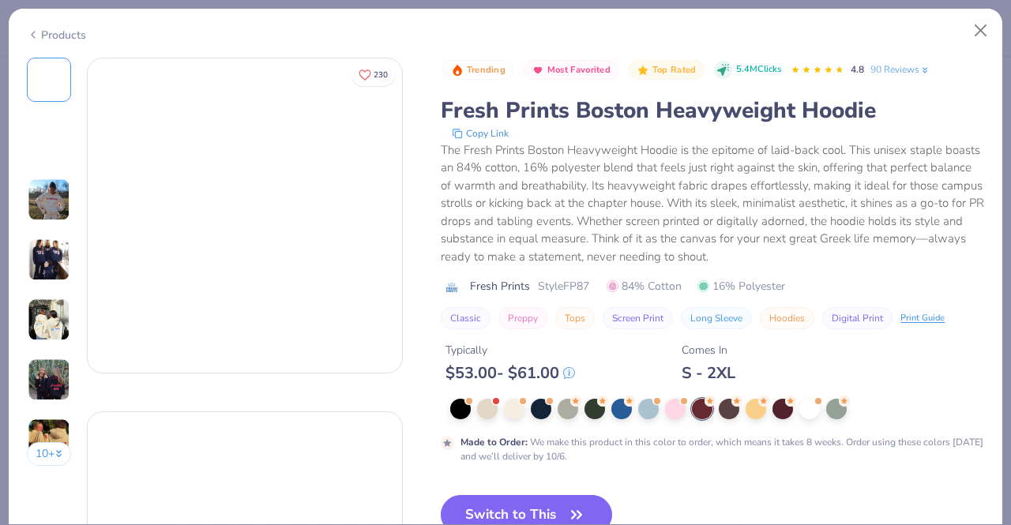
scroll to position [158, 0]
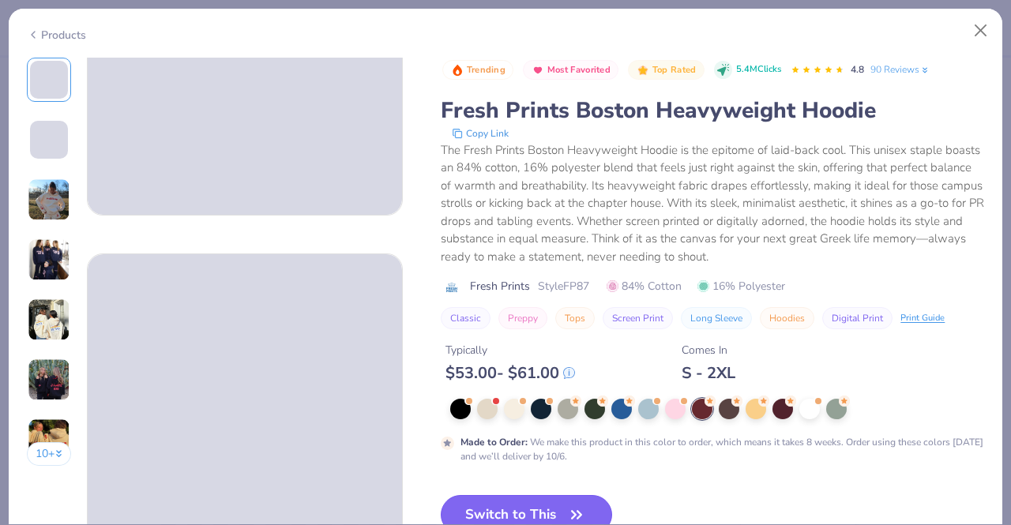
click at [512, 504] on button "Switch to This" at bounding box center [526, 514] width 171 height 39
type input "50"
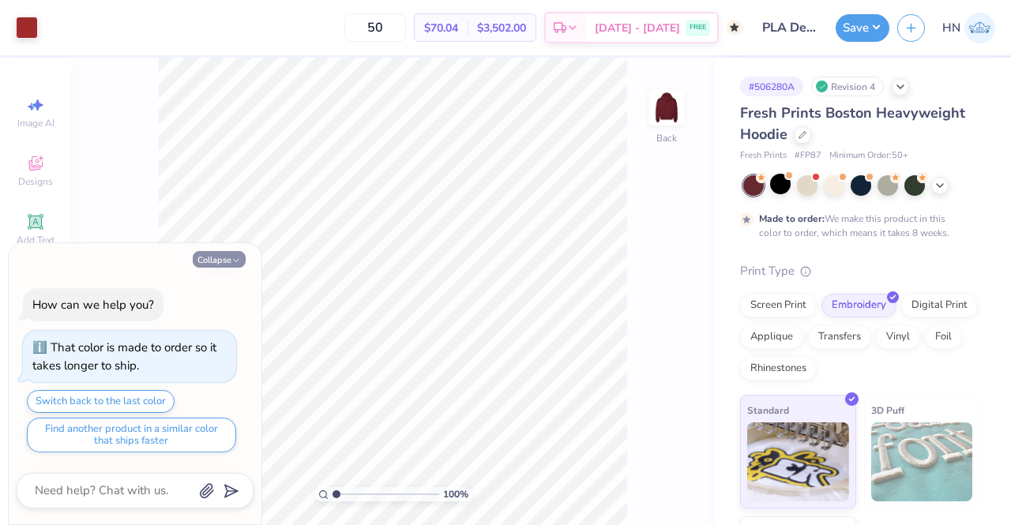
click at [212, 257] on button "Collapse" at bounding box center [219, 259] width 53 height 17
type textarea "x"
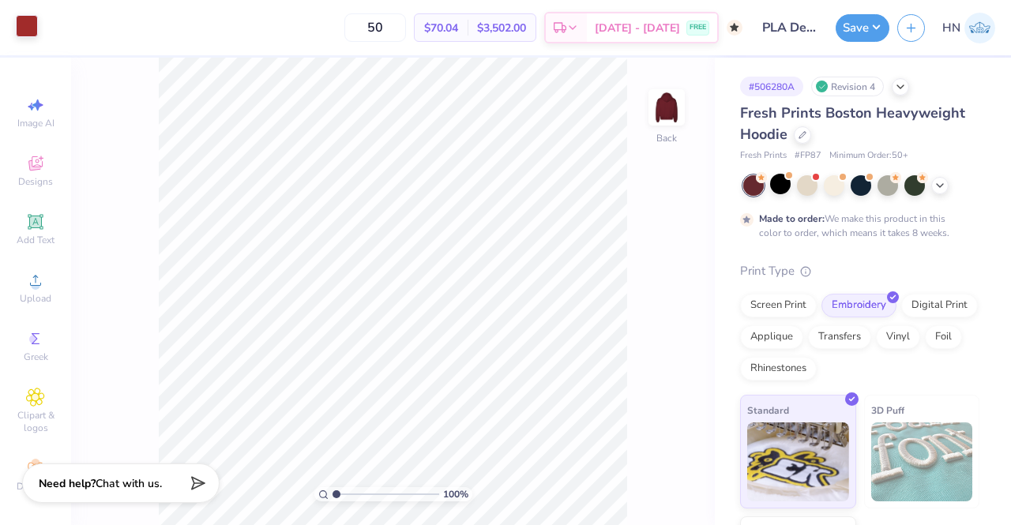
click at [21, 25] on div at bounding box center [27, 26] width 22 height 22
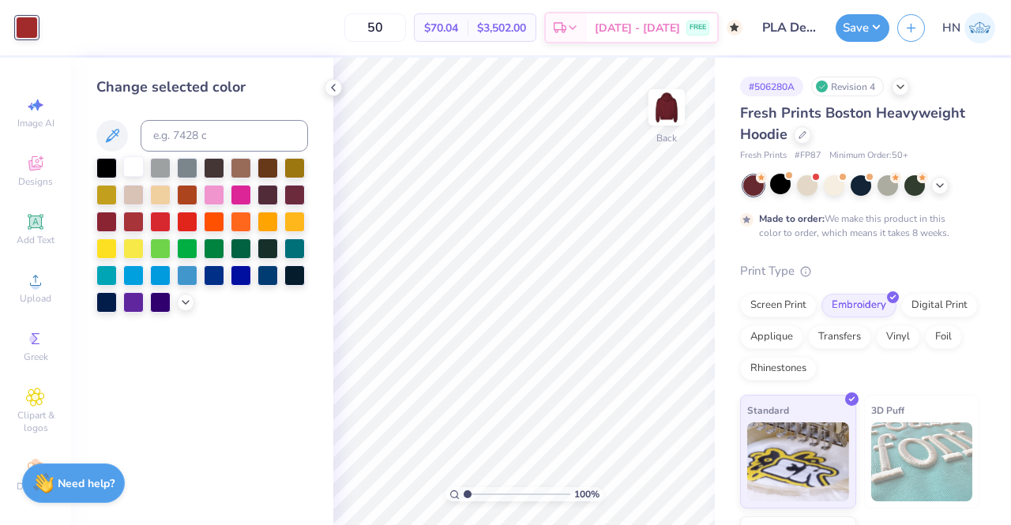
click at [136, 165] on div at bounding box center [133, 166] width 21 height 21
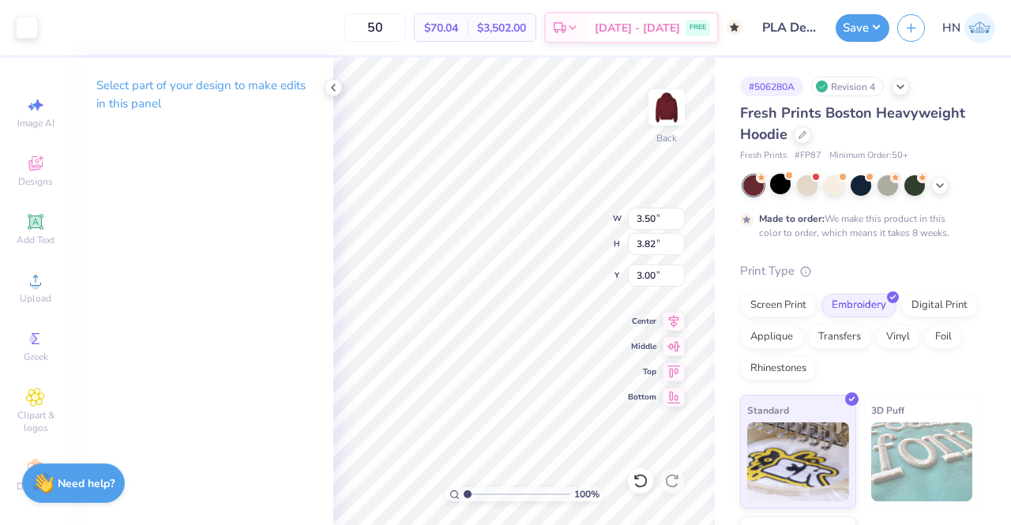
type input "3.00"
click at [848, 31] on button "Save" at bounding box center [862, 26] width 54 height 28
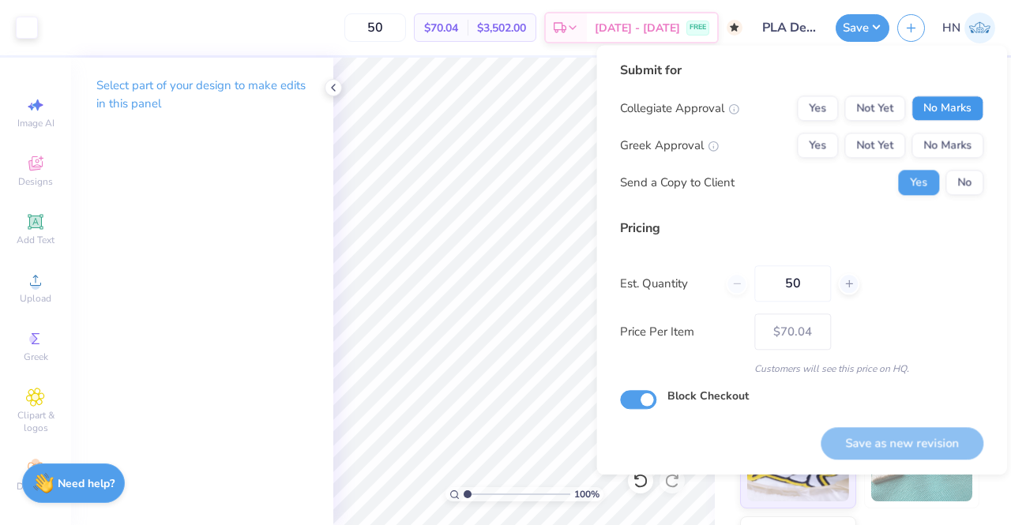
click at [931, 108] on button "No Marks" at bounding box center [947, 108] width 72 height 25
click at [937, 136] on button "No Marks" at bounding box center [947, 145] width 72 height 25
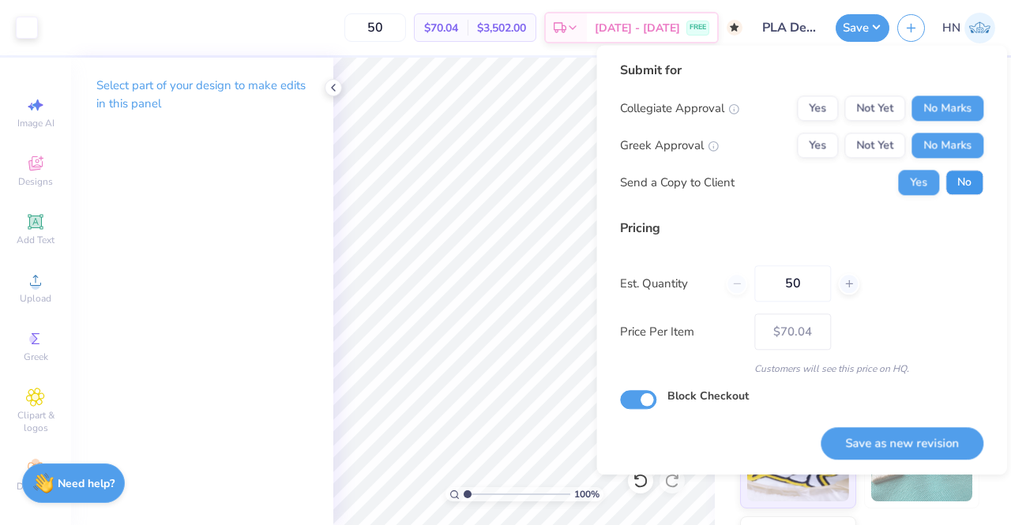
drag, startPoint x: 965, startPoint y: 189, endPoint x: 946, endPoint y: 411, distance: 223.5
click at [965, 189] on button "No" at bounding box center [964, 182] width 38 height 25
drag, startPoint x: 917, startPoint y: 452, endPoint x: 884, endPoint y: 451, distance: 33.2
click at [914, 454] on button "Save as new revision" at bounding box center [901, 443] width 163 height 32
type input "– –"
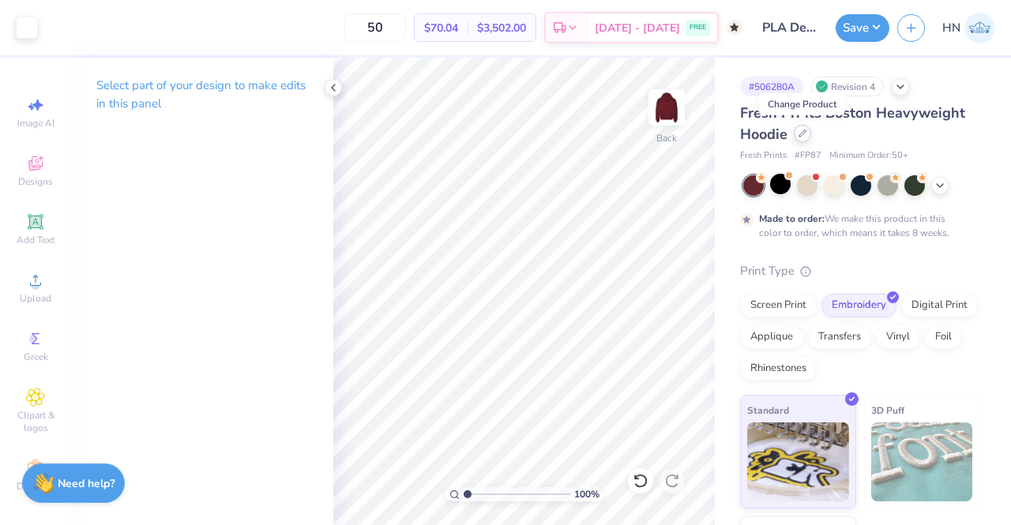
click at [802, 141] on div at bounding box center [802, 133] width 17 height 17
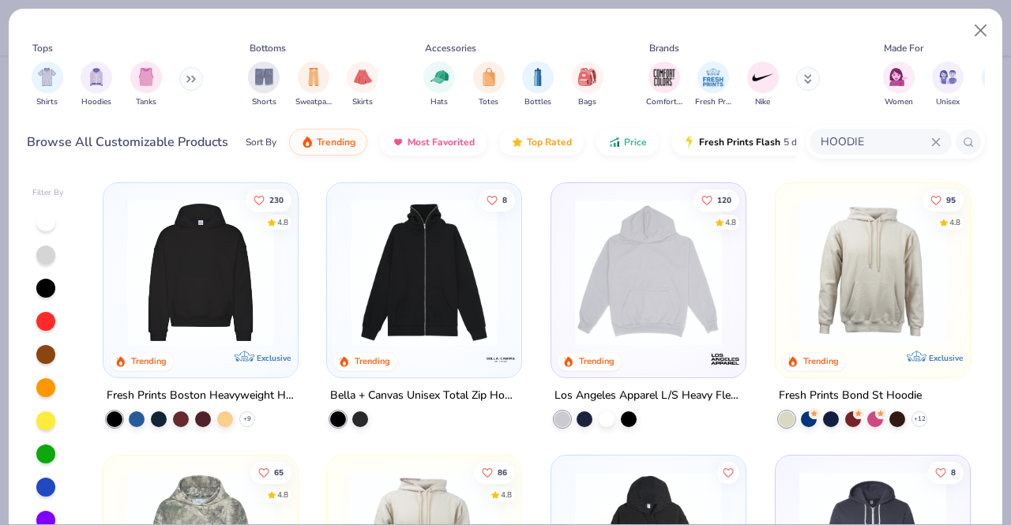
click at [875, 140] on input "HOODIE" at bounding box center [875, 142] width 112 height 18
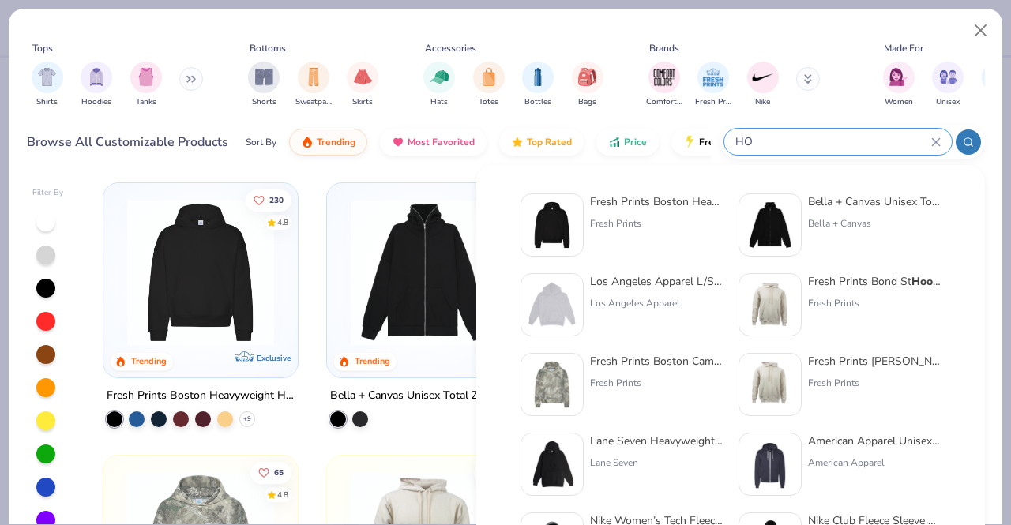
type input "H"
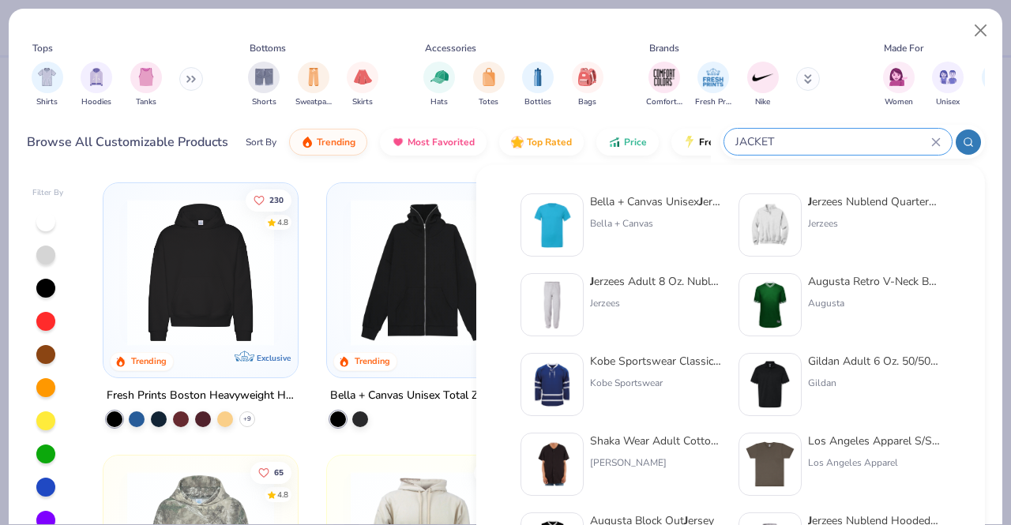
type input "JACKET"
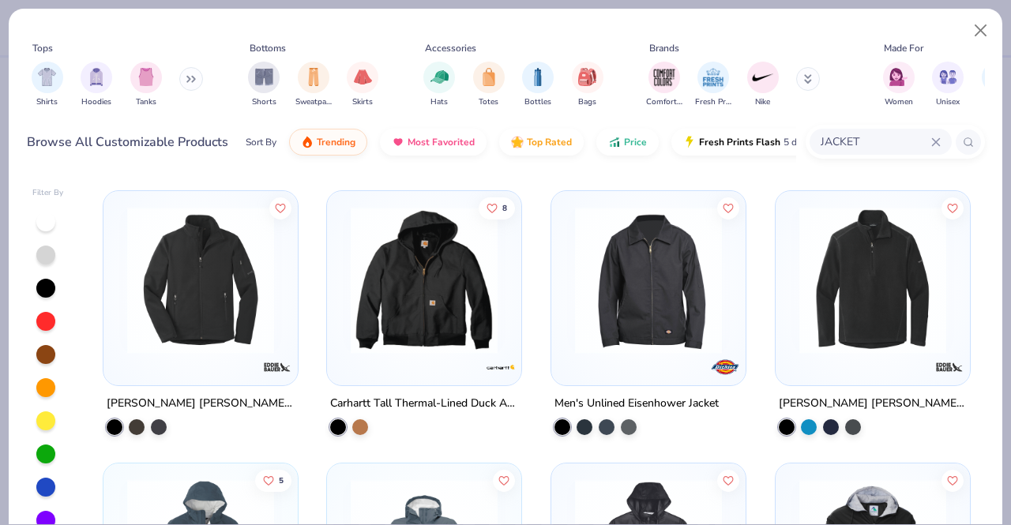
scroll to position [1342, 0]
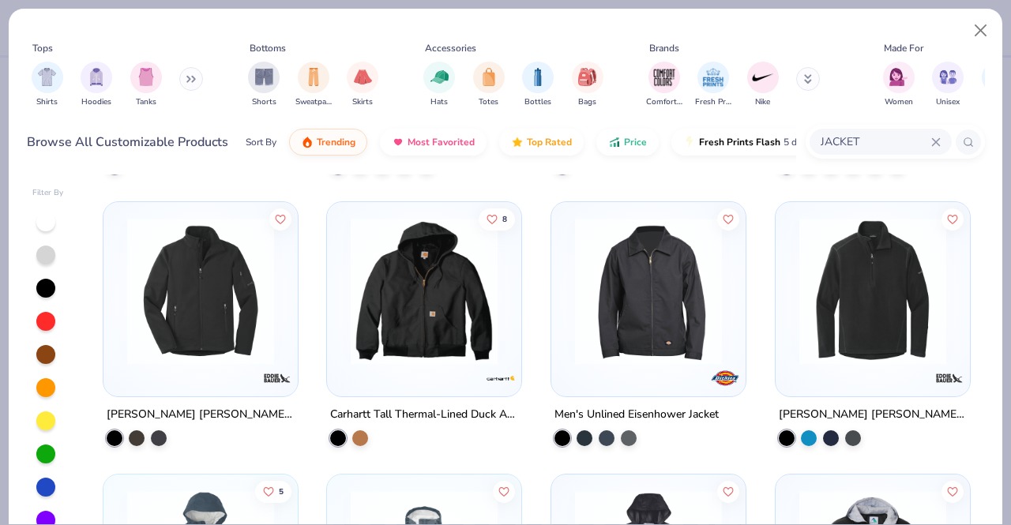
click at [171, 268] on img at bounding box center [200, 291] width 163 height 147
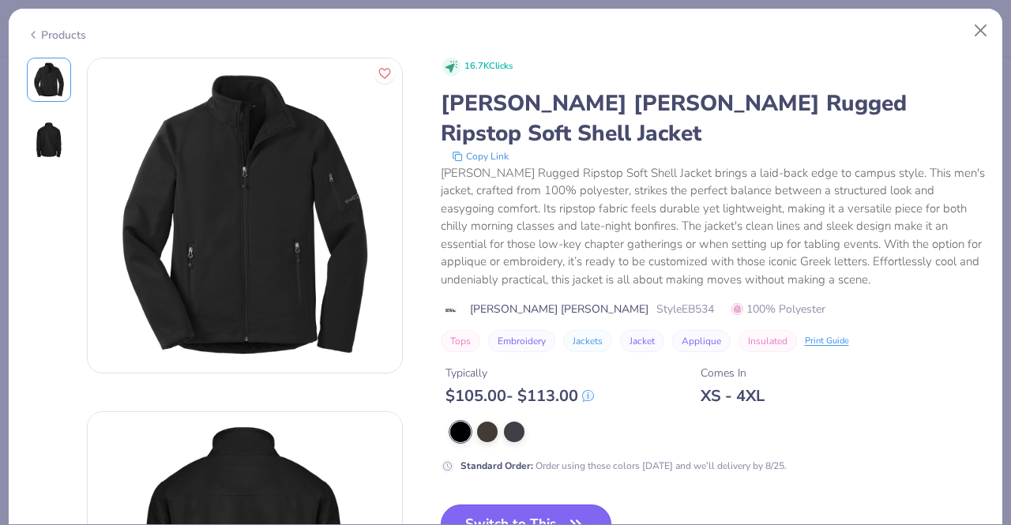
click at [502, 505] on button "Switch to This" at bounding box center [526, 524] width 171 height 39
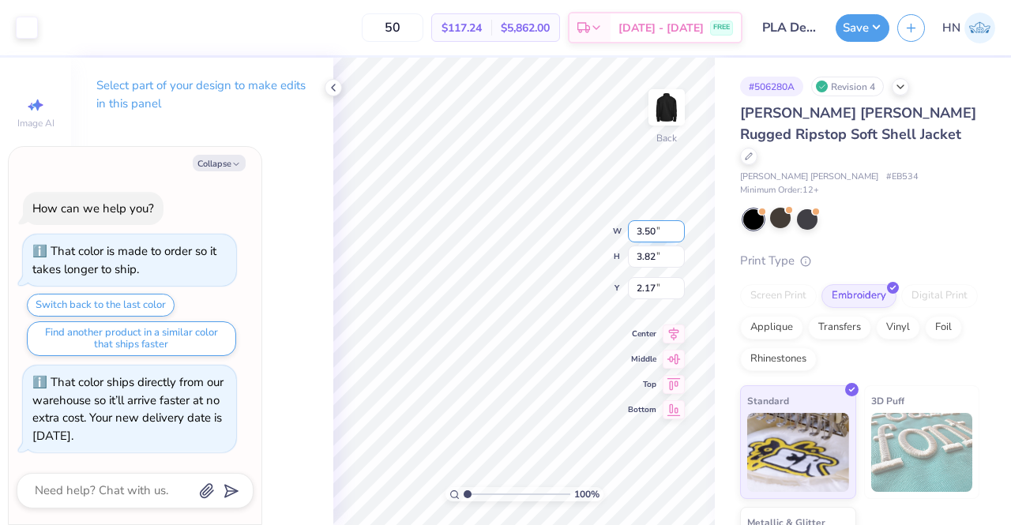
type textarea "x"
type input "3.00"
click at [679, 319] on icon at bounding box center [674, 319] width 22 height 19
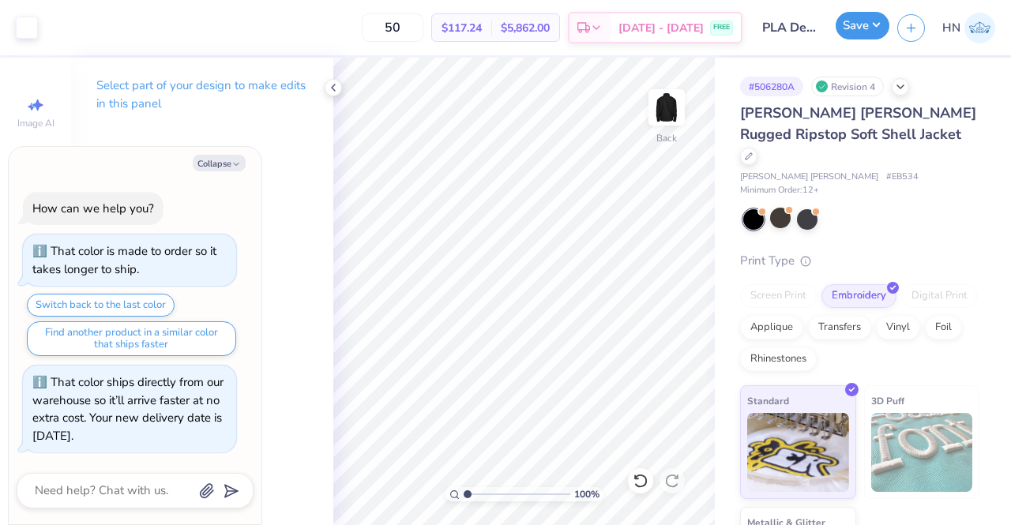
click at [869, 18] on button "Save" at bounding box center [862, 26] width 54 height 28
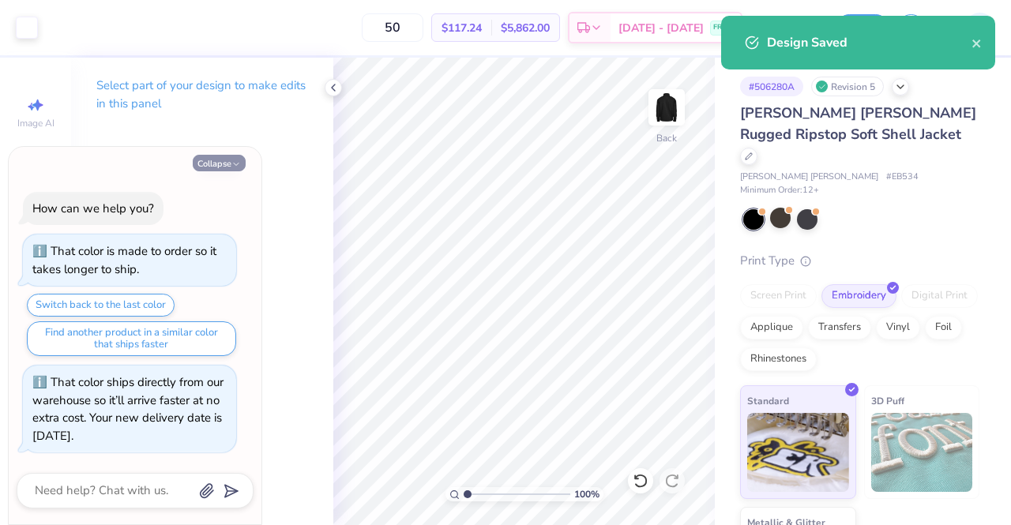
click at [223, 171] on button "Collapse" at bounding box center [219, 163] width 53 height 17
type textarea "x"
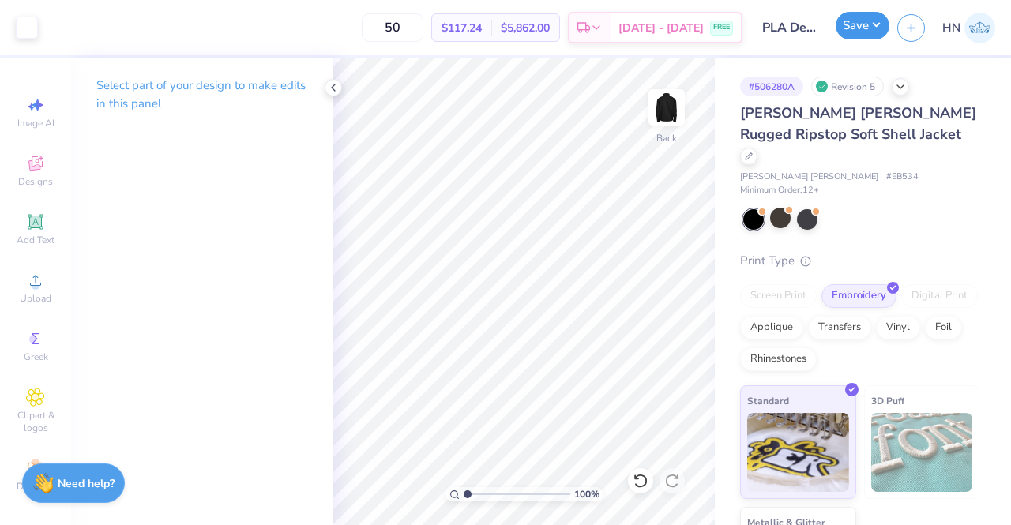
click at [862, 26] on button "Save" at bounding box center [862, 26] width 54 height 28
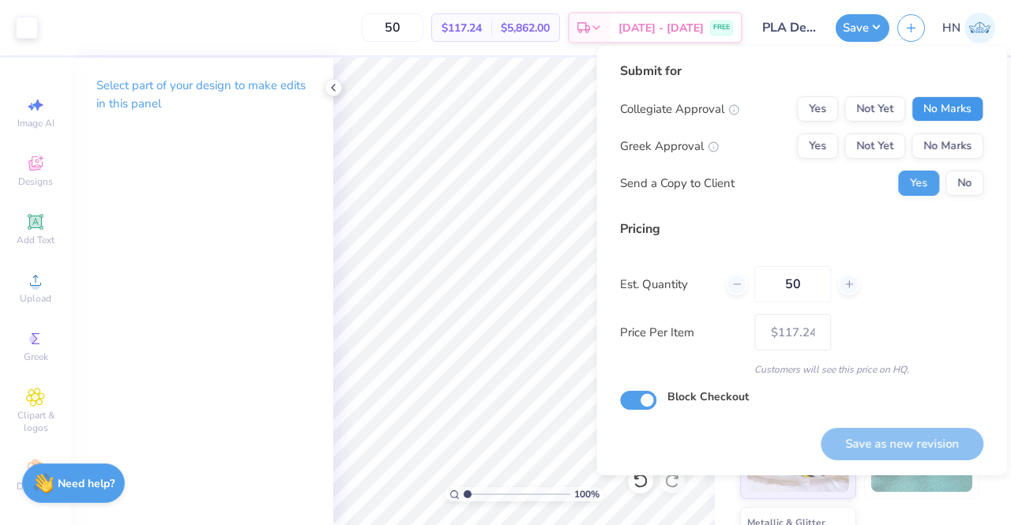
click at [965, 104] on button "No Marks" at bounding box center [947, 108] width 72 height 25
click at [952, 137] on button "No Marks" at bounding box center [947, 145] width 72 height 25
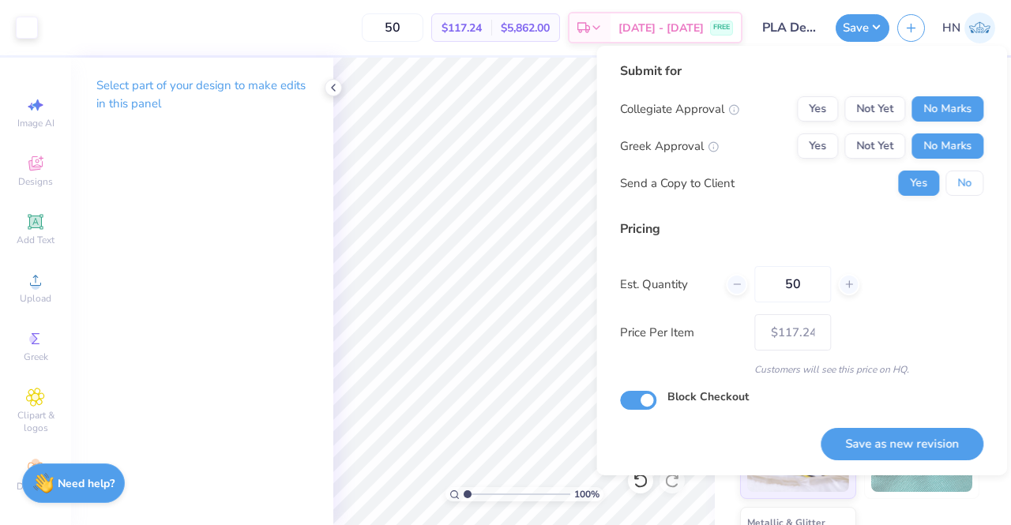
drag, startPoint x: 962, startPoint y: 185, endPoint x: 934, endPoint y: 293, distance: 111.7
click at [963, 186] on button "No" at bounding box center [964, 183] width 38 height 25
click at [899, 437] on button "Save as new revision" at bounding box center [901, 444] width 163 height 32
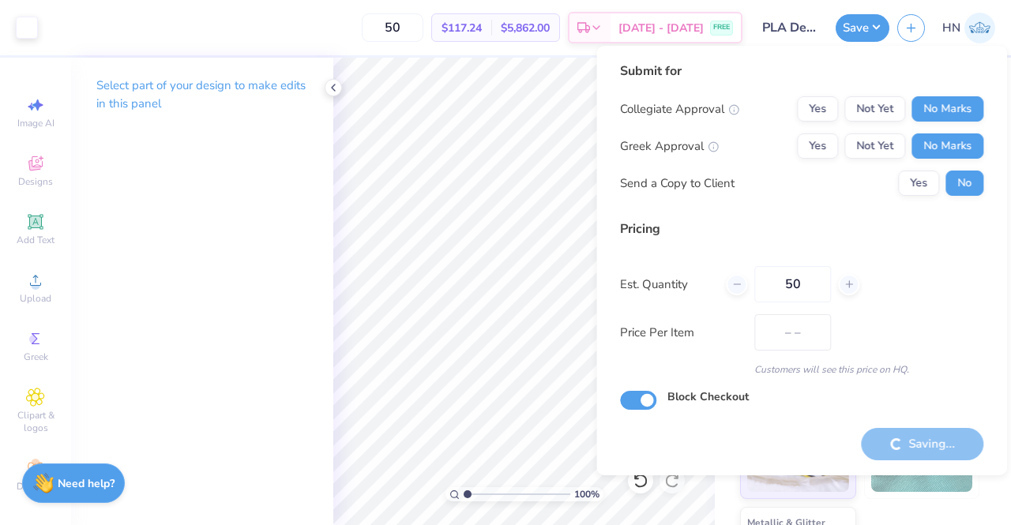
type input "$117.24"
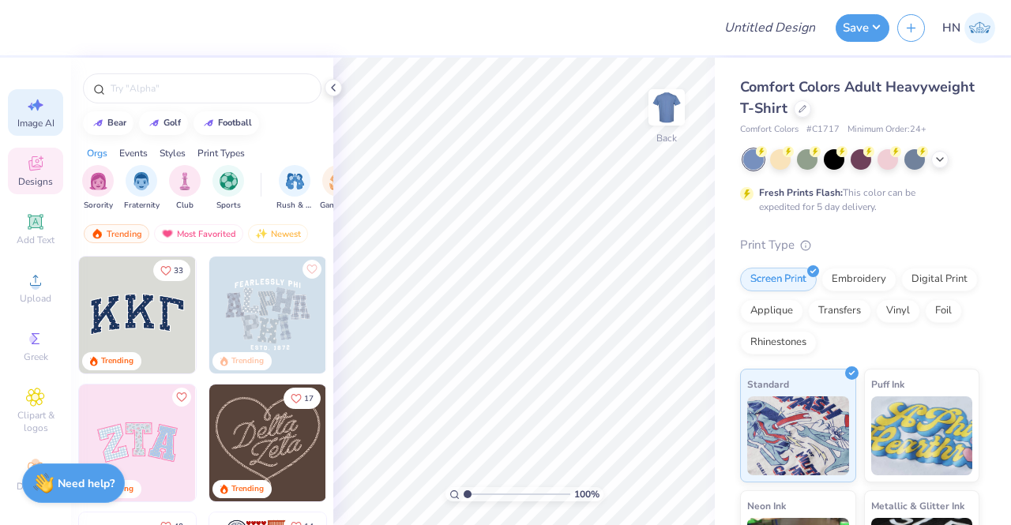
click at [51, 118] on div "Image AI" at bounding box center [35, 112] width 55 height 47
select select "4"
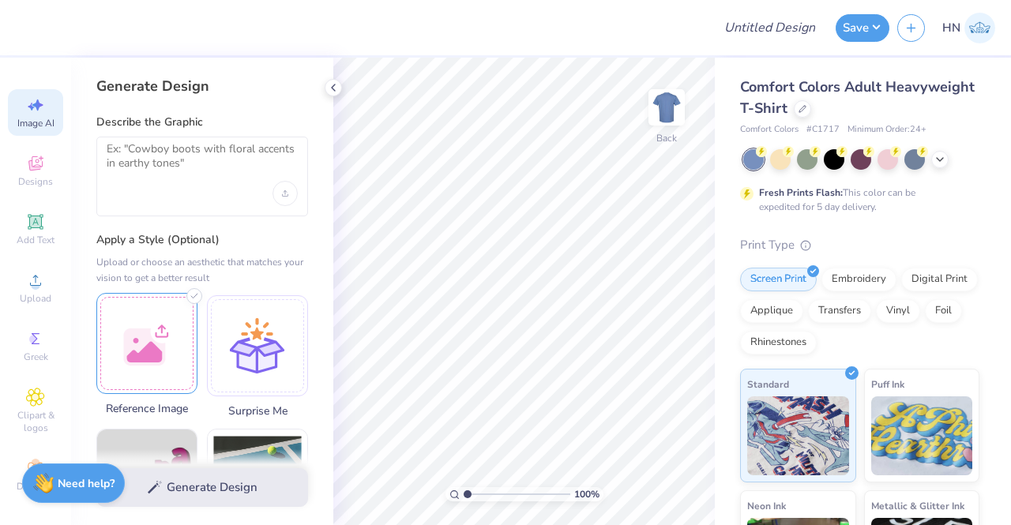
click at [175, 313] on div at bounding box center [146, 343] width 101 height 101
click at [288, 195] on div "Upload image" at bounding box center [284, 193] width 25 height 25
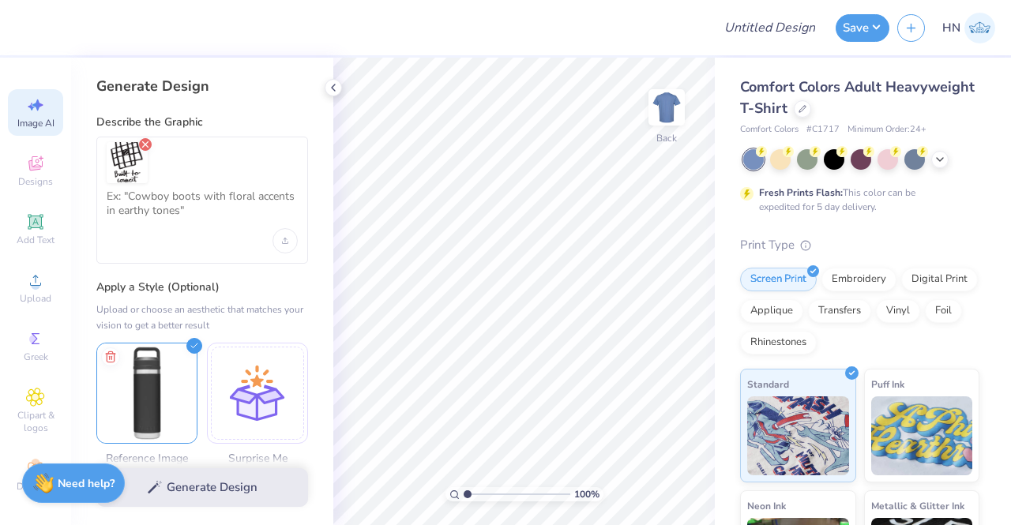
click at [142, 143] on icon "Remove uploaded image" at bounding box center [145, 144] width 13 height 13
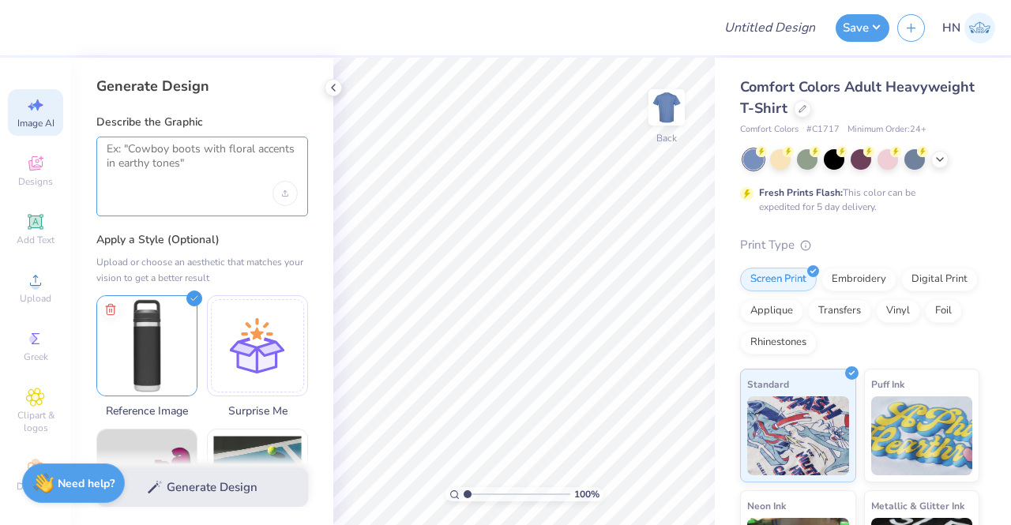
click at [145, 180] on textarea at bounding box center [202, 161] width 191 height 39
click at [284, 192] on icon "Upload image" at bounding box center [285, 193] width 6 height 6
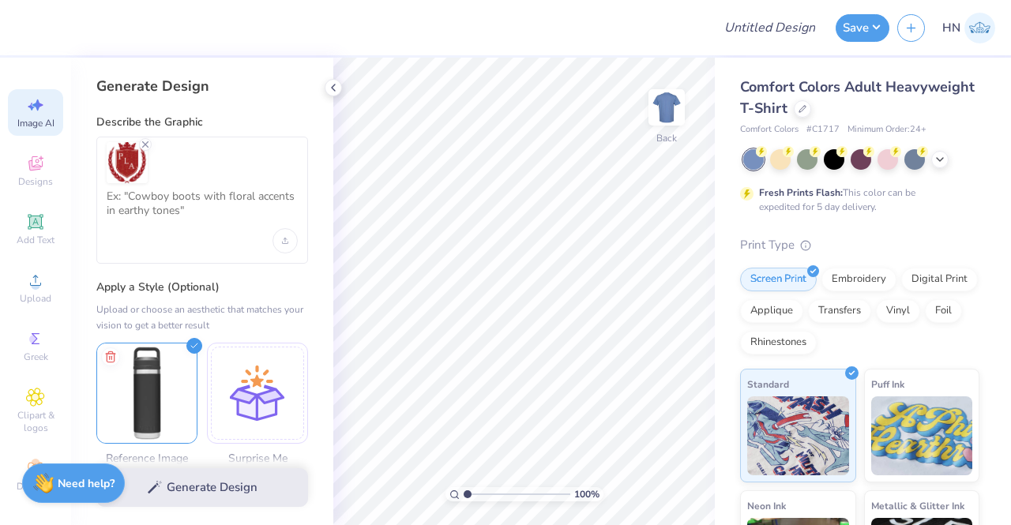
click at [194, 233] on div at bounding box center [202, 200] width 212 height 127
click at [188, 216] on textarea at bounding box center [202, 209] width 191 height 39
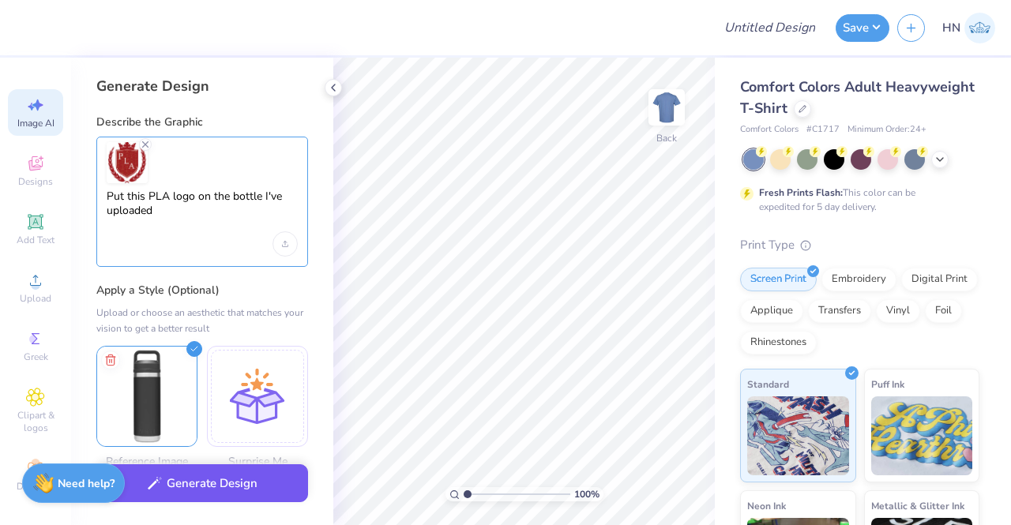
type textarea "Put this PLA logo on the bottle I've uploaded"
click at [188, 472] on button "Generate Design" at bounding box center [202, 483] width 212 height 39
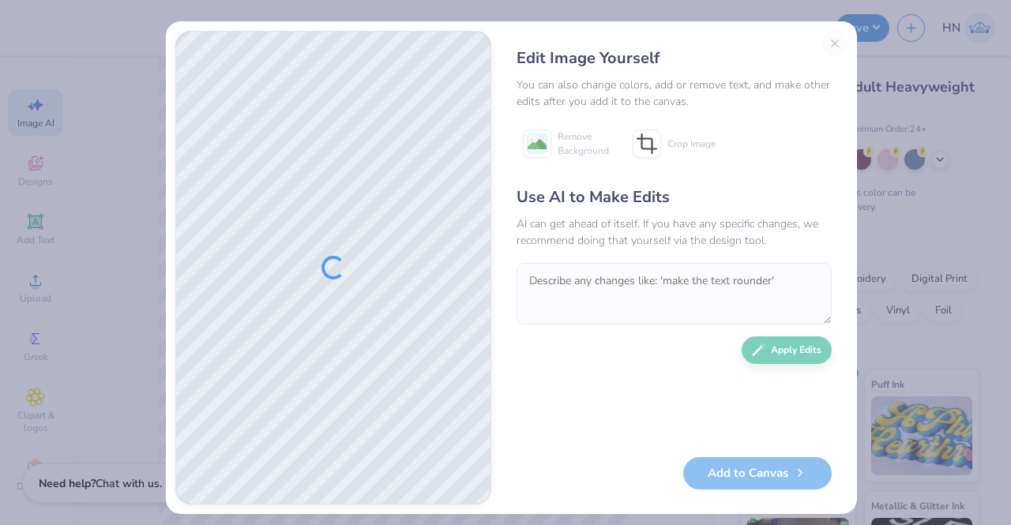
click at [834, 45] on div "Edit Image Yourself You can also change colors, add or remove text, and make ot…" at bounding box center [674, 268] width 347 height 474
click at [831, 41] on div "Edit Image Yourself You can also change colors, add or remove text, and make ot…" at bounding box center [674, 268] width 347 height 474
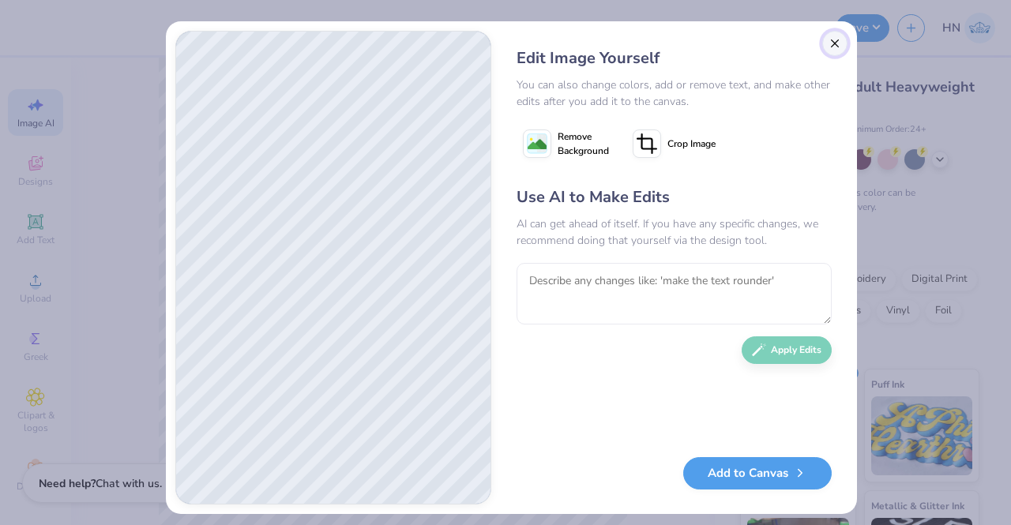
click at [830, 46] on button "Close" at bounding box center [834, 43] width 25 height 25
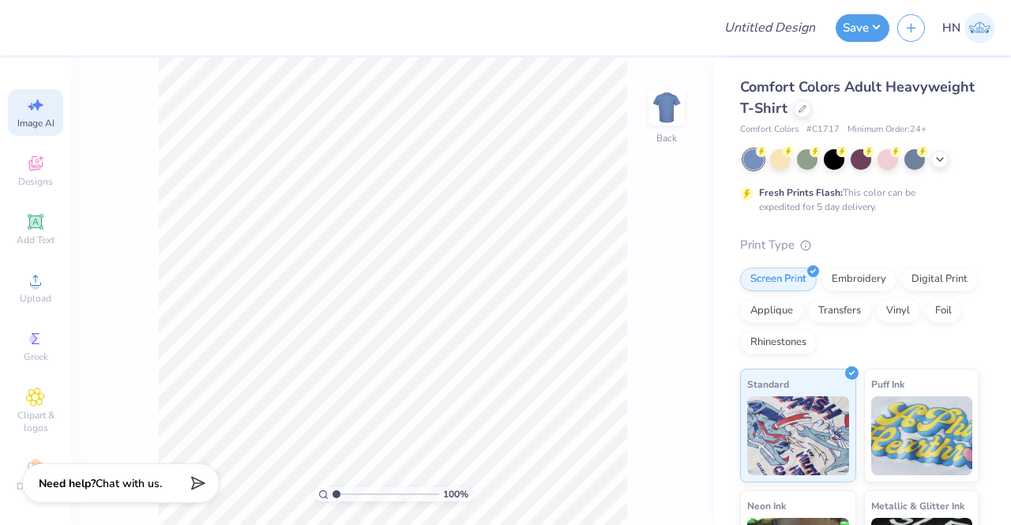
scroll to position [0, 35]
